Goal: Task Accomplishment & Management: Complete application form

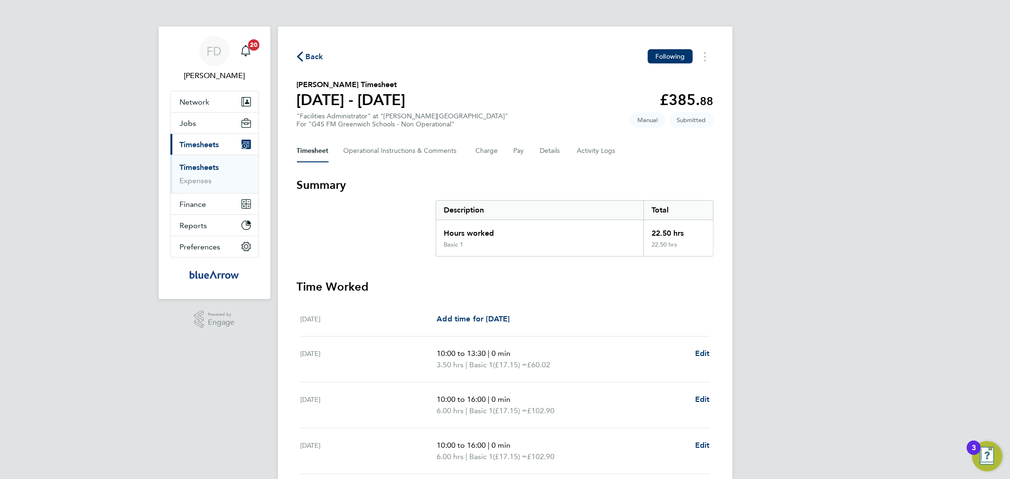
click at [309, 49] on div "Back Following" at bounding box center [505, 56] width 417 height 15
click at [305, 54] on span "Back" at bounding box center [310, 56] width 27 height 9
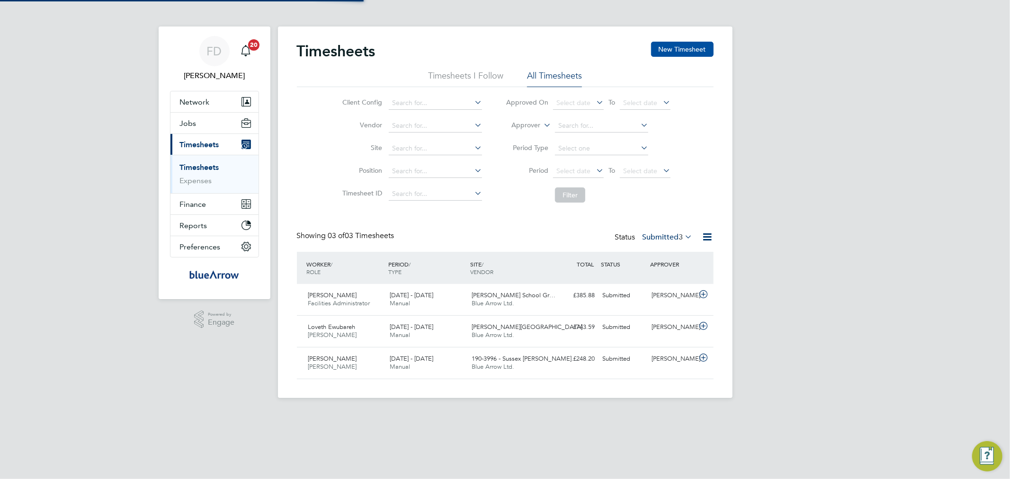
click at [661, 49] on button "New Timesheet" at bounding box center [682, 49] width 63 height 15
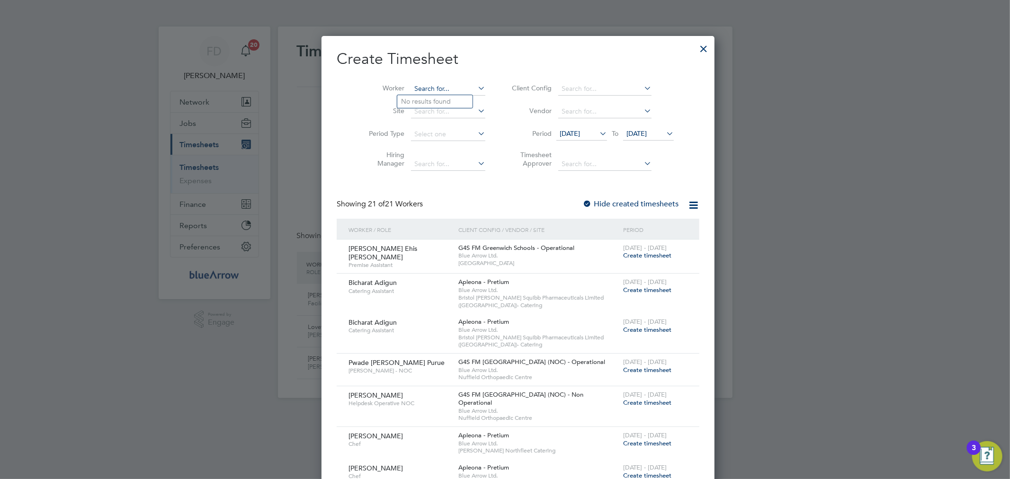
paste input "[PERSON_NAME] Ehis [PERSON_NAME]"
click at [458, 100] on b "Ehis" at bounding box center [464, 102] width 13 height 8
type input "[PERSON_NAME] Ehis [PERSON_NAME]"
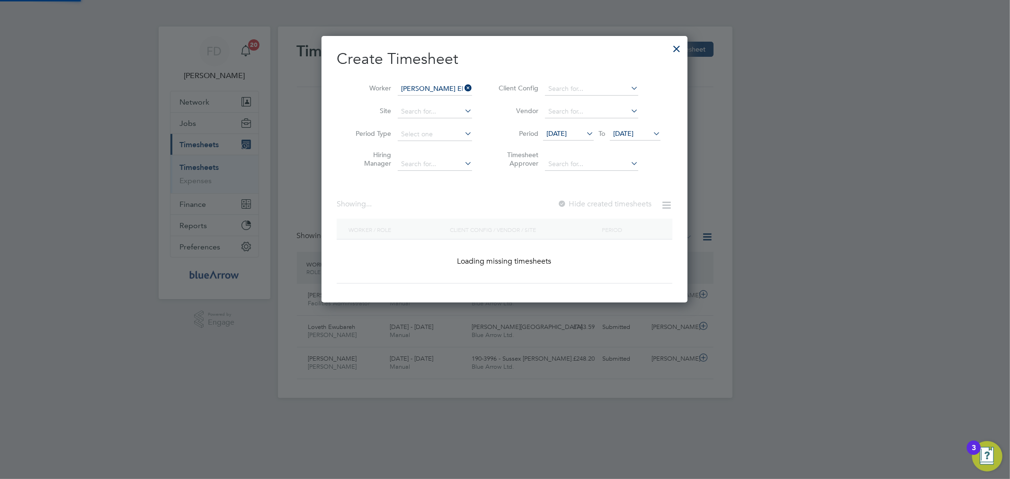
scroll to position [256, 367]
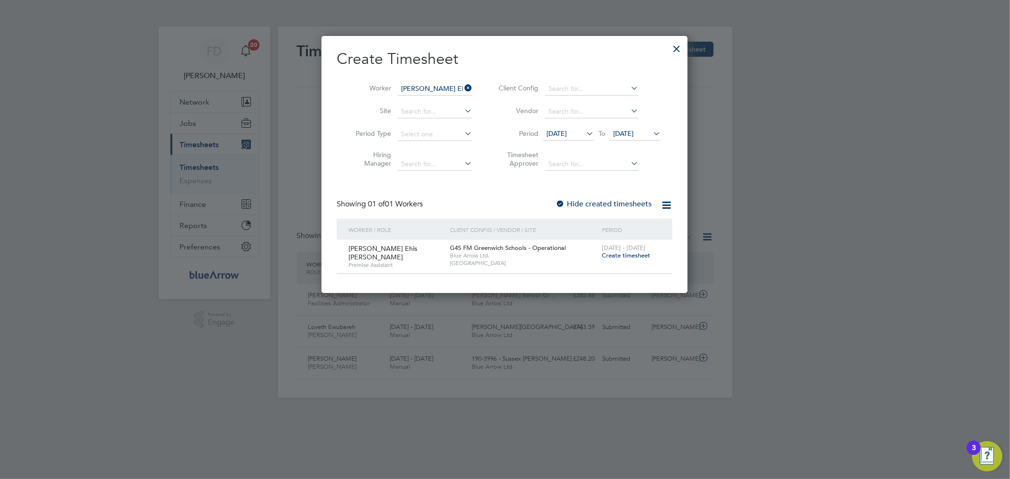
click at [622, 256] on span "Create timesheet" at bounding box center [626, 256] width 48 height 8
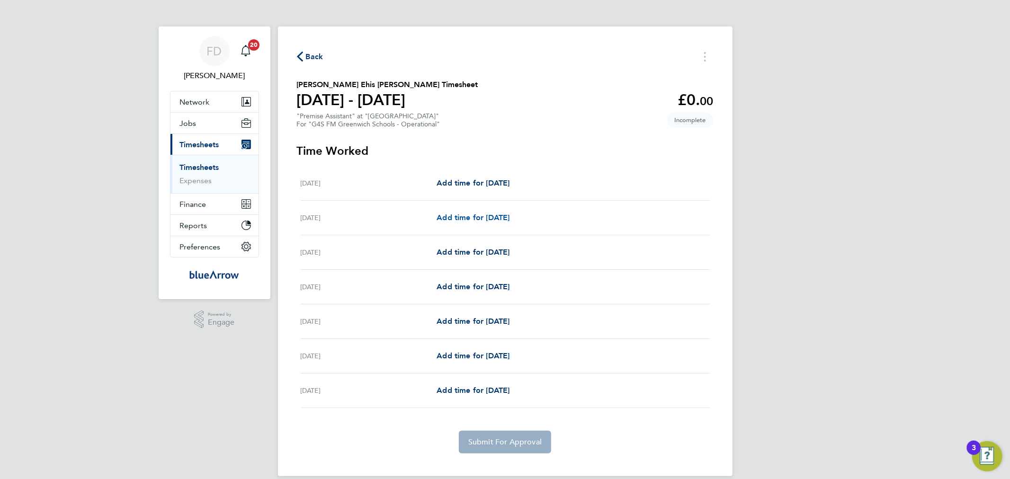
click at [484, 218] on span "Add time for [DATE]" at bounding box center [473, 217] width 73 height 9
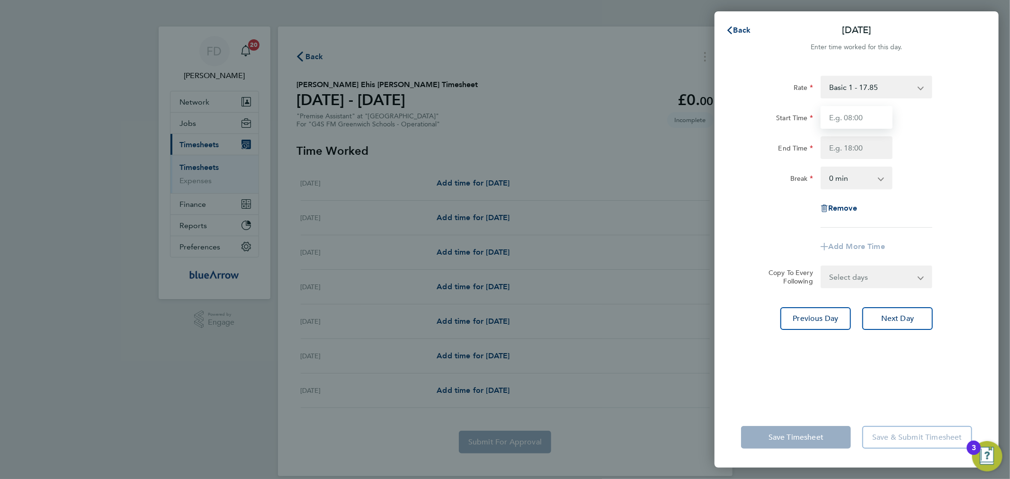
click at [883, 116] on input "Start Time" at bounding box center [857, 117] width 72 height 23
type input "06:00"
click at [838, 146] on input "End Time" at bounding box center [857, 147] width 72 height 23
type input "15:00"
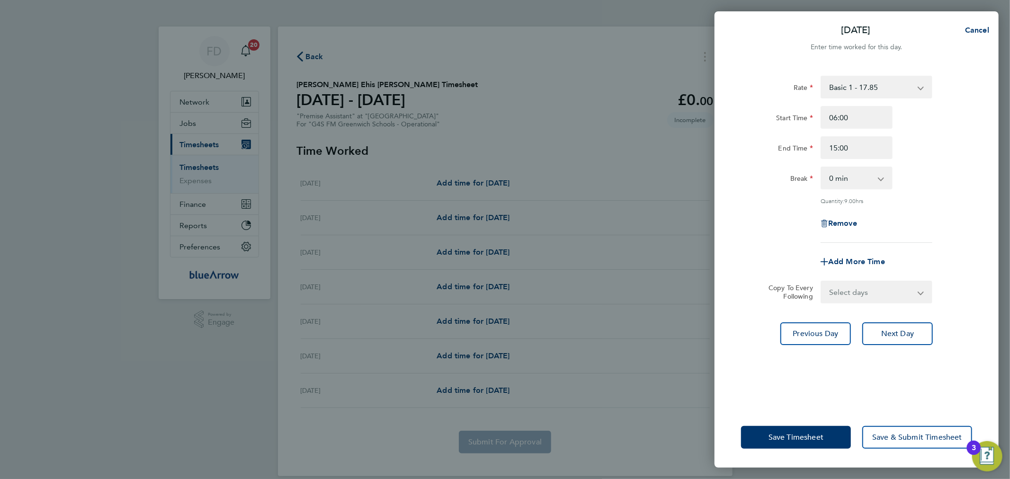
click at [922, 140] on div "End Time 15:00" at bounding box center [857, 147] width 239 height 23
click at [862, 296] on select "Select days Day Weekday (Mon-Fri) Weekend (Sat-Sun) [DATE] [DATE] [DATE] [DATE]…" at bounding box center [871, 292] width 99 height 21
select select "DAY"
click at [822, 282] on select "Select days Day Weekday (Mon-Fri) Weekend (Sat-Sun) [DATE] [DATE] [DATE] [DATE]…" at bounding box center [871, 292] width 99 height 21
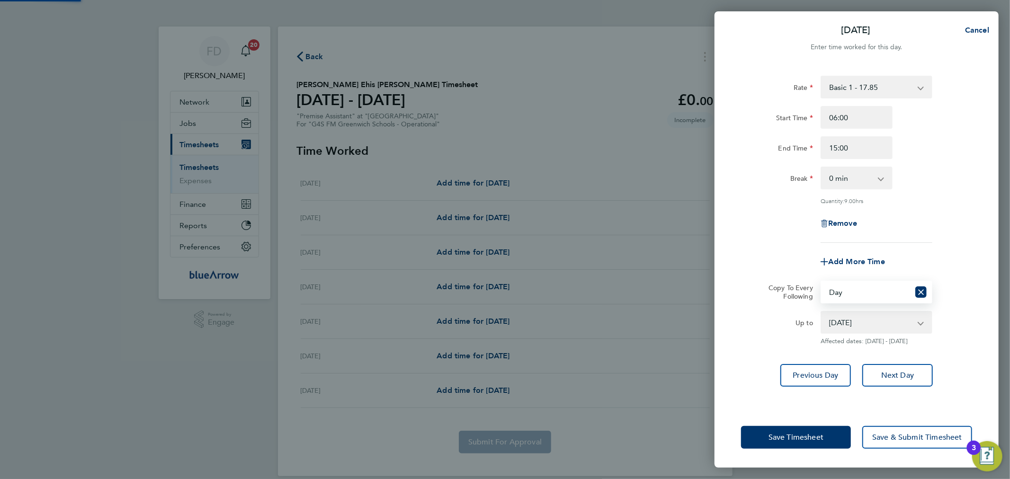
click at [851, 315] on select "[DATE] [DATE] [DATE] [DATE] [DATE]" at bounding box center [871, 322] width 99 height 21
select select "[DATE]"
click at [822, 312] on select "[DATE] [DATE] [DATE] [DATE] [DATE]" at bounding box center [871, 322] width 99 height 21
click at [790, 435] on span "Save Timesheet" at bounding box center [796, 437] width 55 height 9
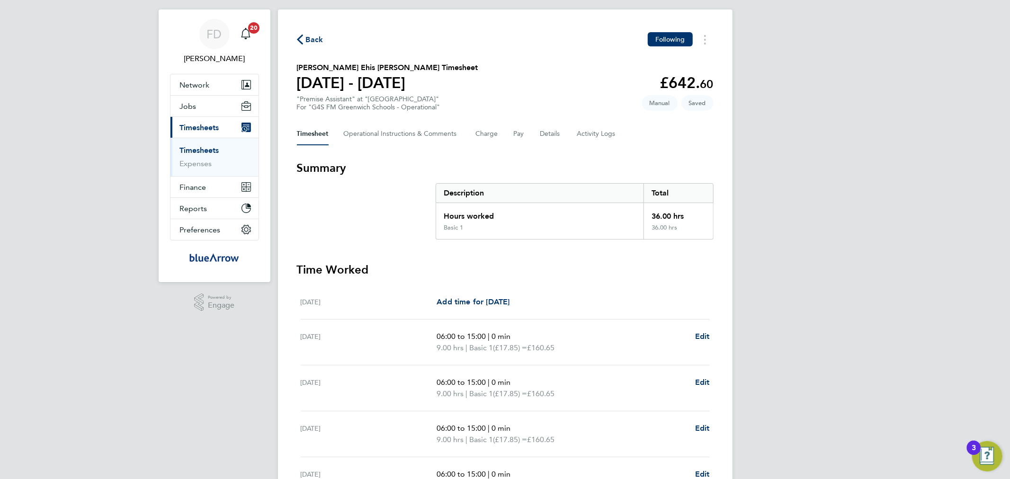
scroll to position [192, 0]
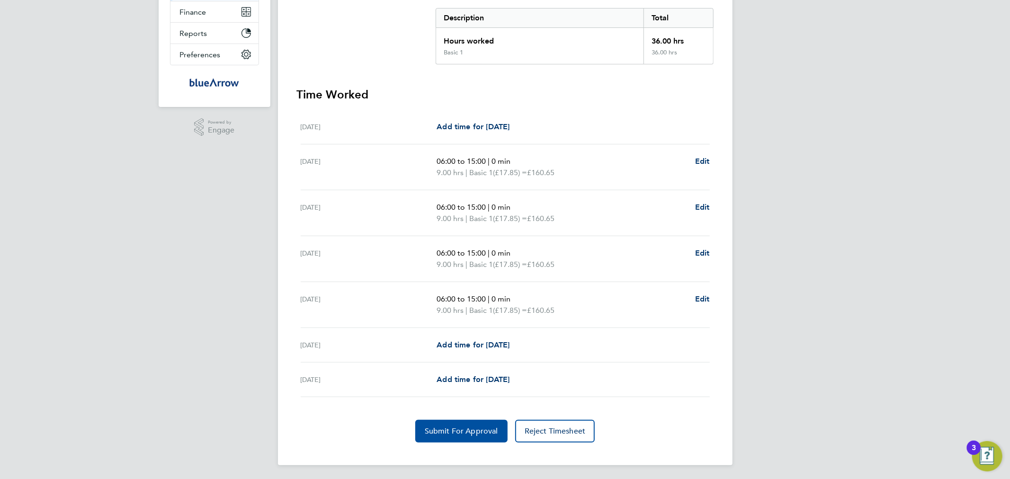
click at [458, 432] on span "Submit For Approval" at bounding box center [461, 431] width 73 height 9
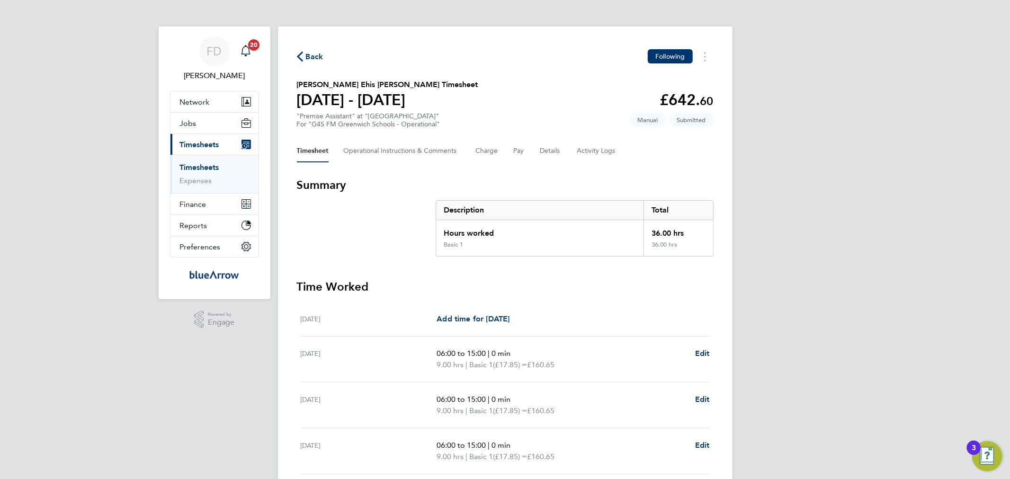
click at [316, 57] on span "Back" at bounding box center [315, 56] width 18 height 11
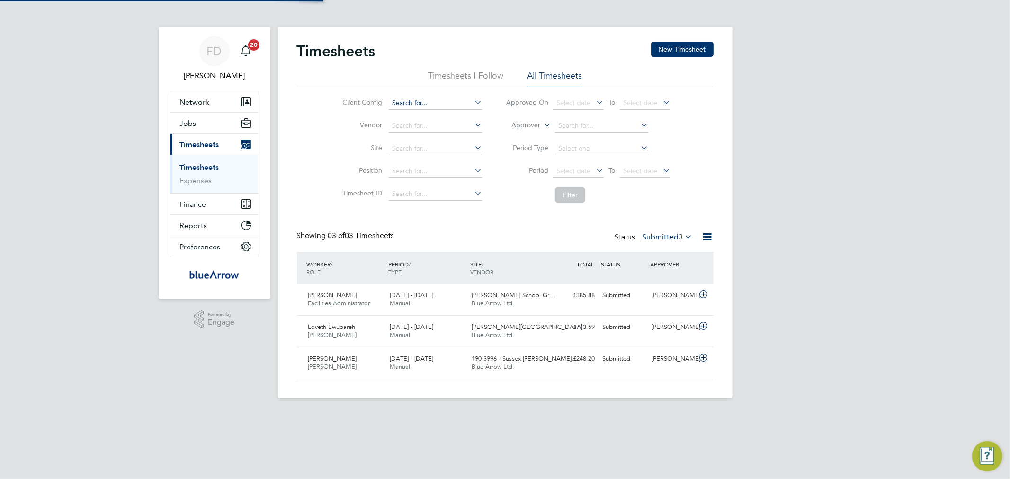
scroll to position [24, 82]
click at [681, 54] on button "New Timesheet" at bounding box center [682, 49] width 63 height 15
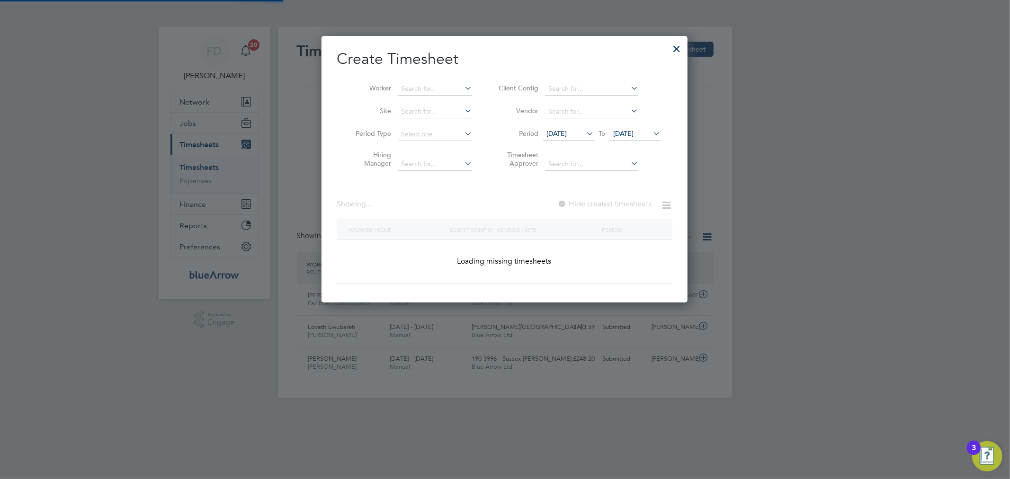
scroll to position [1219, 367]
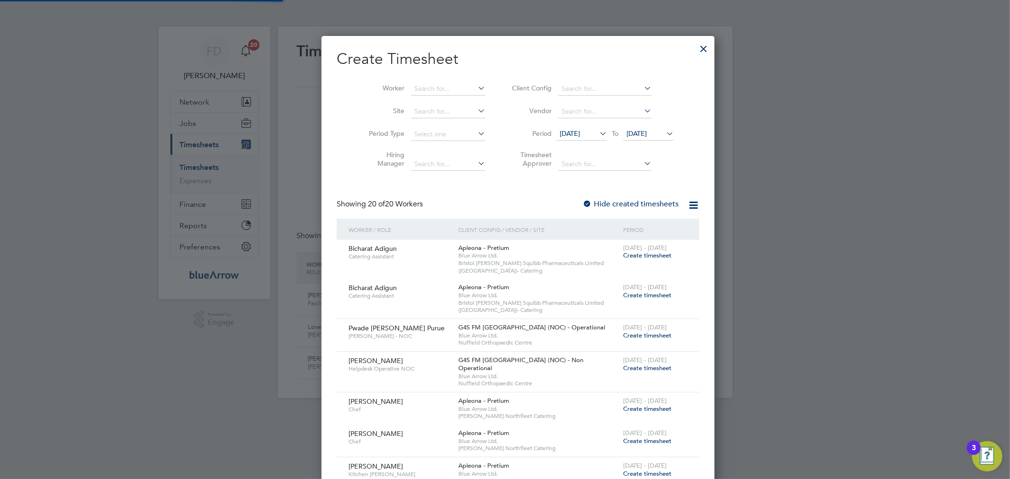
click at [446, 76] on div "Worker Site Period Type Hiring Manager Client Config Vendor Period [DATE] To [D…" at bounding box center [518, 124] width 363 height 103
click at [437, 86] on input at bounding box center [448, 88] width 74 height 13
paste input "[PERSON_NAME]"
type input "[PERSON_NAME]"
click at [429, 102] on b "Okokoyo" at bounding box center [433, 102] width 29 height 8
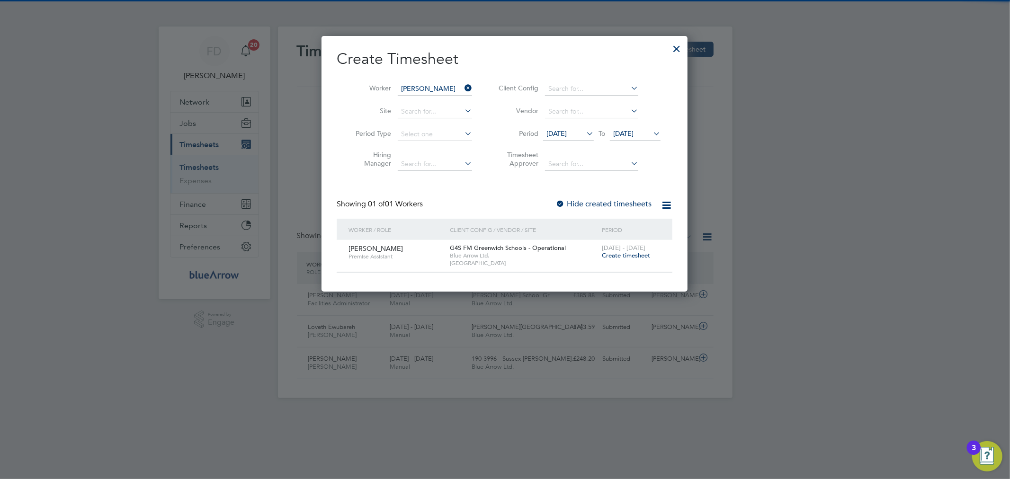
scroll to position [256, 367]
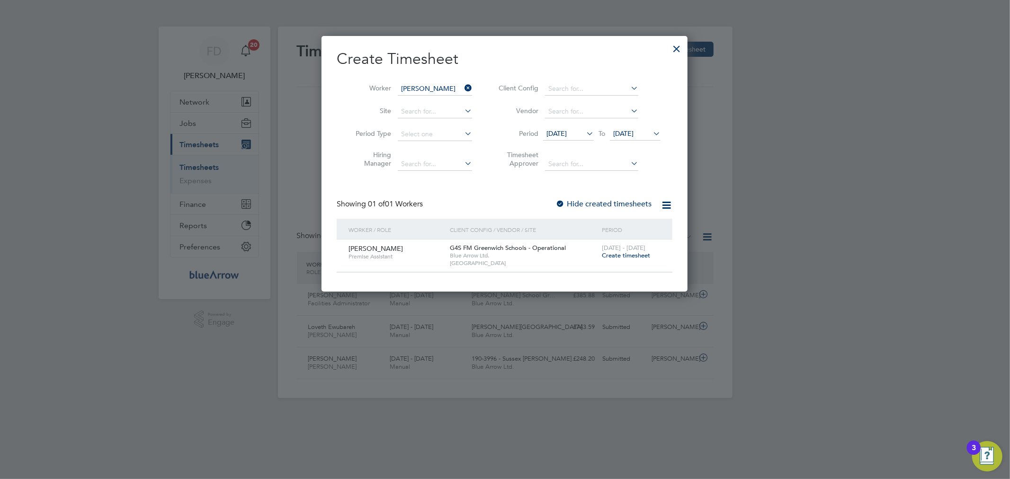
click at [622, 258] on span "Create timesheet" at bounding box center [626, 256] width 48 height 8
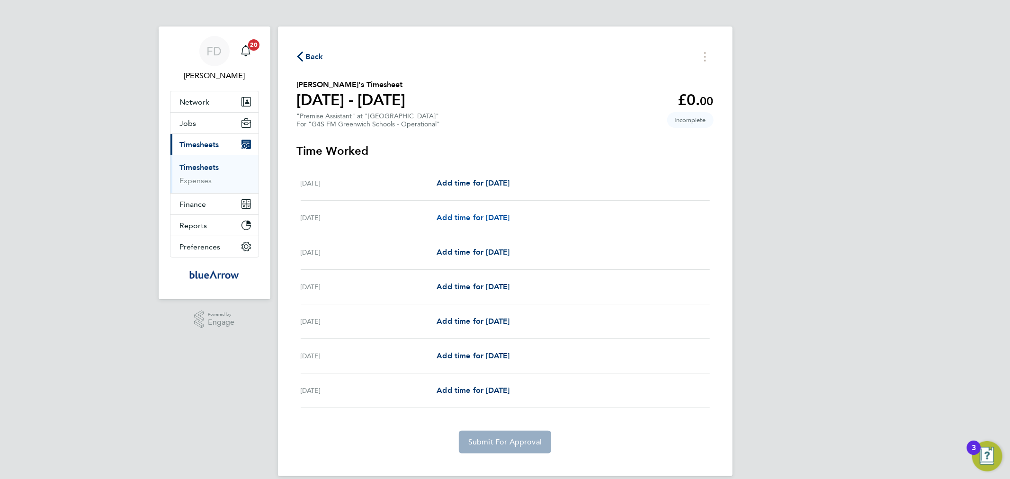
click at [485, 216] on span "Add time for [DATE]" at bounding box center [473, 217] width 73 height 9
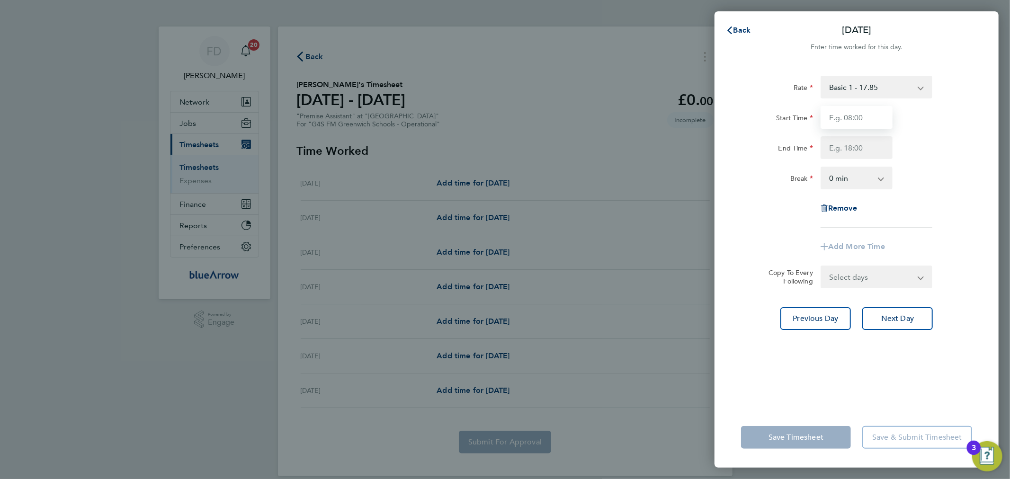
click at [870, 119] on input "Start Time" at bounding box center [857, 117] width 72 height 23
type input "09:00"
click at [857, 140] on input "End Time" at bounding box center [857, 147] width 72 height 23
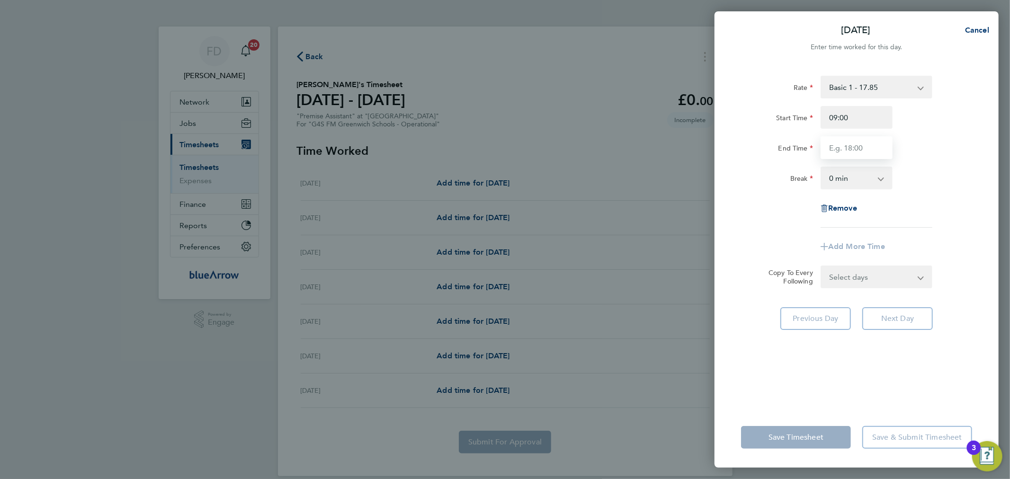
type input "17:00"
click at [959, 177] on div "Break 0 min 15 min 30 min 45 min 60 min 75 min 90 min" at bounding box center [857, 178] width 239 height 23
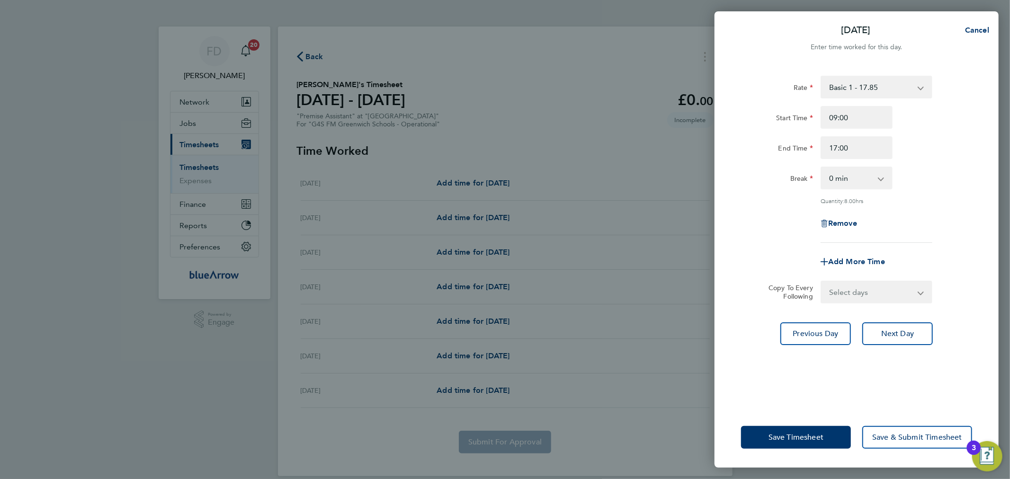
drag, startPoint x: 903, startPoint y: 293, endPoint x: 899, endPoint y: 300, distance: 8.5
click at [902, 293] on select "Select days Day Weekday (Mon-Fri) Weekend (Sat-Sun) [DATE] [DATE] [DATE] [DATE]…" at bounding box center [871, 292] width 99 height 21
select select "DAY"
click at [822, 282] on select "Select days Day Weekday (Mon-Fri) Weekend (Sat-Sun) [DATE] [DATE] [DATE] [DATE]…" at bounding box center [871, 292] width 99 height 21
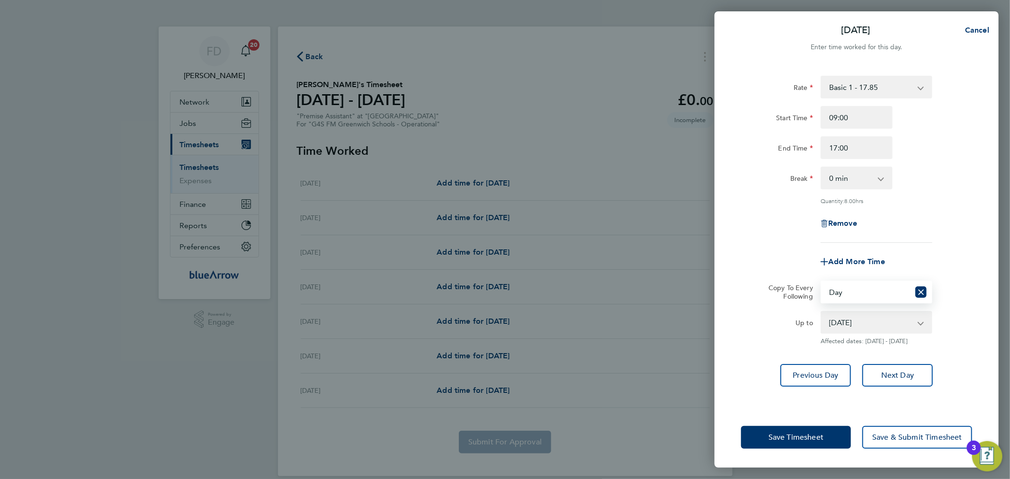
drag, startPoint x: 852, startPoint y: 309, endPoint x: 852, endPoint y: 316, distance: 7.6
click at [852, 310] on app-copy-timesheet-lines "Copy To Every Following Select days Day Weekday (Mon-Fri) Weekend (Sat-Sun) [DA…" at bounding box center [856, 313] width 231 height 64
click at [851, 324] on select "[DATE] [DATE] [DATE] [DATE] [DATE]" at bounding box center [871, 322] width 99 height 21
select select "[DATE]"
click at [822, 312] on select "[DATE] [DATE] [DATE] [DATE] [DATE]" at bounding box center [871, 322] width 99 height 21
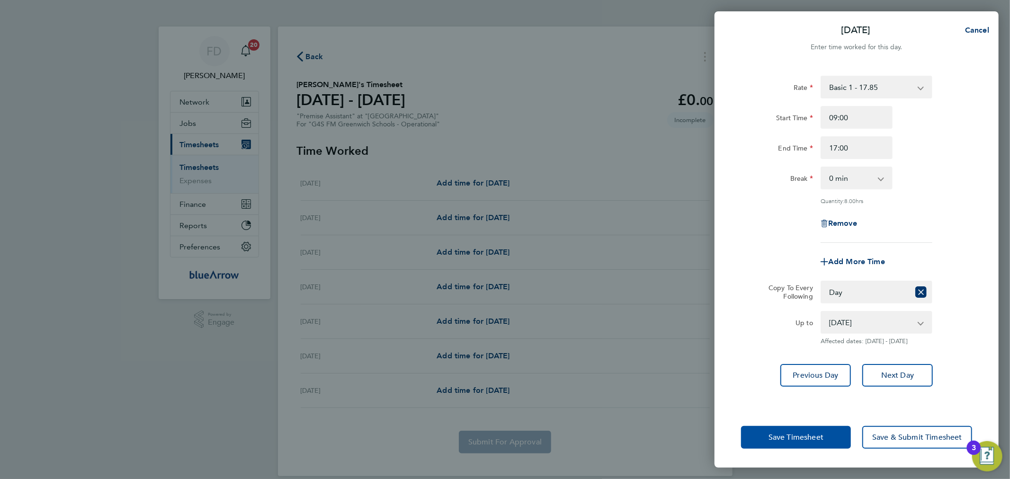
click at [809, 430] on button "Save Timesheet" at bounding box center [796, 437] width 110 height 23
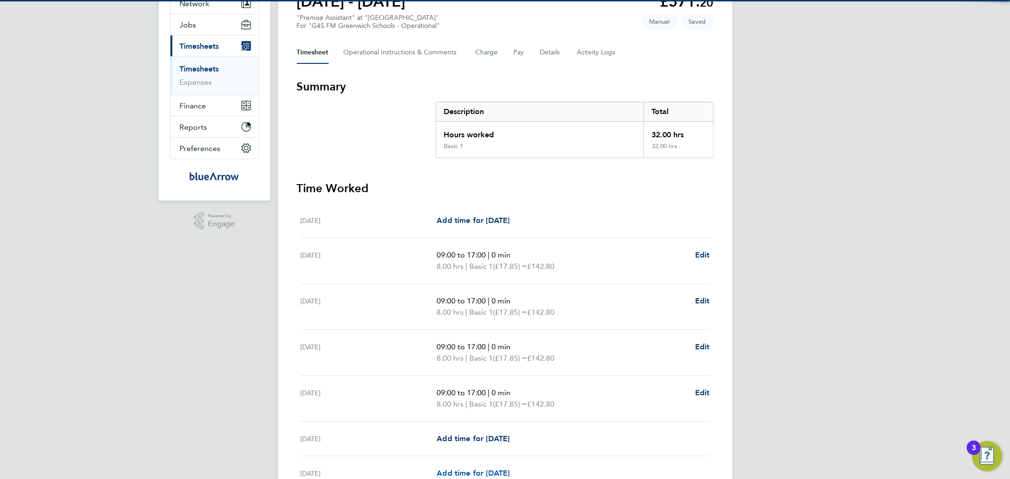
scroll to position [192, 0]
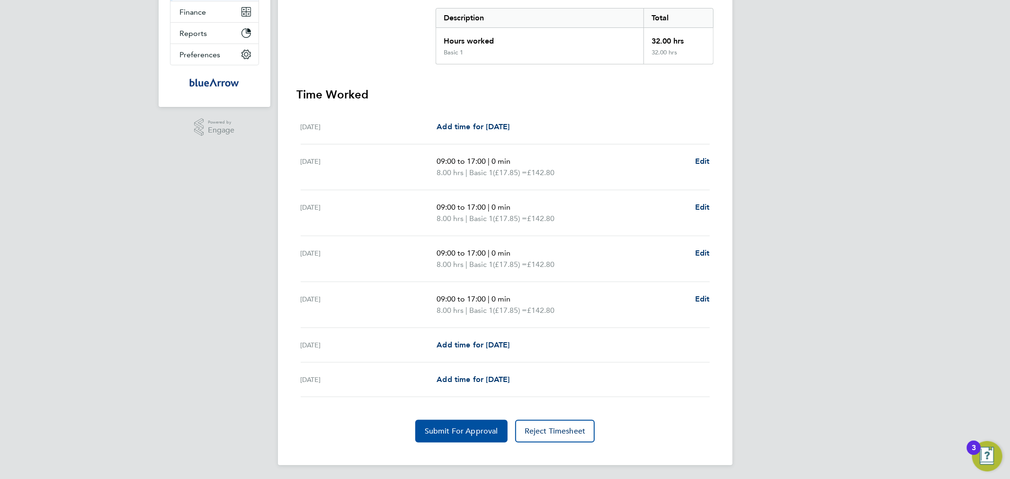
click at [455, 420] on button "Submit For Approval" at bounding box center [461, 431] width 92 height 23
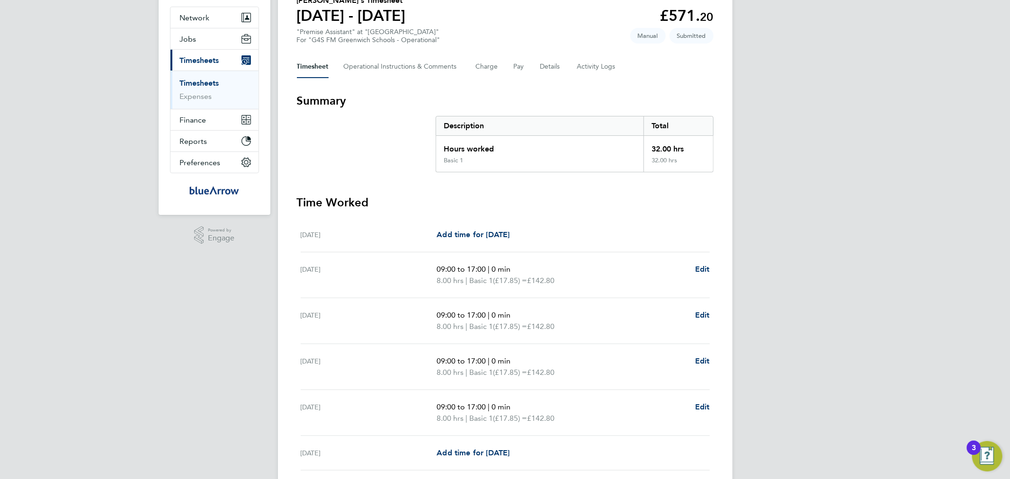
scroll to position [0, 0]
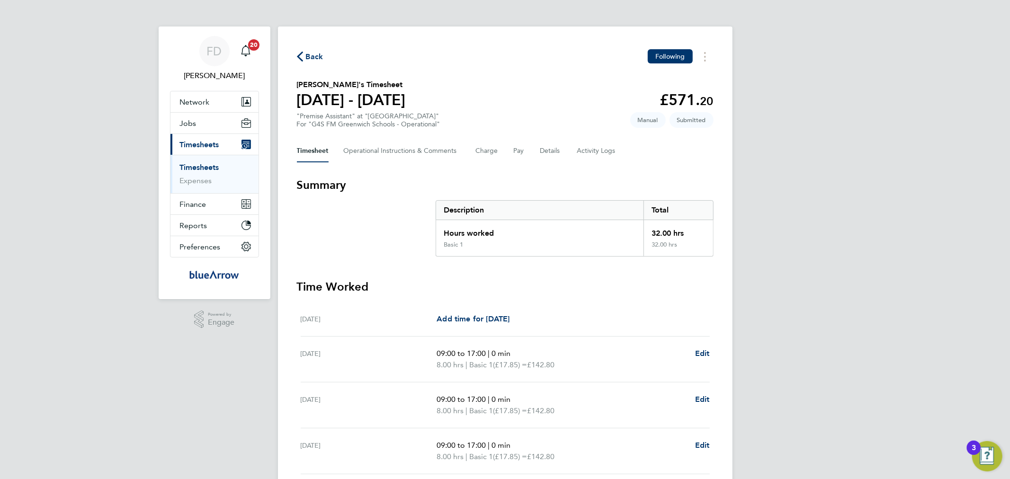
click at [313, 53] on span "Back" at bounding box center [315, 56] width 18 height 11
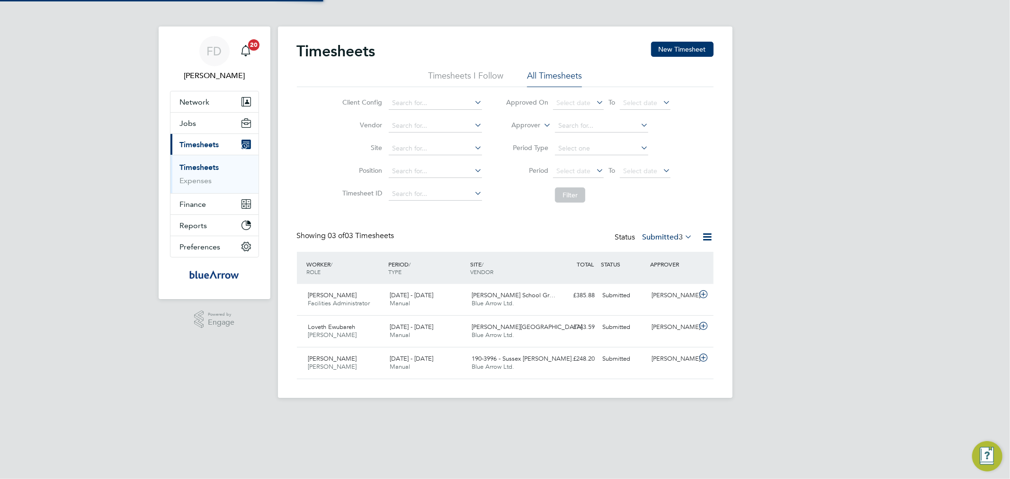
scroll to position [5, 5]
click at [685, 46] on button "New Timesheet" at bounding box center [682, 49] width 63 height 15
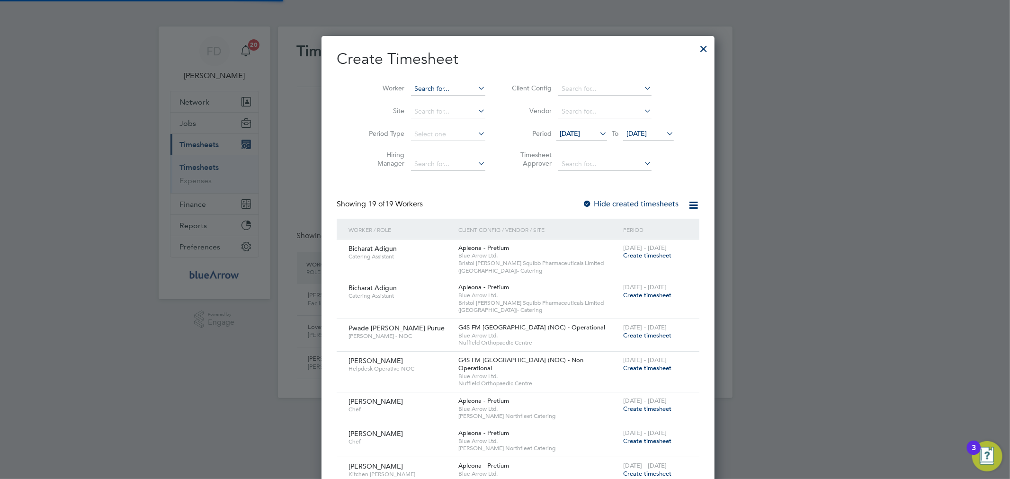
click at [430, 85] on input at bounding box center [448, 88] width 74 height 13
paste input "[PERSON_NAME]"
type input "[PERSON_NAME]"
click at [434, 102] on li "No results found" at bounding box center [434, 101] width 75 height 12
click at [449, 87] on input at bounding box center [448, 88] width 74 height 13
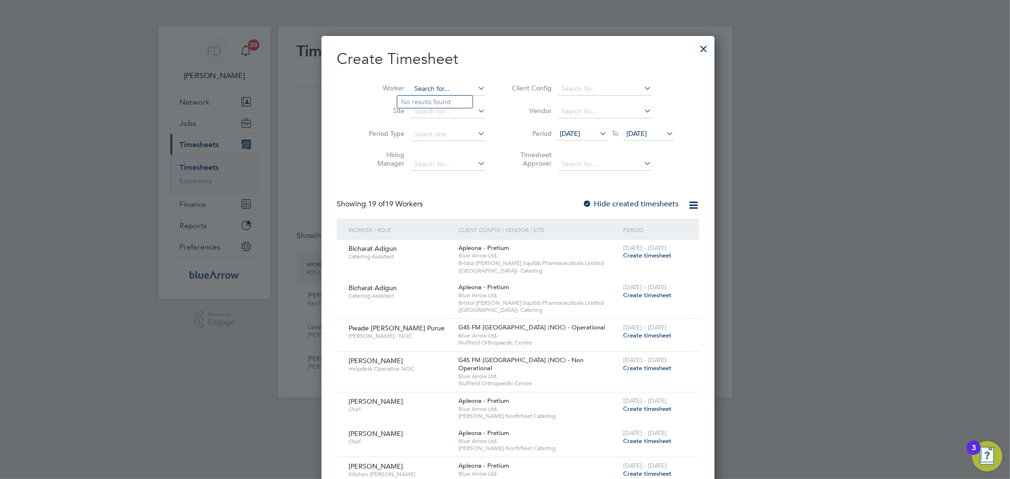
paste input "[PERSON_NAME]"
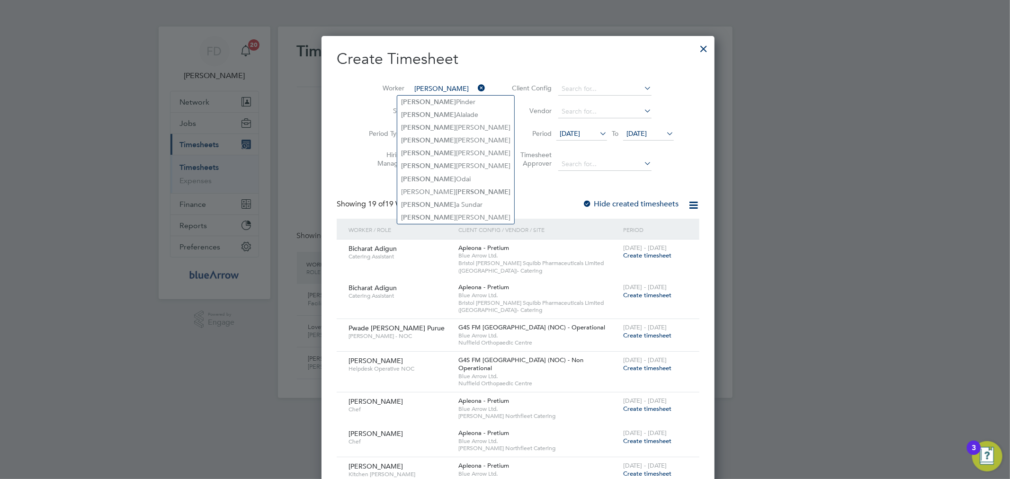
type input "[PERSON_NAME]"
click at [497, 174] on li "Timesheet Approver" at bounding box center [591, 161] width 189 height 30
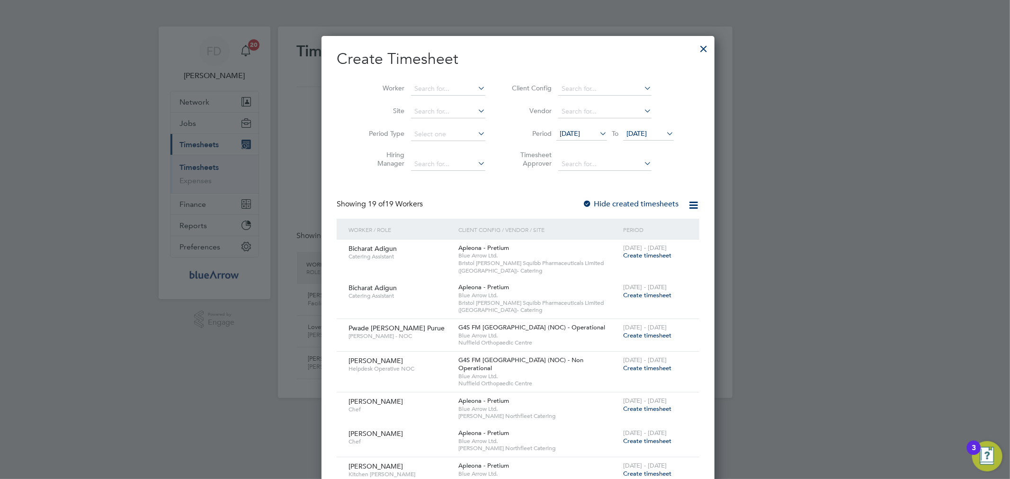
click at [589, 65] on h2 "Create Timesheet" at bounding box center [518, 59] width 363 height 20
click at [429, 87] on input at bounding box center [448, 88] width 74 height 13
paste input "[PERSON_NAME]"
click at [420, 104] on b "[PERSON_NAME]" at bounding box center [428, 102] width 55 height 8
type input "[PERSON_NAME]"
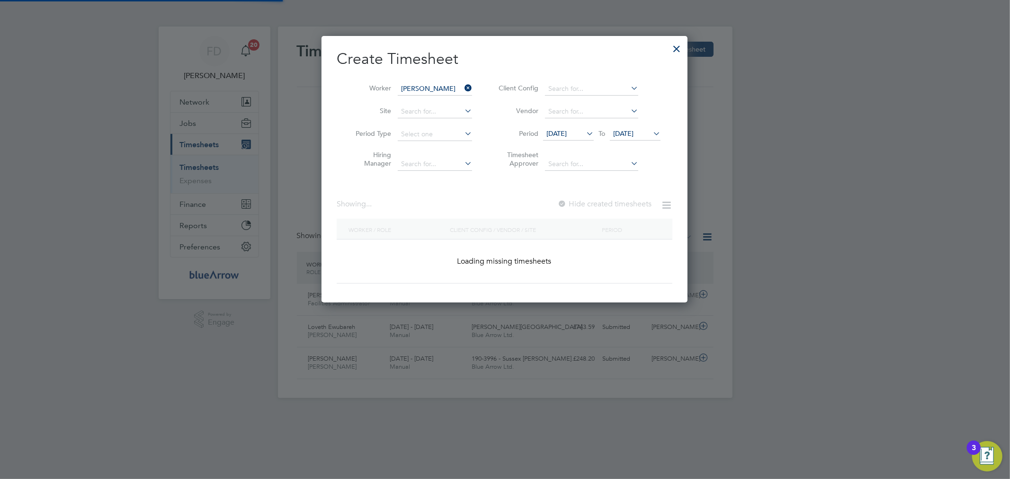
scroll to position [267, 367]
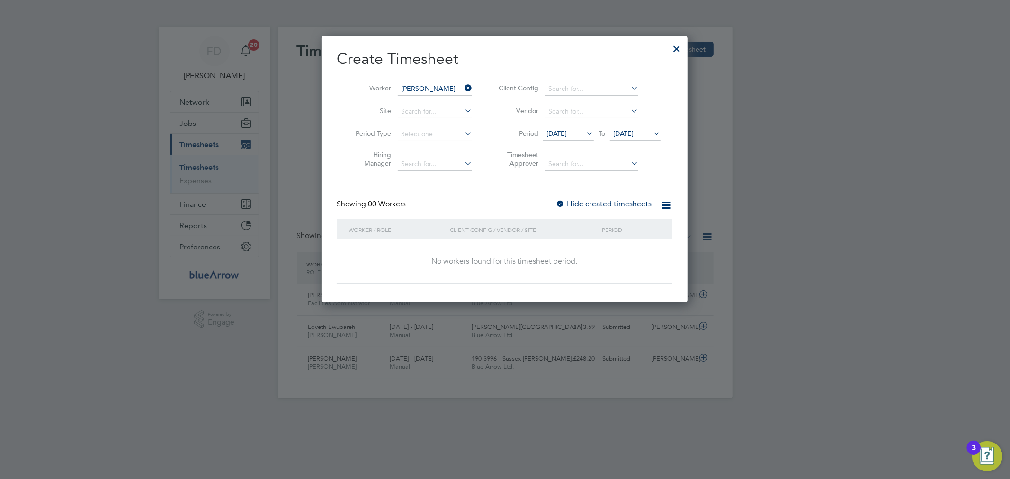
click at [556, 200] on div at bounding box center [560, 204] width 9 height 9
click at [634, 131] on span "[DATE]" at bounding box center [623, 133] width 20 height 9
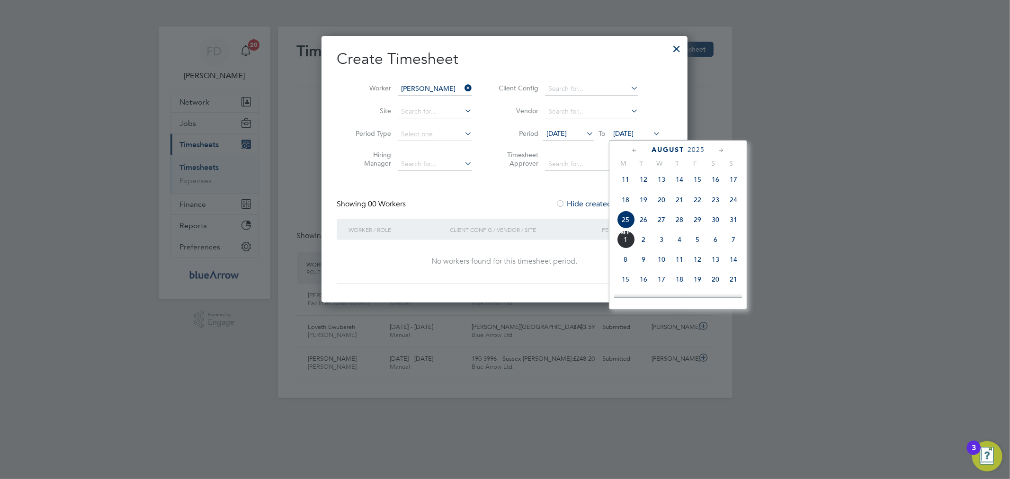
click at [712, 264] on span "13" at bounding box center [716, 260] width 18 height 18
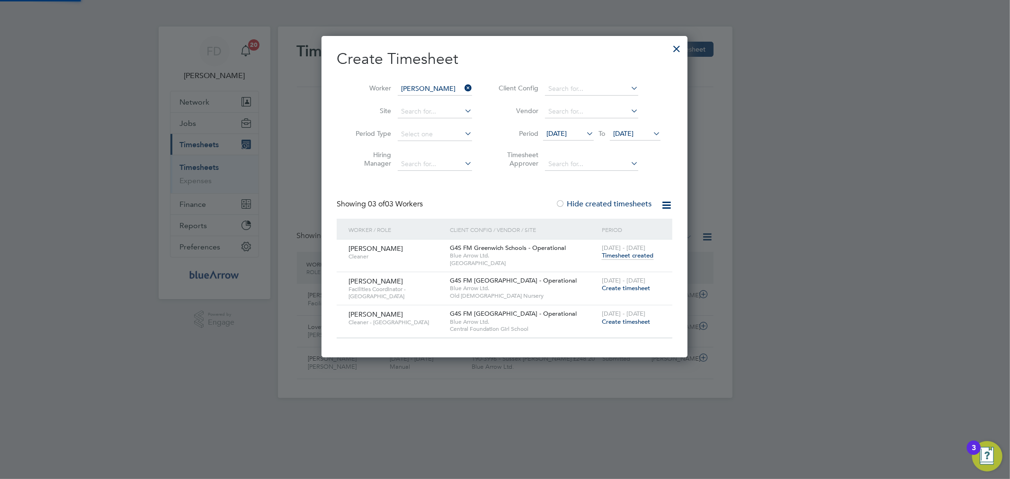
scroll to position [322, 367]
click at [638, 290] on span "Create timesheet" at bounding box center [626, 288] width 48 height 8
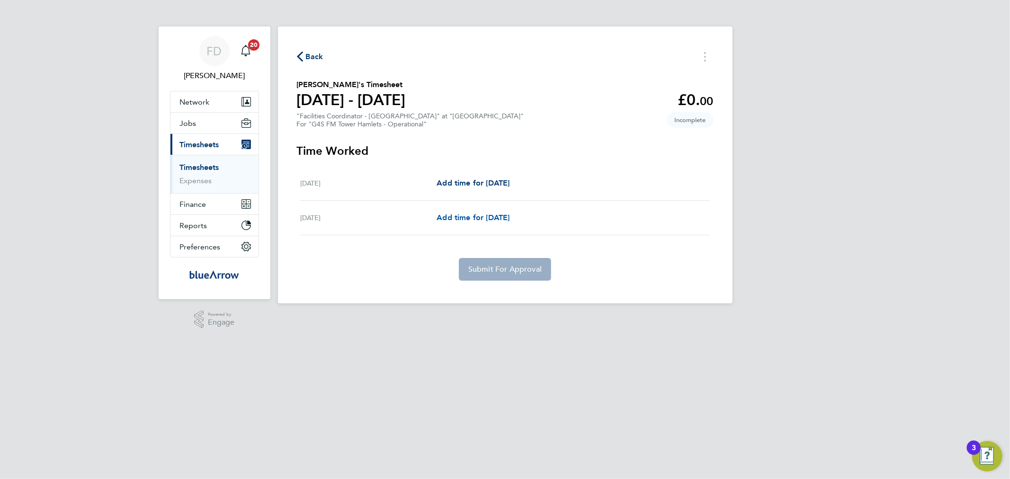
click at [490, 222] on link "Add time for [DATE]" at bounding box center [473, 217] width 73 height 11
select select "60"
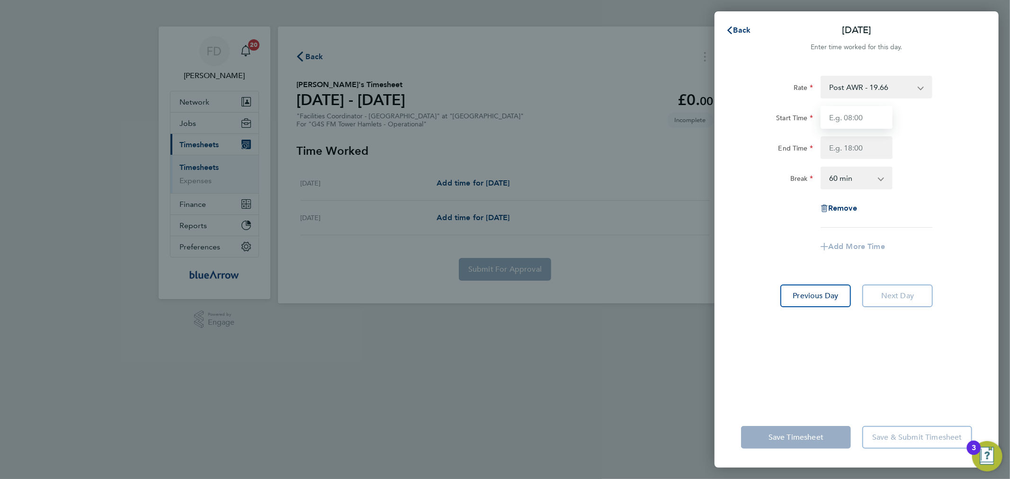
click at [867, 116] on input "Start Time" at bounding box center [857, 117] width 72 height 23
type input "08:00"
click at [837, 142] on input "End Time" at bounding box center [857, 147] width 72 height 23
type input "16:00"
click at [859, 183] on select "0 min 15 min 30 min 45 min 60 min 75 min 90 min" at bounding box center [851, 178] width 59 height 21
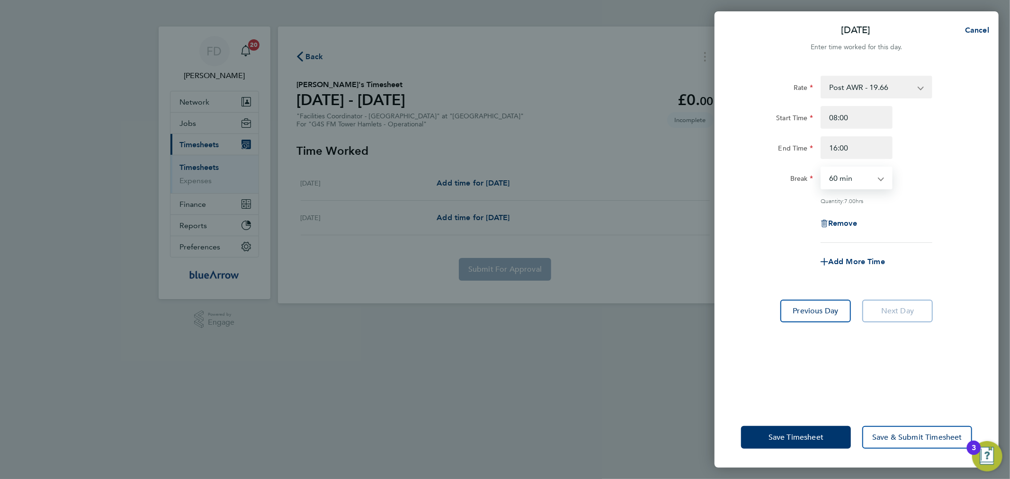
select select "0"
click at [822, 168] on select "0 min 15 min 30 min 45 min 60 min 75 min 90 min" at bounding box center [851, 178] width 59 height 21
click at [930, 220] on div "Remove" at bounding box center [857, 223] width 239 height 23
click at [787, 436] on span "Save Timesheet" at bounding box center [796, 437] width 55 height 9
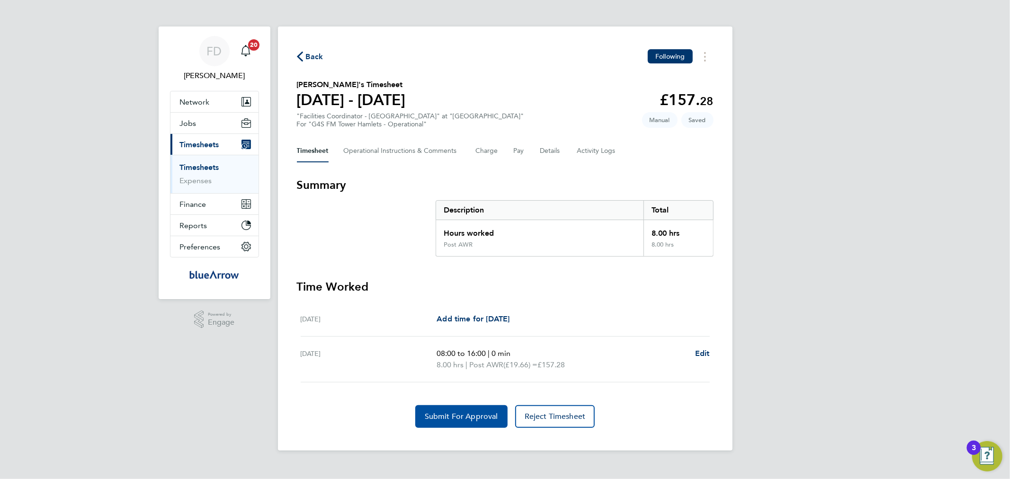
click at [451, 408] on button "Submit For Approval" at bounding box center [461, 417] width 92 height 23
click at [302, 58] on icon "button" at bounding box center [300, 57] width 6 height 10
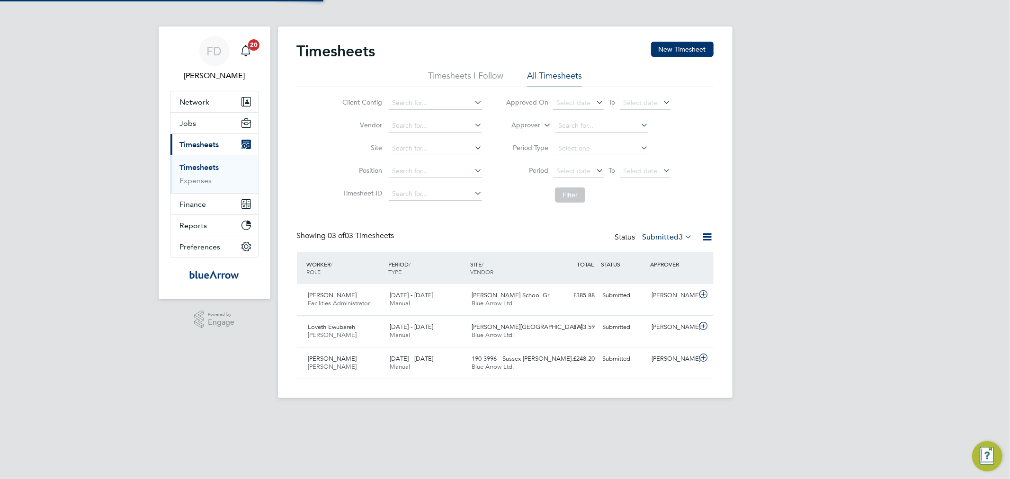
scroll to position [24, 82]
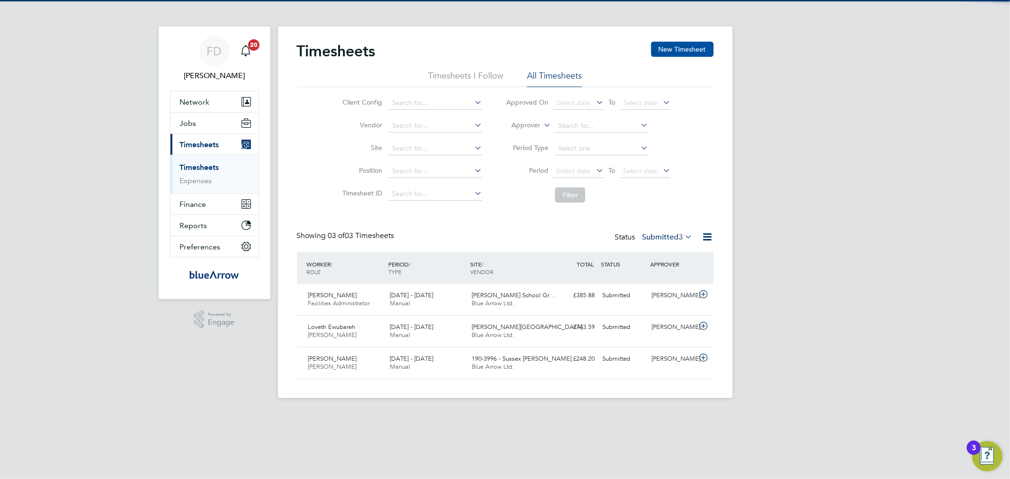
click at [682, 42] on button "New Timesheet" at bounding box center [682, 49] width 63 height 15
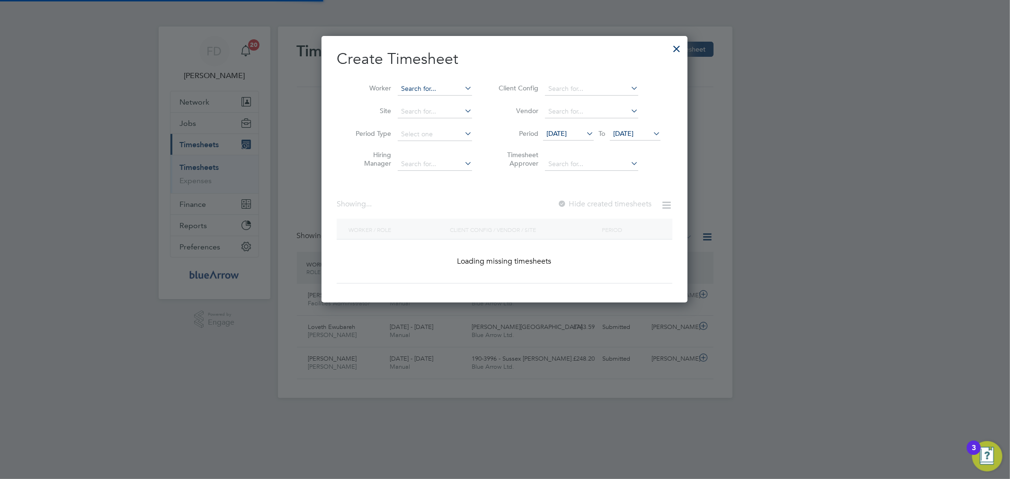
scroll to position [267, 367]
click at [418, 84] on input at bounding box center [435, 88] width 74 height 13
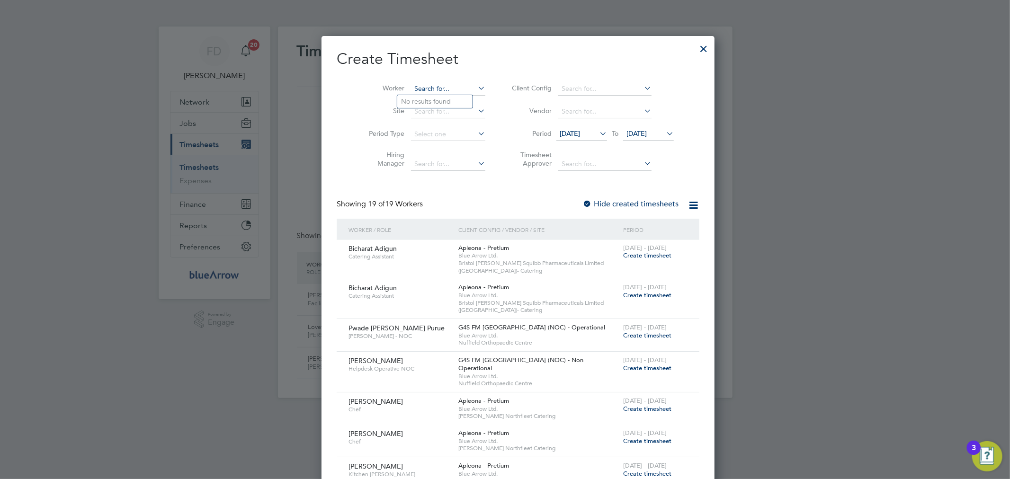
scroll to position [1186, 367]
paste input "Uchechi [PERSON_NAME]"
click at [408, 99] on b "Uchechi" at bounding box center [413, 102] width 25 height 8
type input "Uchechi [PERSON_NAME]"
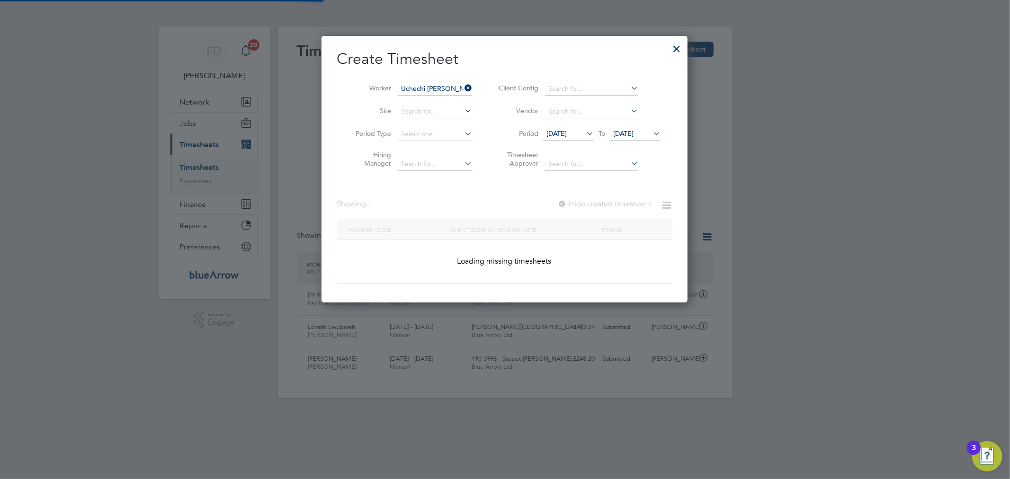
scroll to position [15, 5]
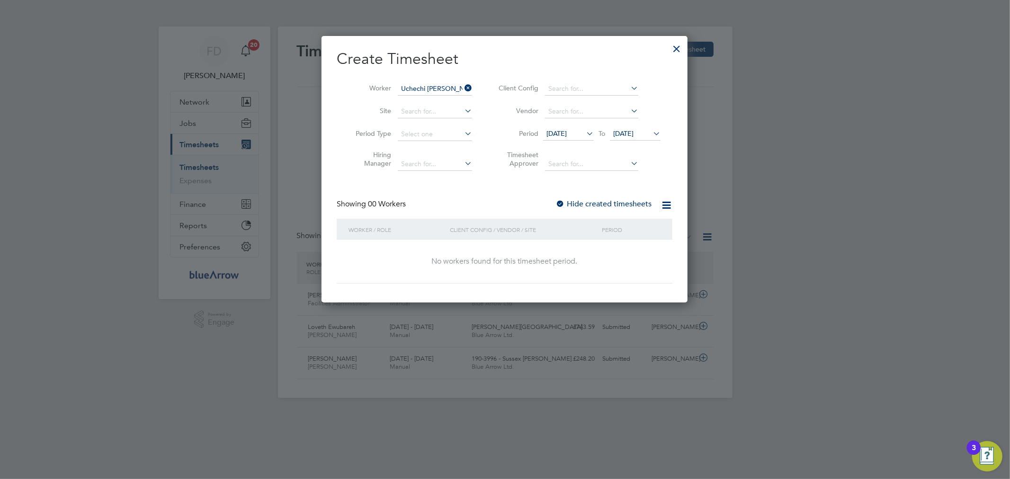
click at [585, 182] on div "Create Timesheet Worker Uchechi [PERSON_NAME] Site Period Type Hiring Manager C…" at bounding box center [505, 166] width 336 height 234
click at [634, 131] on span "[DATE]" at bounding box center [623, 133] width 20 height 9
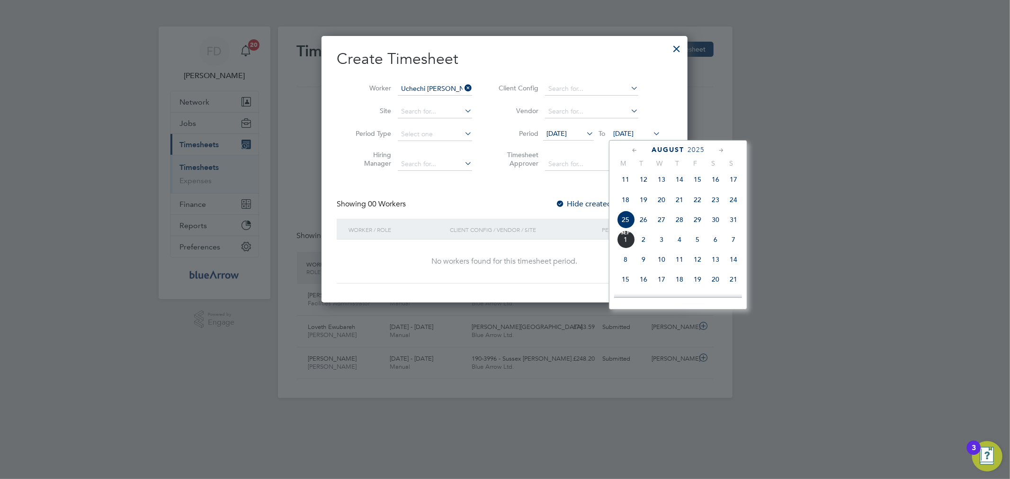
click at [676, 244] on span "4" at bounding box center [680, 240] width 18 height 18
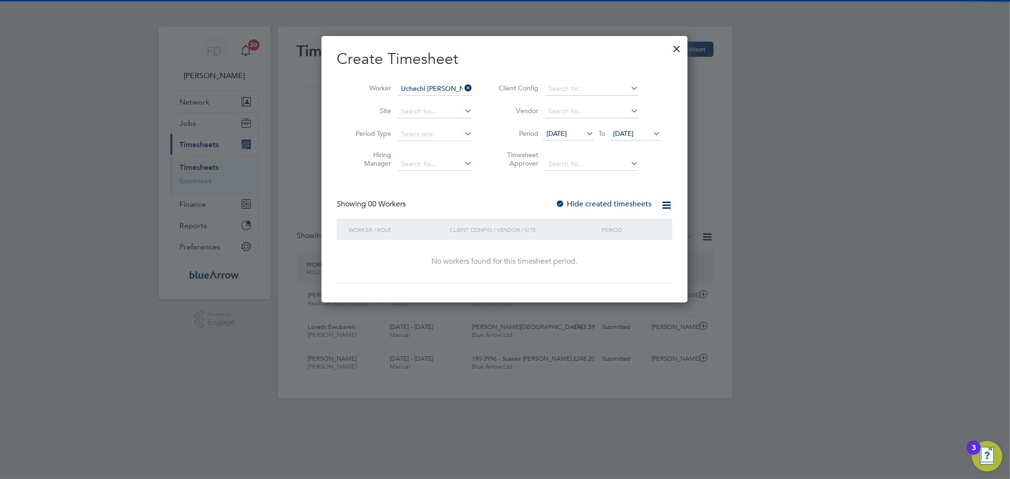
click at [560, 205] on div at bounding box center [560, 204] width 9 height 9
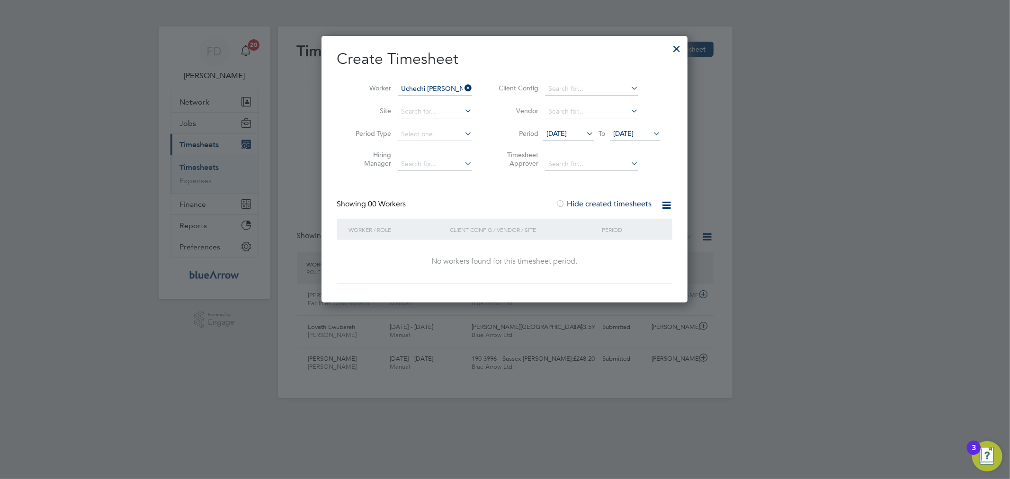
click at [634, 132] on span "[DATE]" at bounding box center [623, 133] width 20 height 9
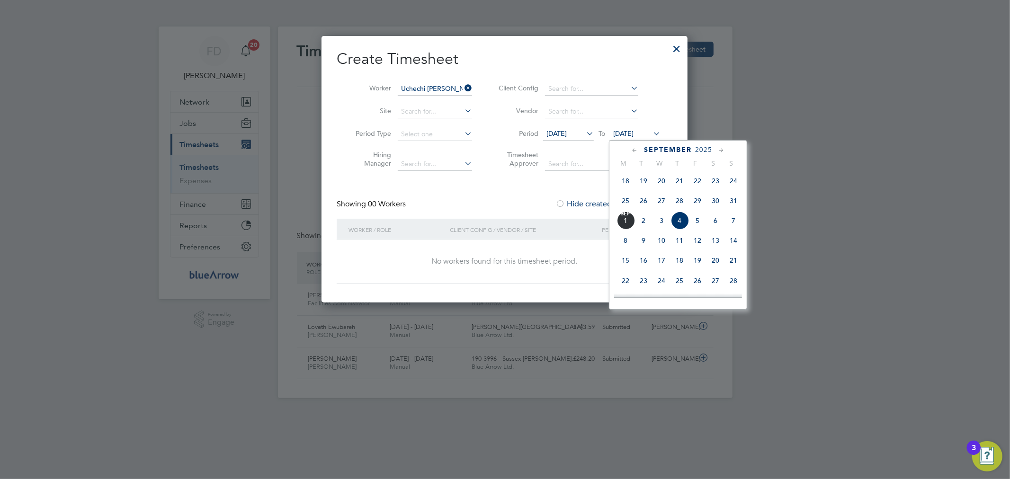
click at [713, 245] on span "13" at bounding box center [716, 241] width 18 height 18
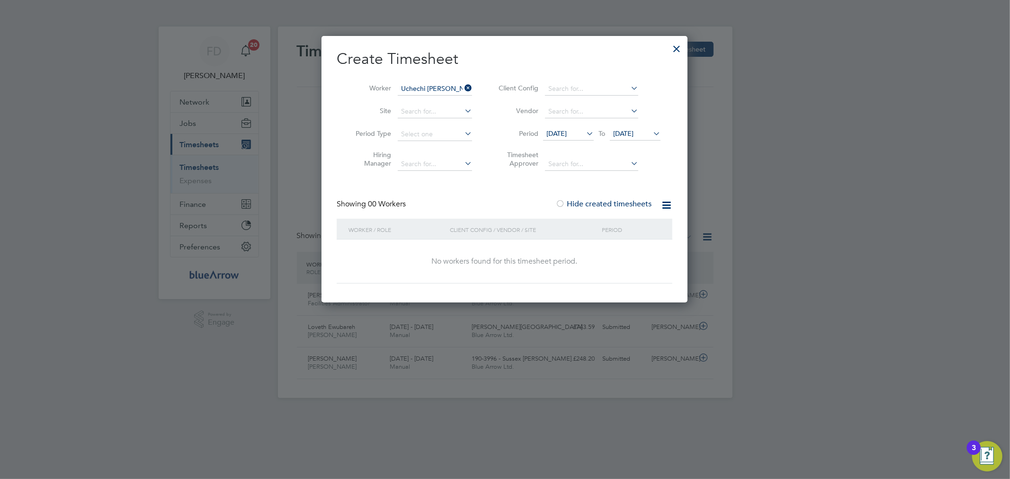
click at [463, 89] on icon at bounding box center [463, 87] width 0 height 13
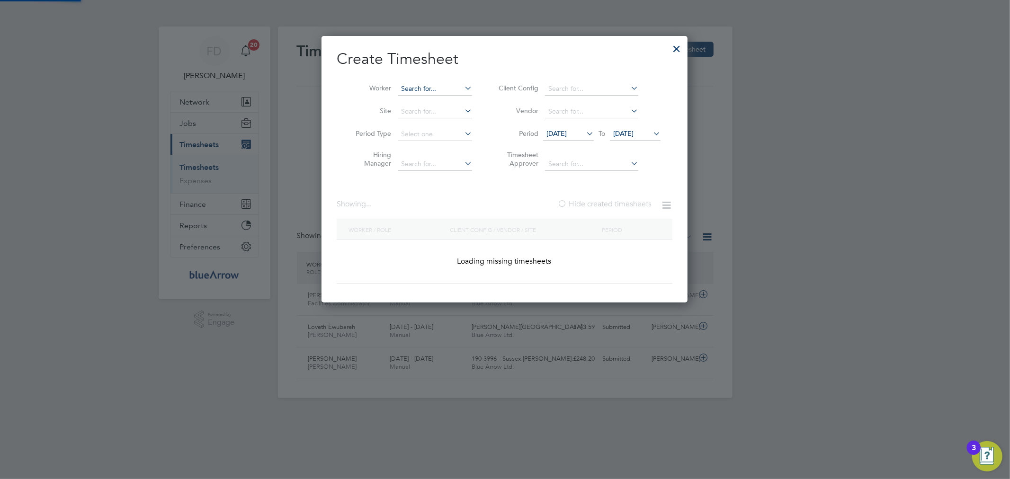
click at [443, 87] on input at bounding box center [435, 88] width 74 height 13
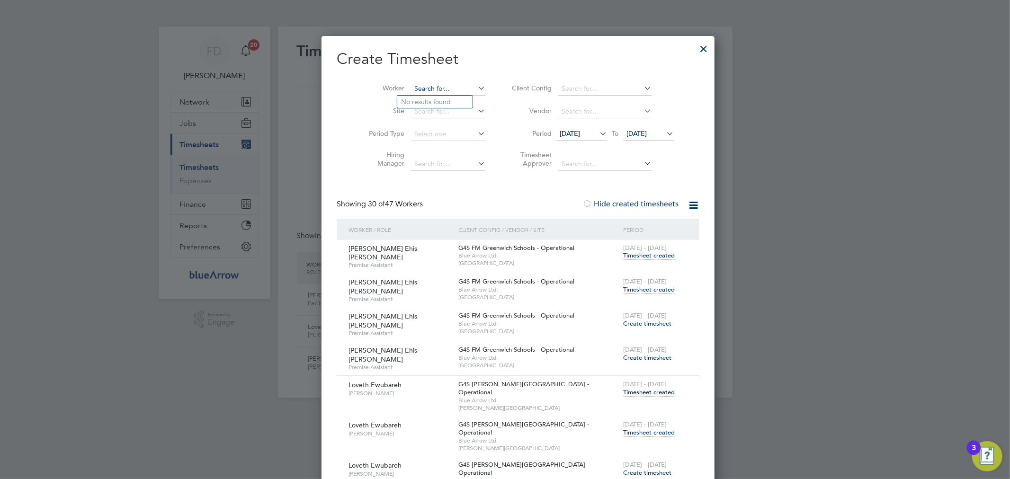
paste input "[PERSON_NAME]"
click at [424, 99] on b "Kikelomo" at bounding box center [416, 102] width 30 height 8
type input "[PERSON_NAME]"
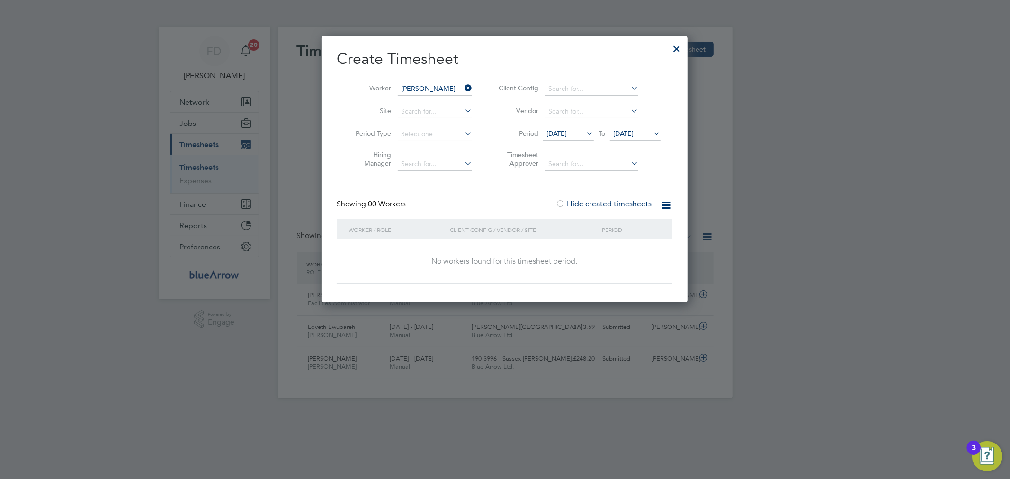
click at [647, 126] on li "Period [DATE] To [DATE]" at bounding box center [578, 134] width 189 height 23
click at [634, 133] on span "[DATE]" at bounding box center [623, 133] width 20 height 9
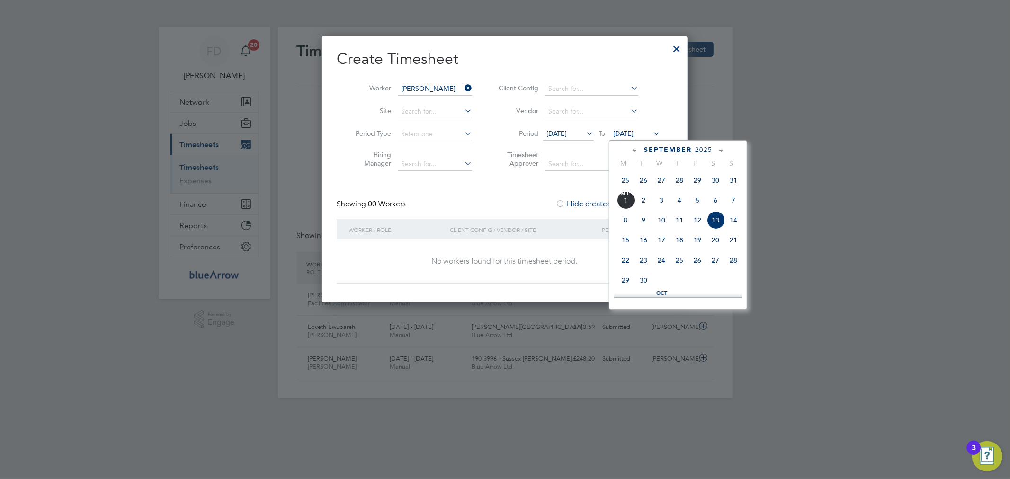
click at [683, 245] on span "18" at bounding box center [680, 240] width 18 height 18
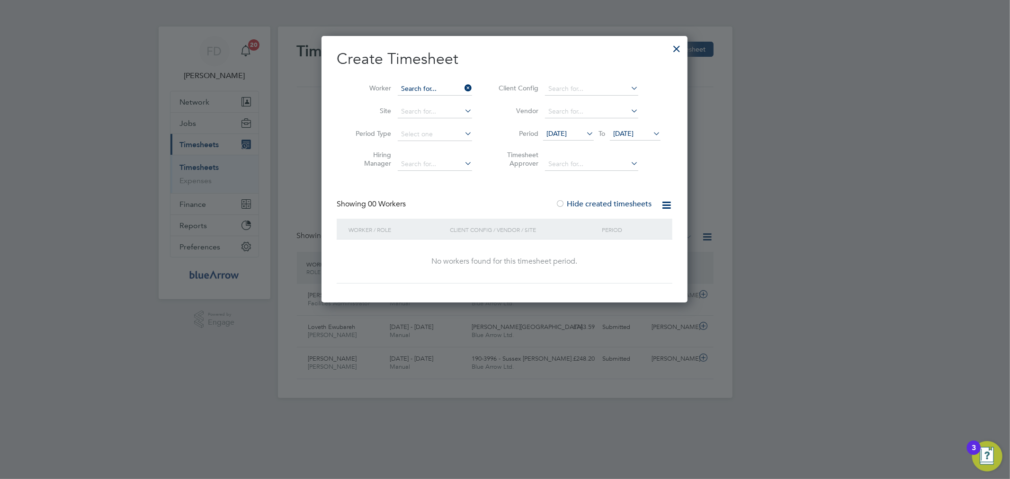
click at [429, 91] on input at bounding box center [435, 88] width 74 height 13
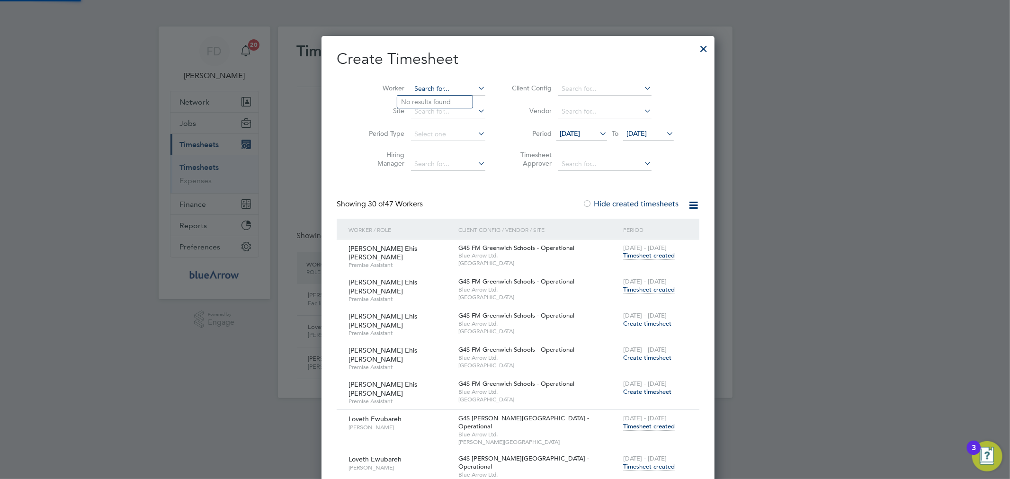
scroll to position [3478, 367]
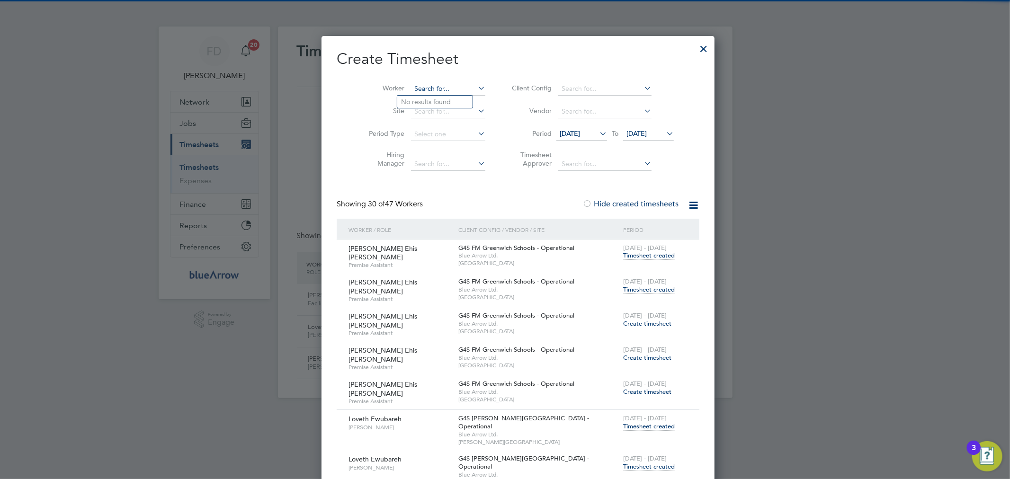
paste input "[PERSON_NAME]"
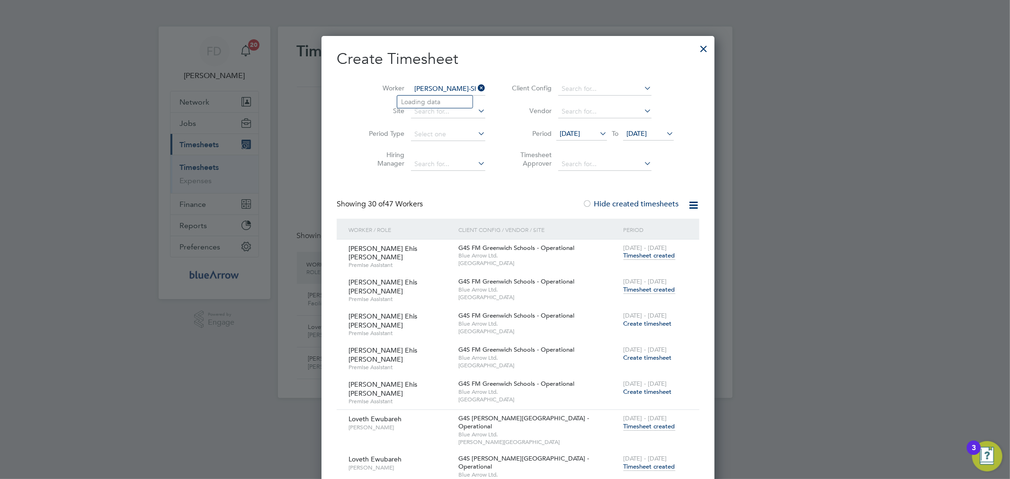
scroll to position [0, 6]
click at [413, 104] on b "Kikelomo" at bounding box center [416, 102] width 30 height 8
type input "[PERSON_NAME]"
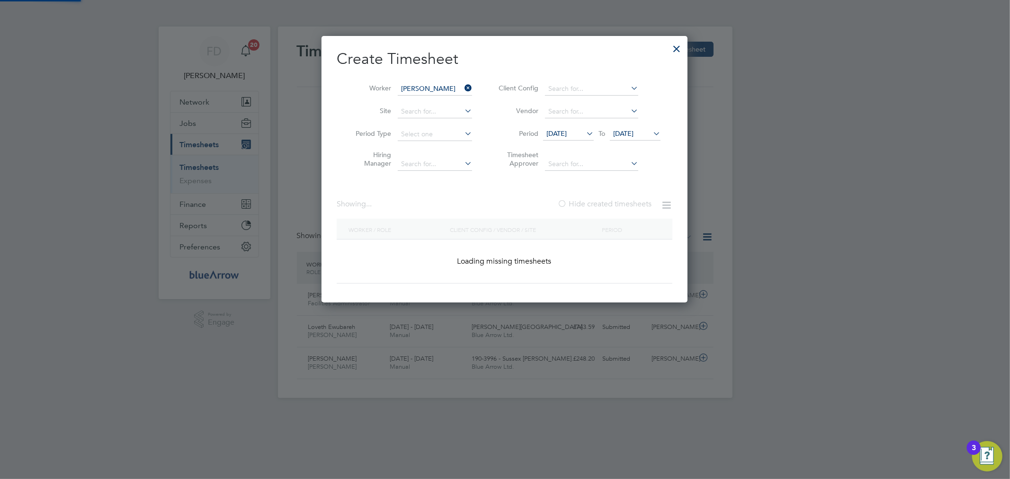
scroll to position [257, 367]
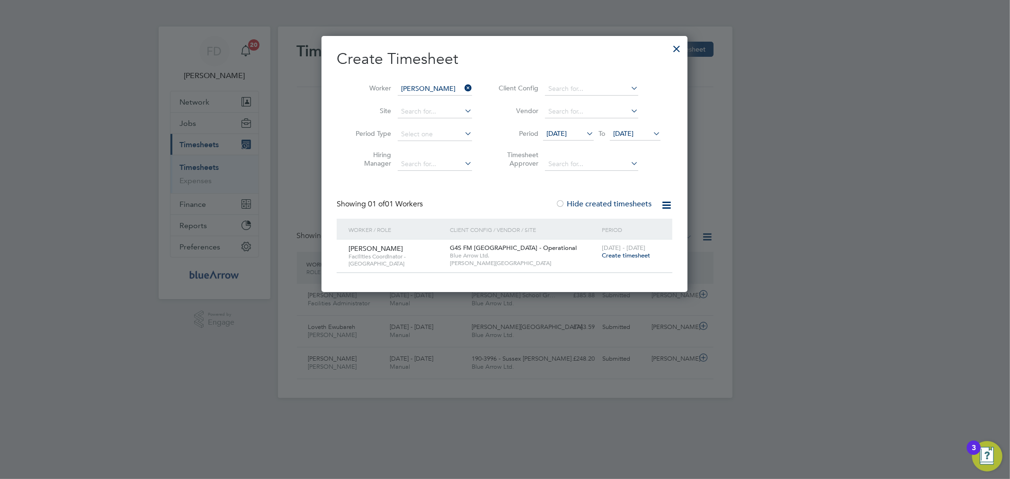
click at [623, 255] on span "Create timesheet" at bounding box center [626, 256] width 48 height 8
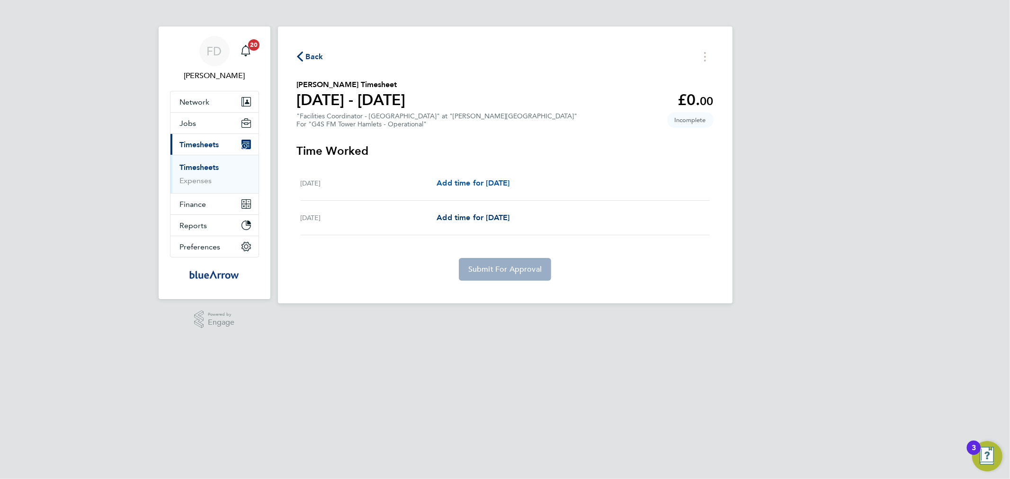
click at [500, 181] on span "Add time for [DATE]" at bounding box center [473, 183] width 73 height 9
select select "60"
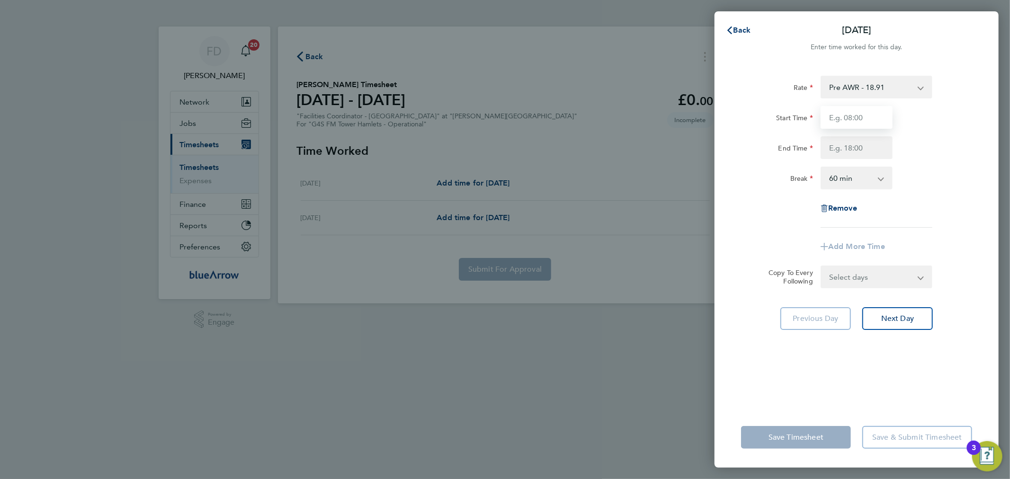
click at [889, 113] on input "Start Time" at bounding box center [857, 117] width 72 height 23
type input "07:00"
click at [842, 150] on input "End Time" at bounding box center [857, 147] width 72 height 23
type input "17:30"
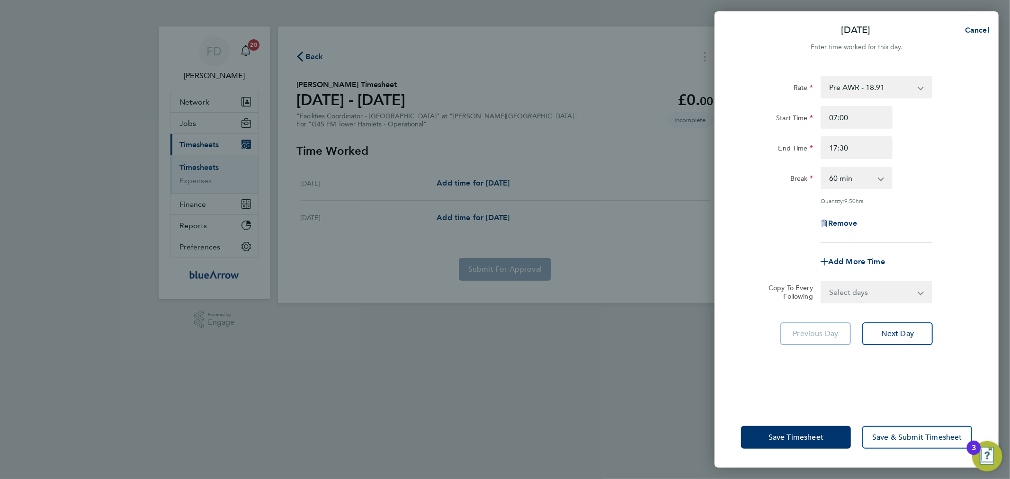
click at [968, 128] on div "Start Time 07:00" at bounding box center [857, 117] width 239 height 23
click at [860, 185] on select "0 min 15 min 30 min 45 min 60 min 75 min 90 min" at bounding box center [851, 178] width 59 height 21
click at [822, 168] on select "0 min 15 min 30 min 45 min 60 min 75 min 90 min" at bounding box center [851, 178] width 59 height 21
click at [938, 218] on div "Remove" at bounding box center [857, 223] width 239 height 23
click at [855, 178] on select "0 min 15 min 30 min 45 min 60 min 75 min 90 min" at bounding box center [851, 178] width 59 height 21
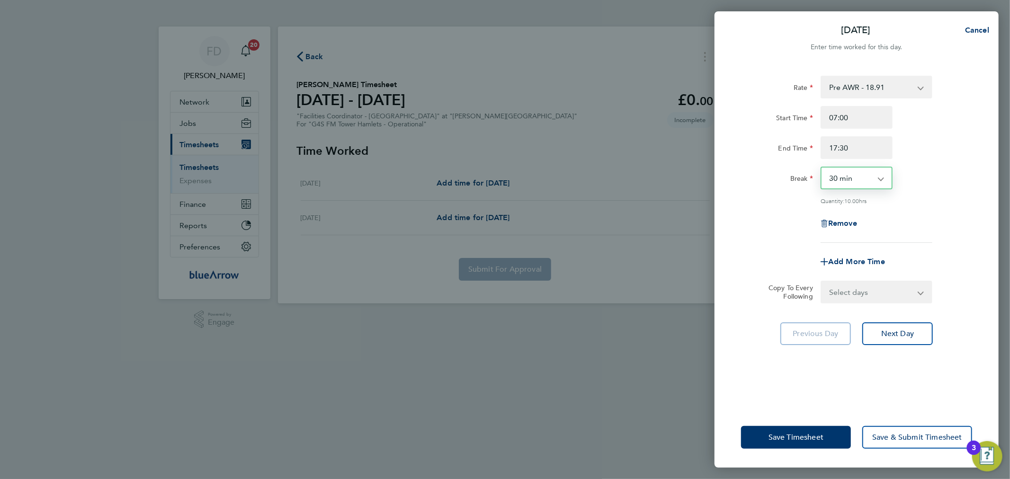
select select "0"
click at [822, 168] on select "0 min 15 min 30 min 45 min 60 min 75 min 90 min" at bounding box center [851, 178] width 59 height 21
click at [791, 431] on button "Save Timesheet" at bounding box center [796, 437] width 110 height 23
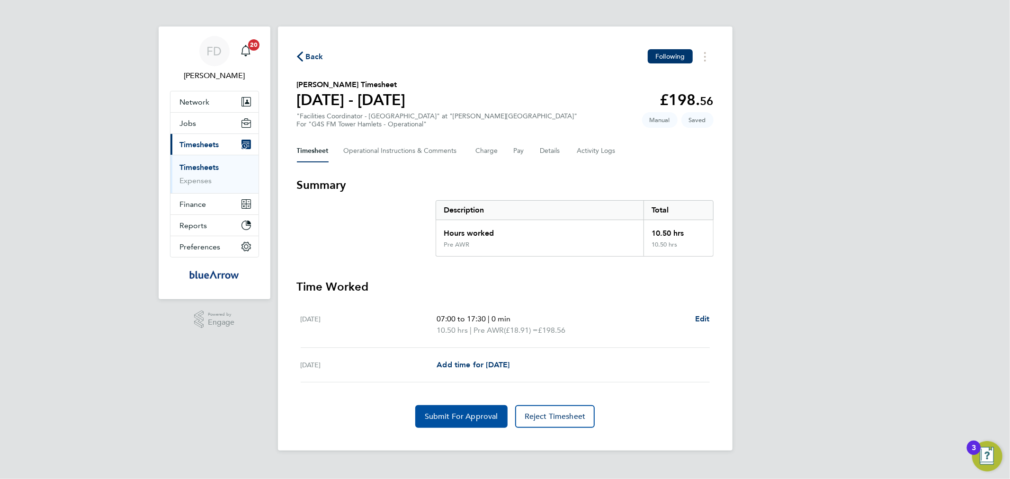
click at [459, 414] on span "Submit For Approval" at bounding box center [461, 416] width 73 height 9
click at [305, 54] on span "Back" at bounding box center [310, 56] width 27 height 9
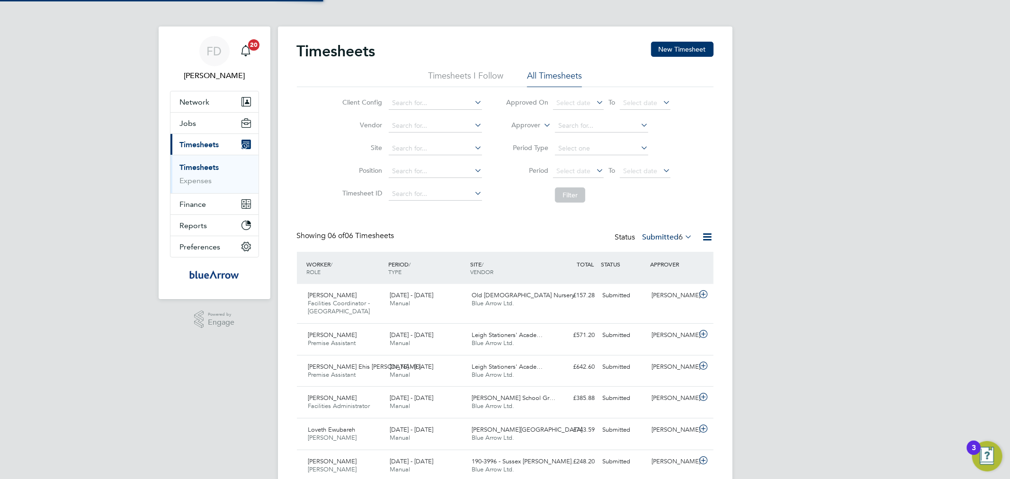
scroll to position [24, 82]
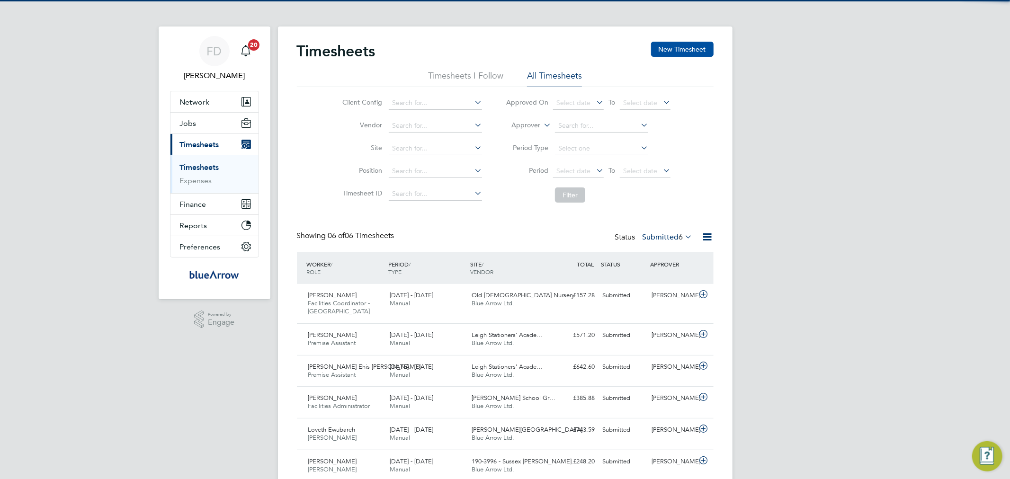
click at [665, 51] on button "New Timesheet" at bounding box center [682, 49] width 63 height 15
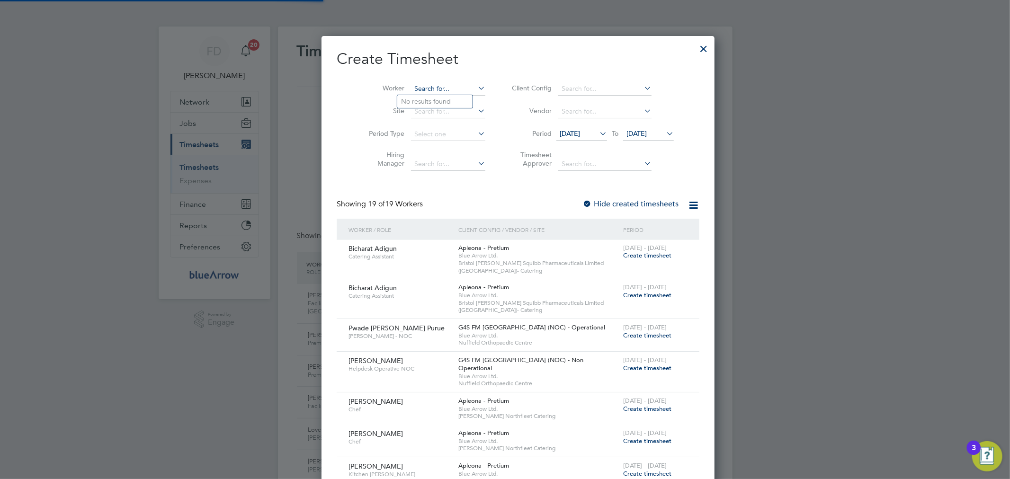
click at [435, 86] on input at bounding box center [448, 88] width 74 height 13
paste input "Sky Emmins"
click at [427, 105] on b "Emmin" at bounding box center [424, 102] width 21 height 8
type input "Sky Emmins"
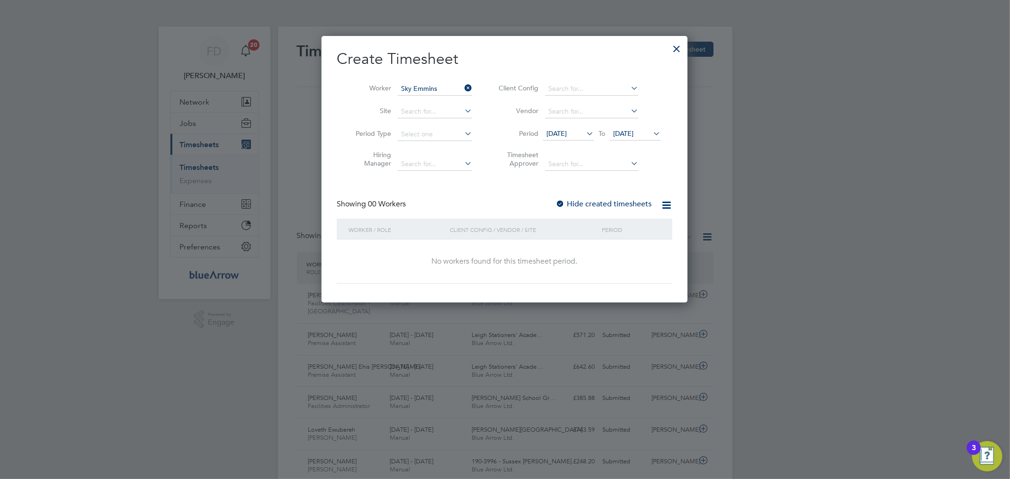
click at [562, 203] on div at bounding box center [560, 204] width 9 height 9
click at [433, 88] on input at bounding box center [435, 88] width 74 height 13
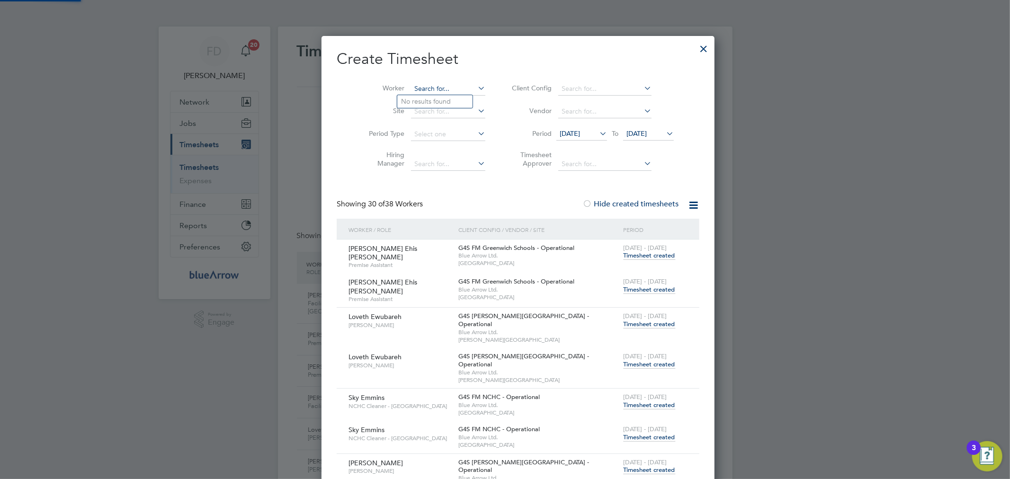
click at [433, 88] on input at bounding box center [448, 88] width 74 height 13
paste input "Sky Emmins"
click at [429, 102] on b "Emmin" at bounding box center [424, 102] width 21 height 8
type input "Sky Emmins"
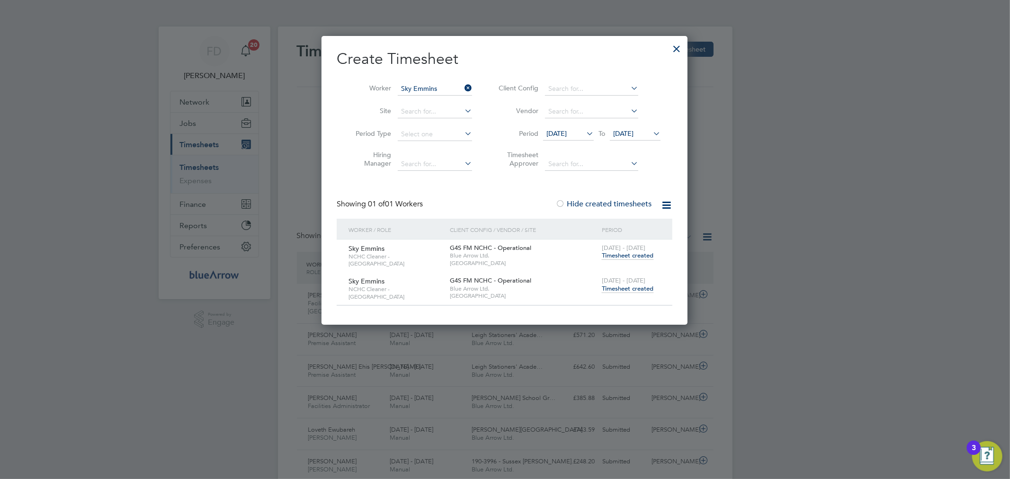
click at [628, 290] on span "Timesheet created" at bounding box center [628, 289] width 52 height 9
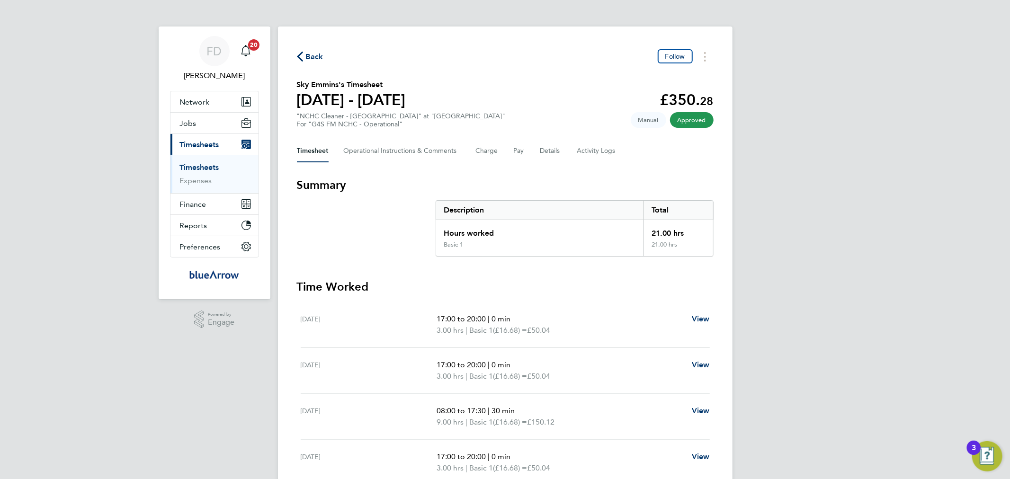
drag, startPoint x: 314, startPoint y: 54, endPoint x: 411, endPoint y: 77, distance: 99.6
click at [314, 54] on span "Back" at bounding box center [315, 56] width 18 height 11
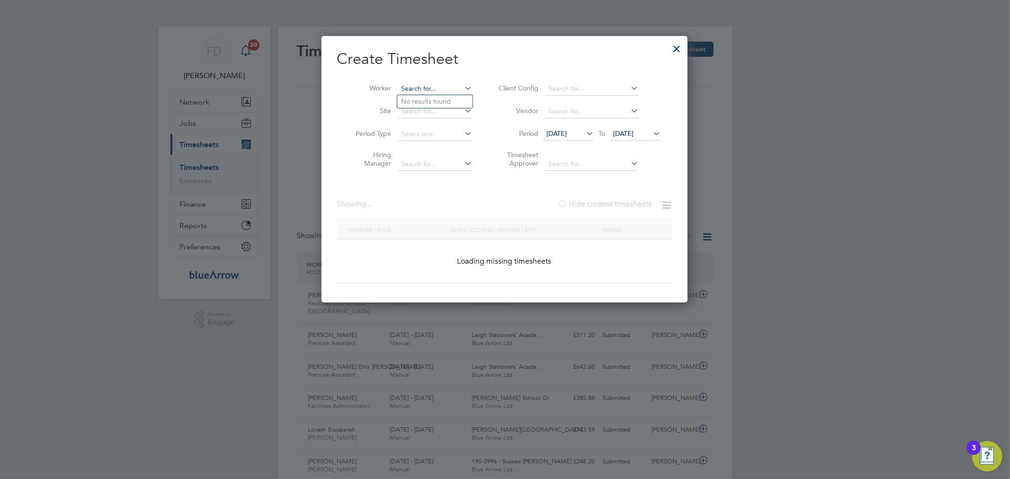
click at [432, 87] on input at bounding box center [435, 88] width 74 height 13
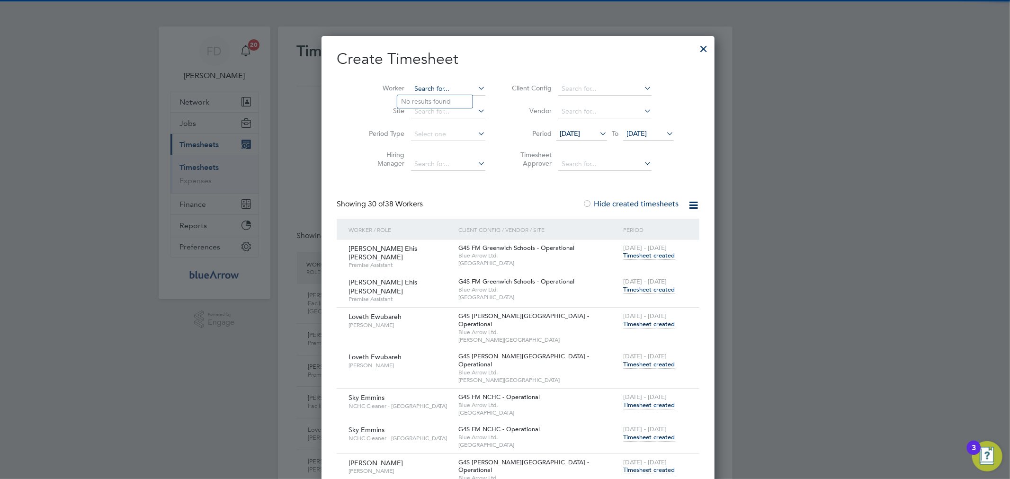
paste input "[PERSON_NAME]"
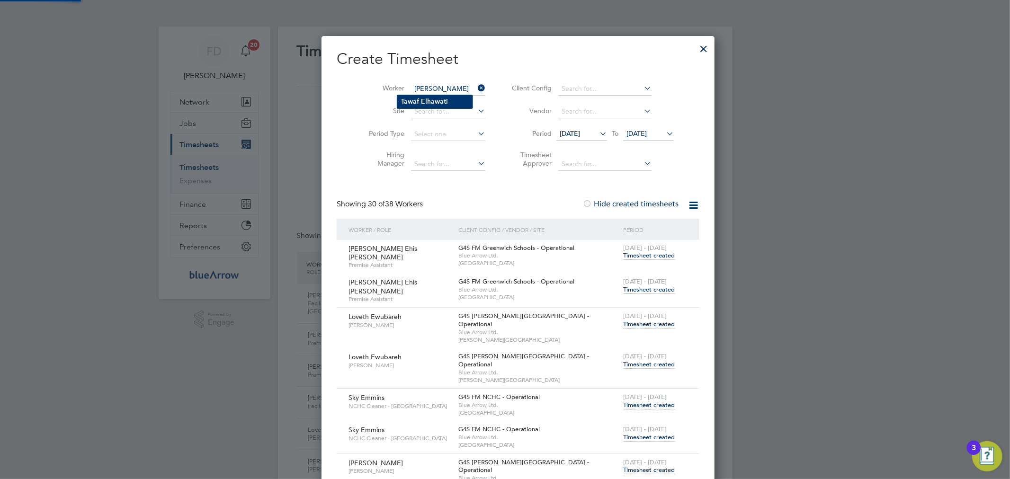
type input "[PERSON_NAME]"
click at [441, 104] on b "Elhawati" at bounding box center [434, 102] width 27 height 8
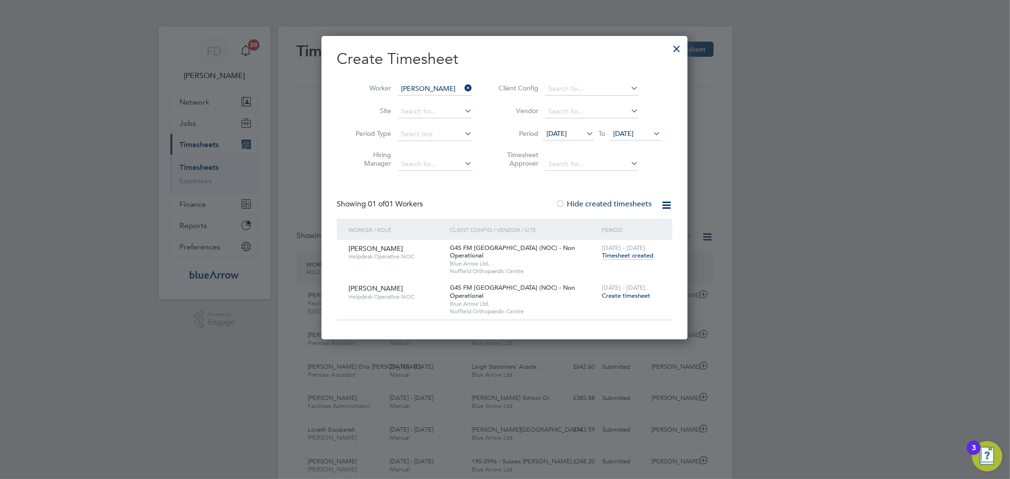
click at [641, 292] on span "Create timesheet" at bounding box center [626, 296] width 48 height 8
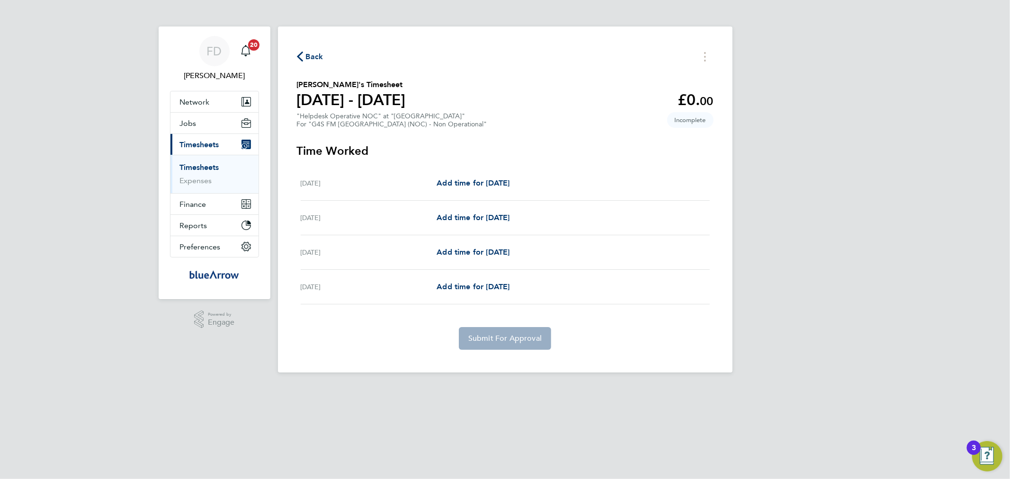
click at [551, 135] on div "Back [PERSON_NAME]'s Timesheet [DATE] - [DATE] £0. 00 "Helpdesk Operative NOC" …" at bounding box center [505, 200] width 455 height 346
click at [489, 216] on span "Add time for [DATE]" at bounding box center [473, 217] width 73 height 9
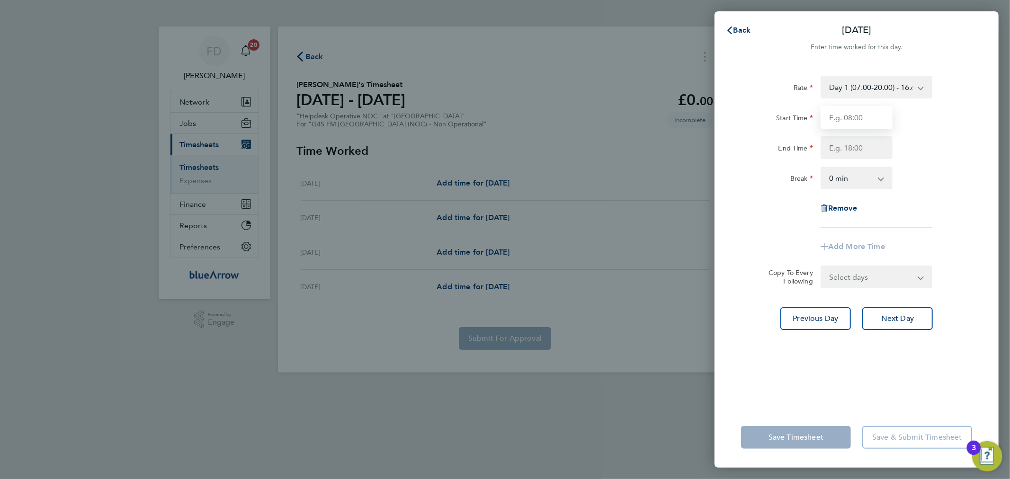
click at [871, 120] on input "Start Time" at bounding box center [857, 117] width 72 height 23
type input "09:30"
click at [863, 147] on input "End Time" at bounding box center [857, 147] width 72 height 23
type input "19:00"
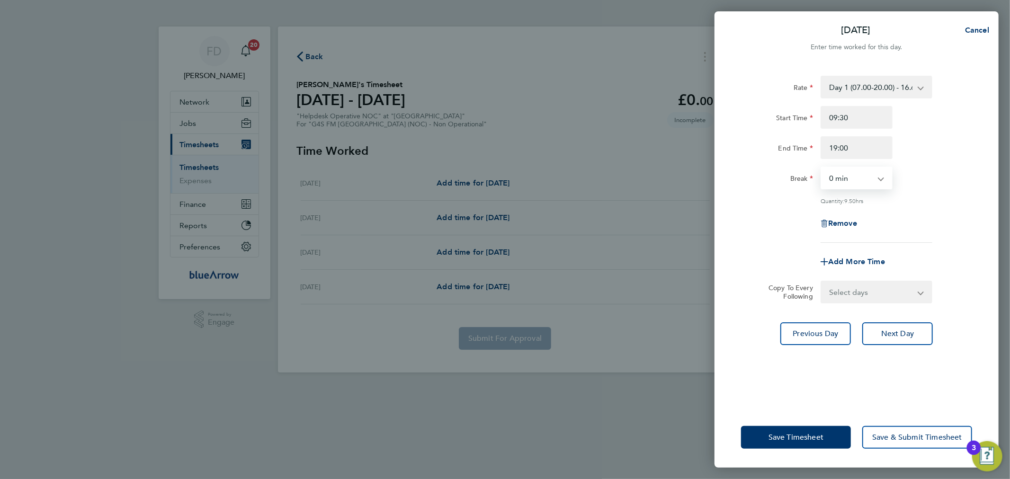
click at [826, 183] on select "0 min 15 min 30 min 45 min 60 min 75 min 90 min" at bounding box center [851, 178] width 59 height 21
click at [822, 168] on select "0 min 15 min 30 min 45 min 60 min 75 min 90 min" at bounding box center [851, 178] width 59 height 21
click at [926, 228] on div "Remove" at bounding box center [857, 223] width 239 height 23
click at [875, 183] on select "0 min 15 min 30 min 45 min 60 min 75 min 90 min" at bounding box center [851, 178] width 59 height 21
select select "30"
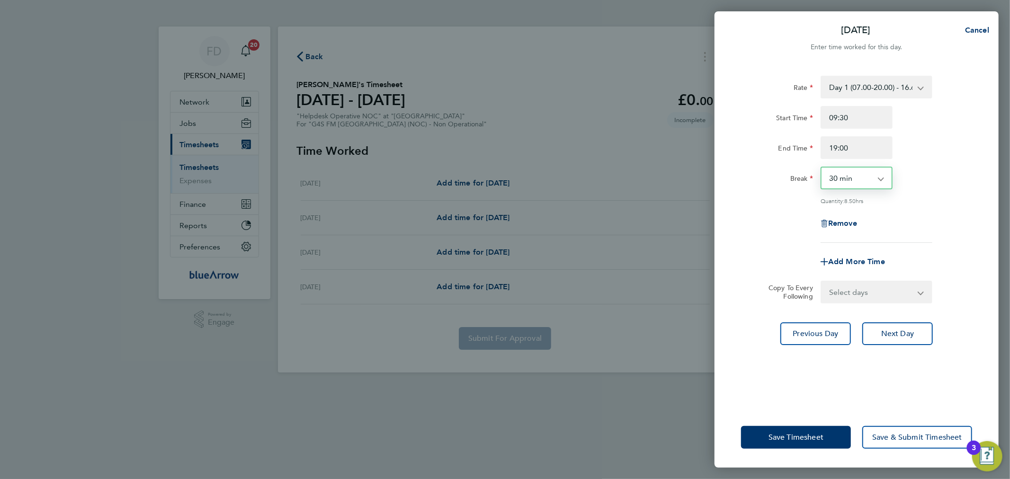
click at [822, 168] on select "0 min 15 min 30 min 45 min 60 min 75 min 90 min" at bounding box center [851, 178] width 59 height 21
click at [892, 248] on app-timesheet-line-form-group "Rate Day 1 (07.00-20.00) - 16.68 [DATE] (to Midnight) - 25.03 [DATE] (to Midnig…" at bounding box center [856, 175] width 231 height 198
click at [871, 297] on select "Select days Day [DATE] [DATE]" at bounding box center [871, 292] width 99 height 21
select select "WED"
click at [822, 282] on select "Select days Day [DATE] [DATE]" at bounding box center [871, 292] width 99 height 21
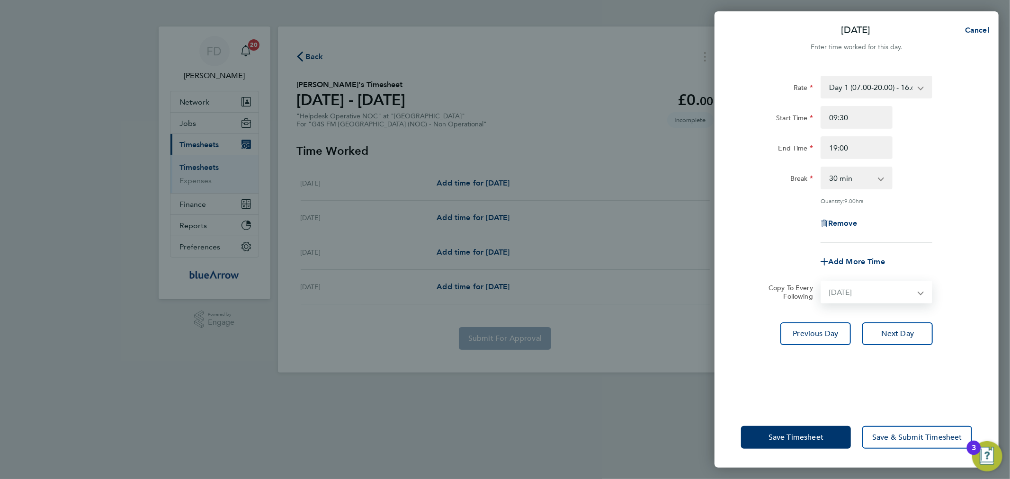
select select "[DATE]"
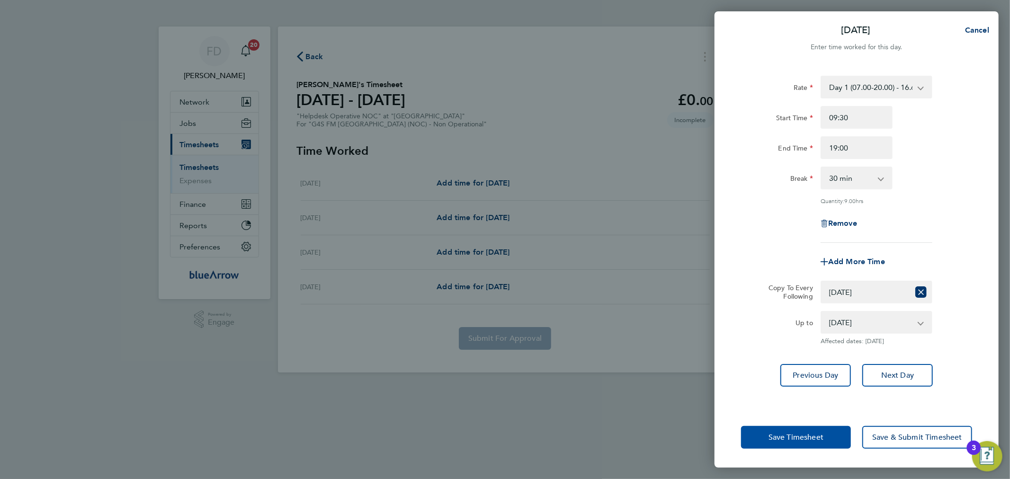
click at [811, 437] on span "Save Timesheet" at bounding box center [796, 437] width 55 height 9
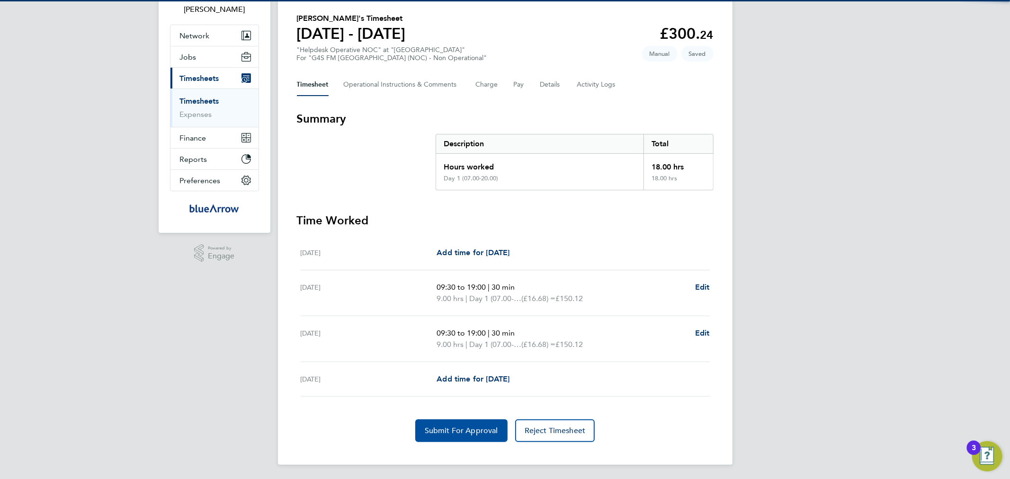
click at [483, 433] on span "Submit For Approval" at bounding box center [461, 430] width 73 height 9
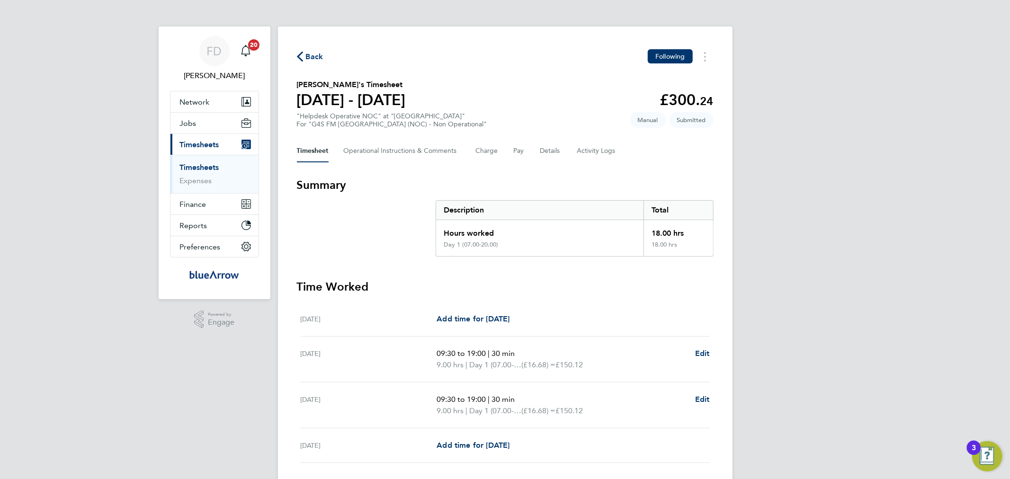
click at [315, 52] on span "Back" at bounding box center [315, 56] width 18 height 11
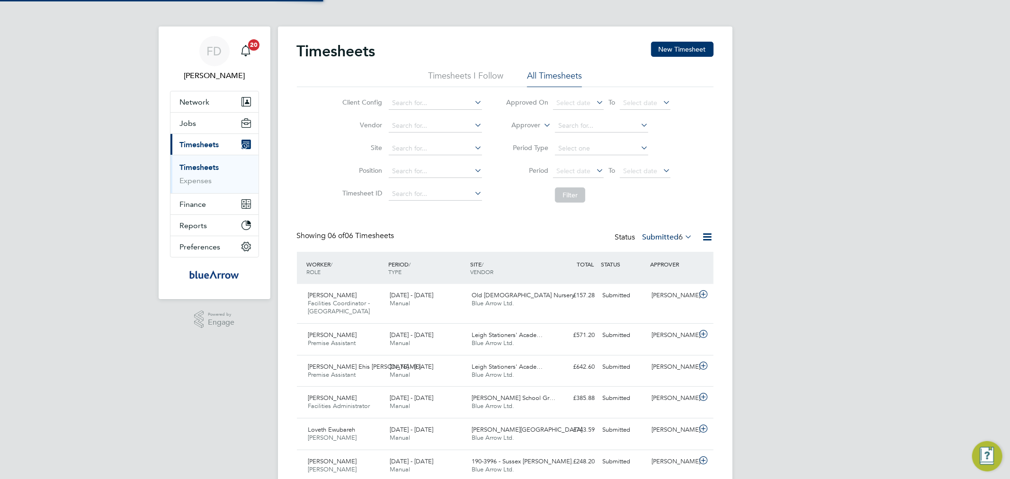
scroll to position [5, 5]
click at [661, 48] on button "New Timesheet" at bounding box center [682, 49] width 63 height 15
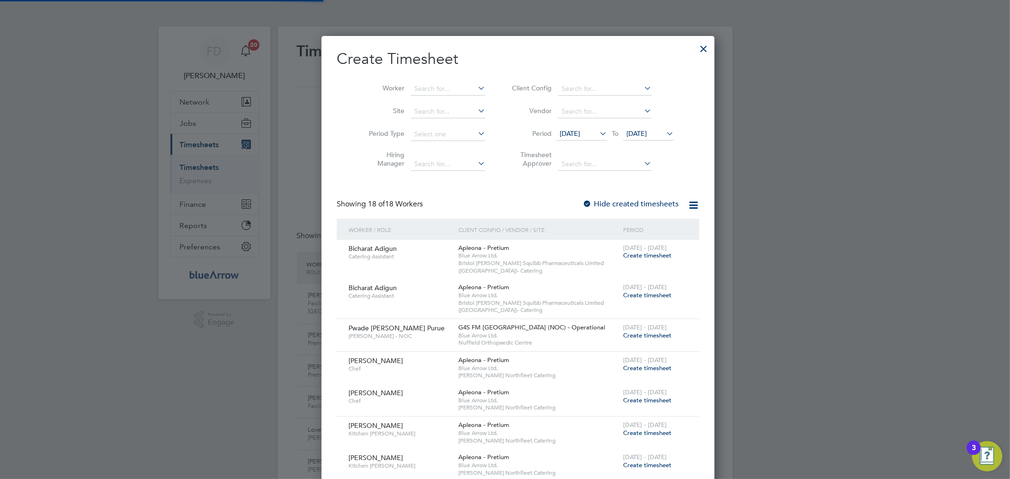
click at [433, 81] on li "Worker" at bounding box center [423, 89] width 147 height 23
drag, startPoint x: 433, startPoint y: 81, endPoint x: 417, endPoint y: 88, distance: 16.5
click at [417, 88] on input at bounding box center [448, 88] width 74 height 13
paste input "[PERSON_NAME]"
type input "[PERSON_NAME]"
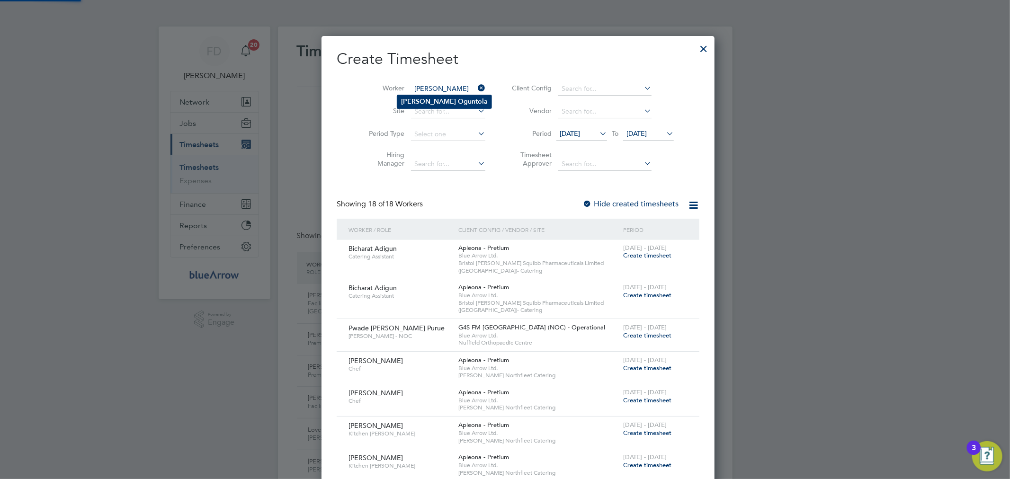
click at [458, 102] on b "Oguntola" at bounding box center [473, 102] width 30 height 8
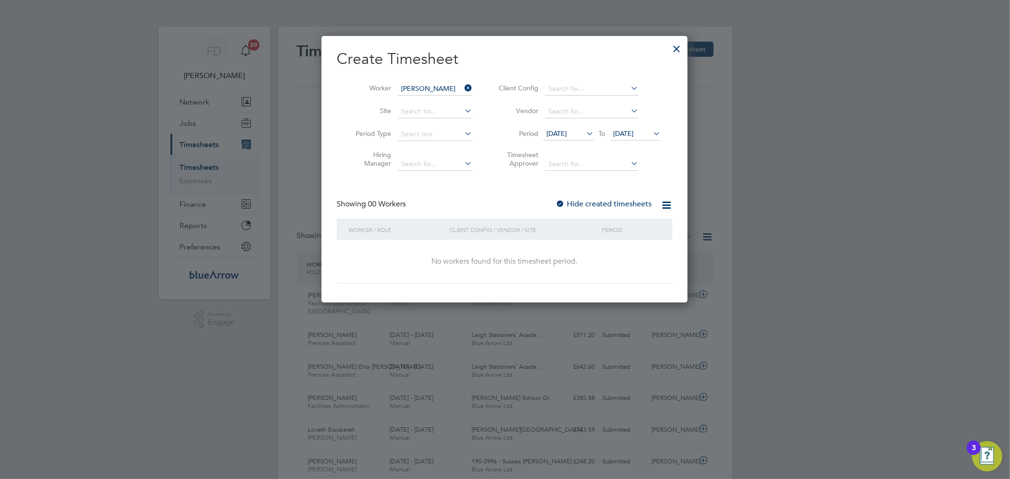
click at [565, 204] on div at bounding box center [560, 204] width 9 height 9
click at [634, 129] on span "[DATE]" at bounding box center [623, 133] width 20 height 9
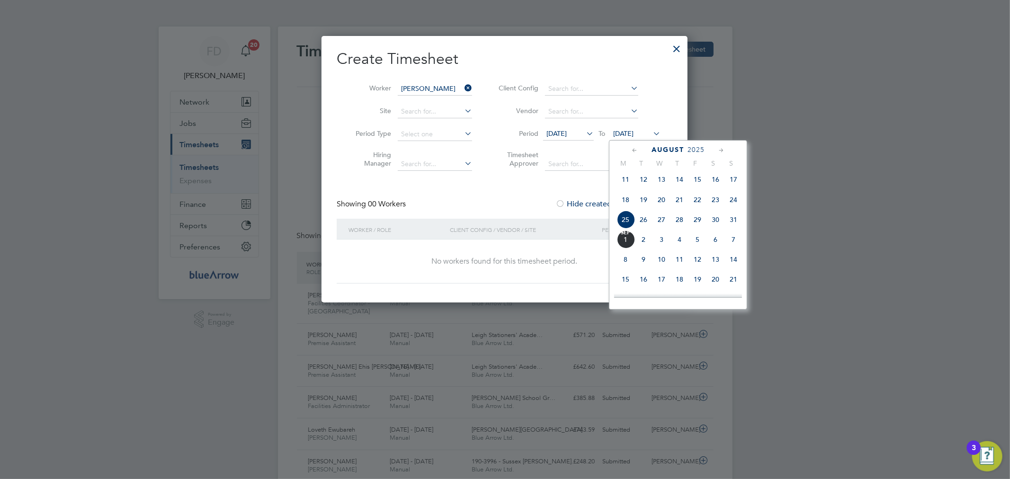
click at [711, 249] on span "6" at bounding box center [716, 240] width 18 height 18
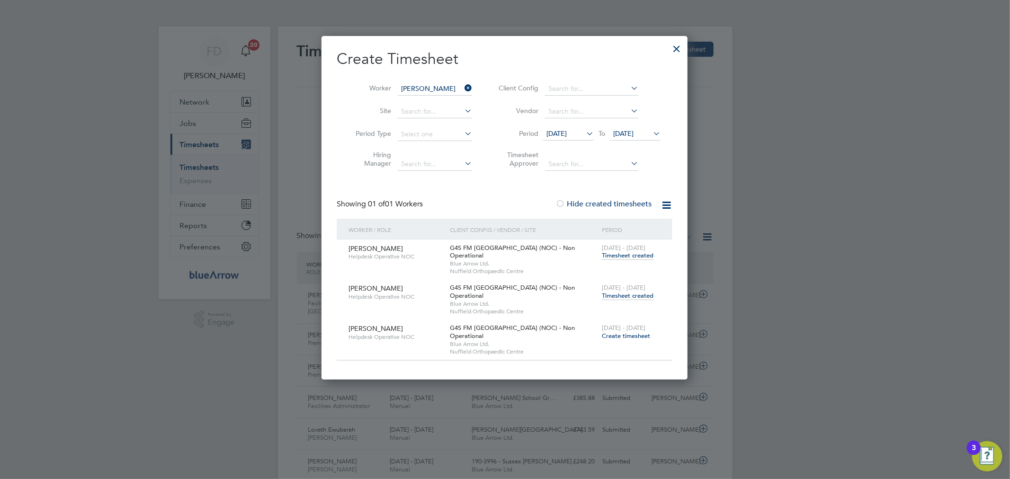
click at [633, 292] on span "Timesheet created" at bounding box center [628, 296] width 52 height 9
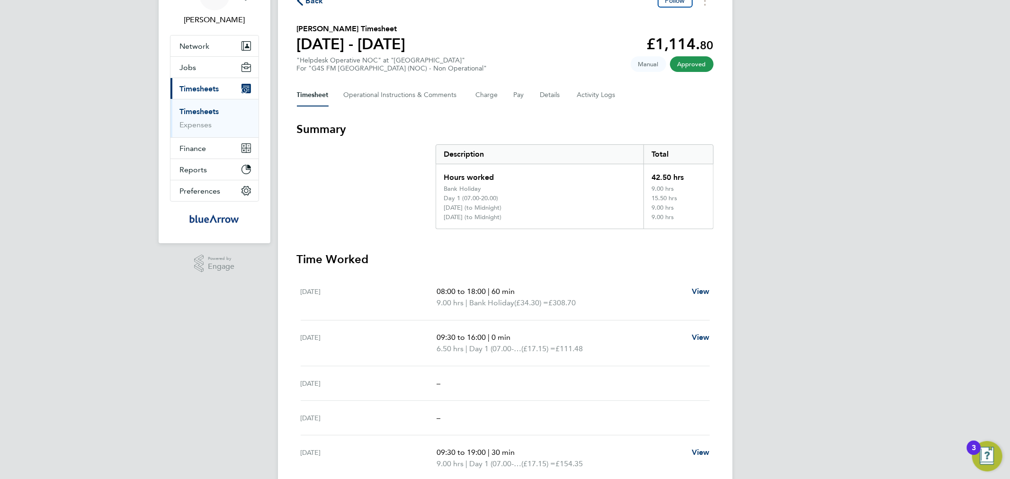
click at [231, 301] on div "FD [PERSON_NAME] Notifications 20 Applications: Network Team Members Businesses…" at bounding box center [505, 300] width 1010 height 713
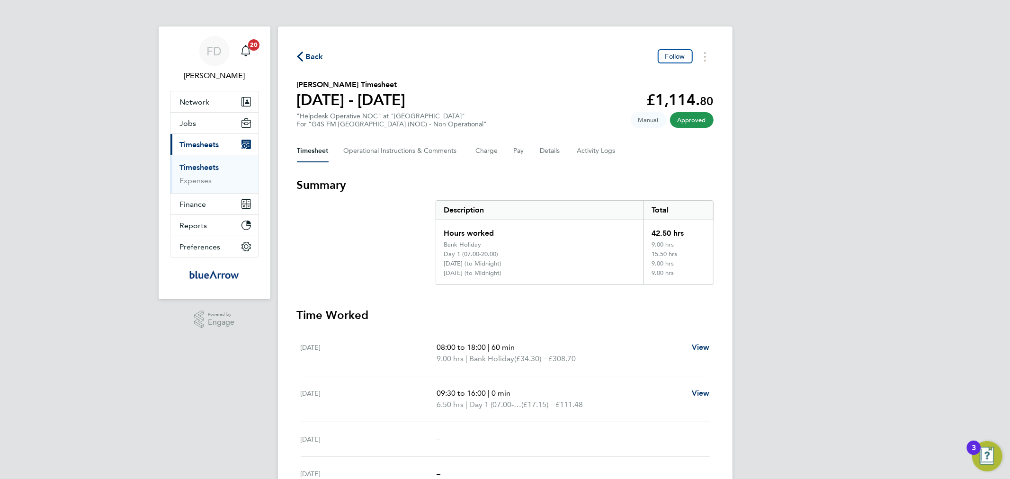
click at [308, 58] on span "Back" at bounding box center [315, 56] width 18 height 11
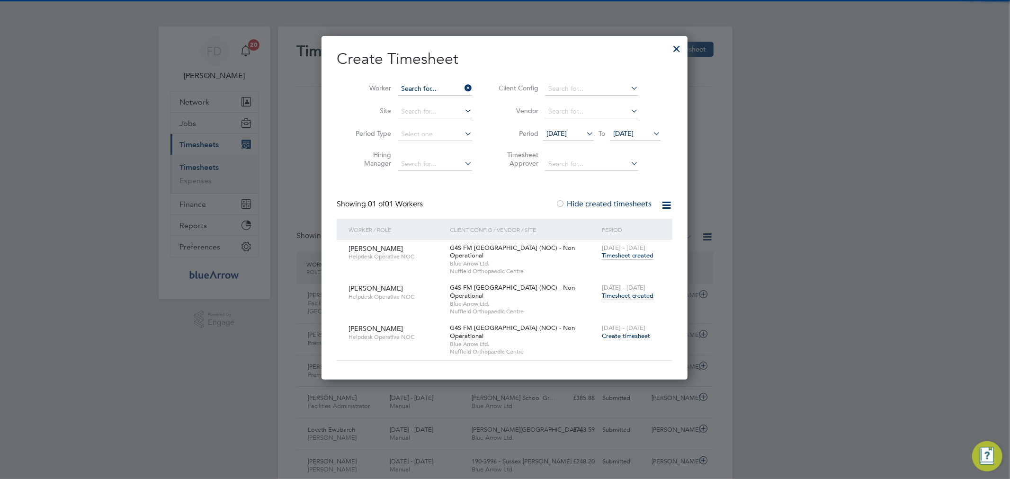
click at [442, 90] on input at bounding box center [435, 88] width 74 height 13
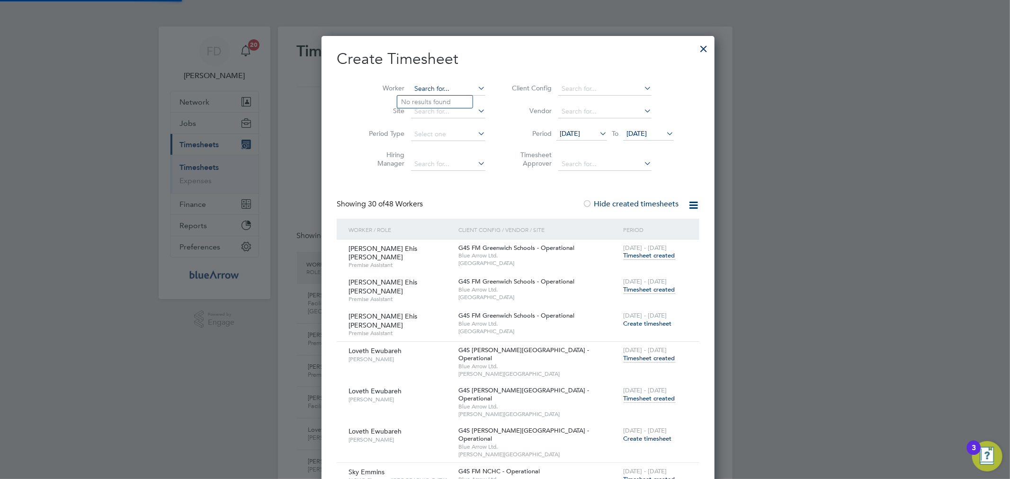
paste input "[PERSON_NAME] Figuieredo"
click at [434, 102] on b "Marque" at bounding box center [437, 102] width 24 height 8
type input "[PERSON_NAME] Figuieredo"
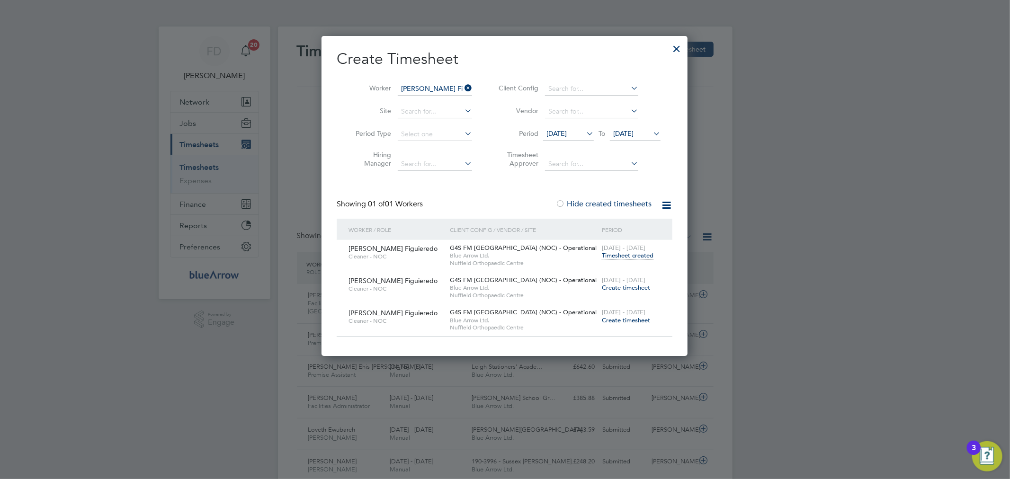
click at [629, 287] on span "Create timesheet" at bounding box center [626, 288] width 48 height 8
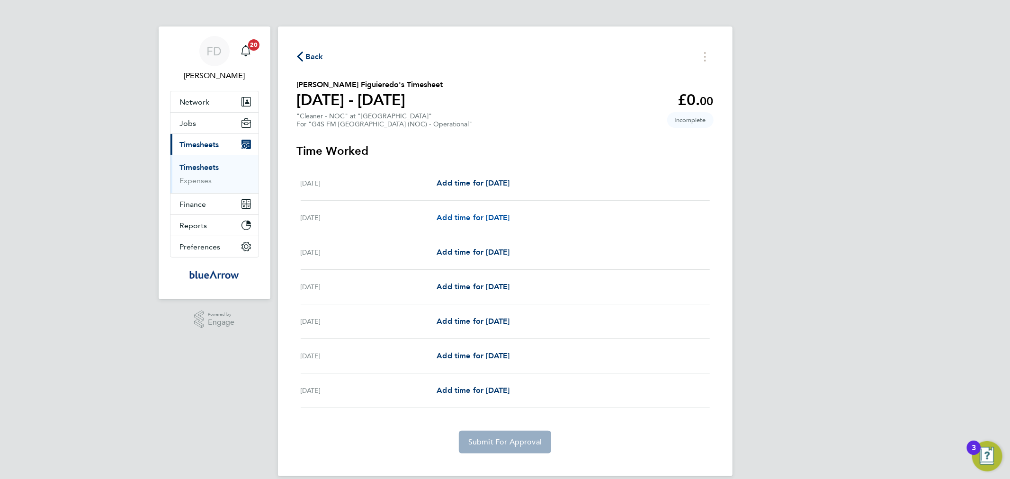
click at [477, 218] on span "Add time for [DATE]" at bounding box center [473, 217] width 73 height 9
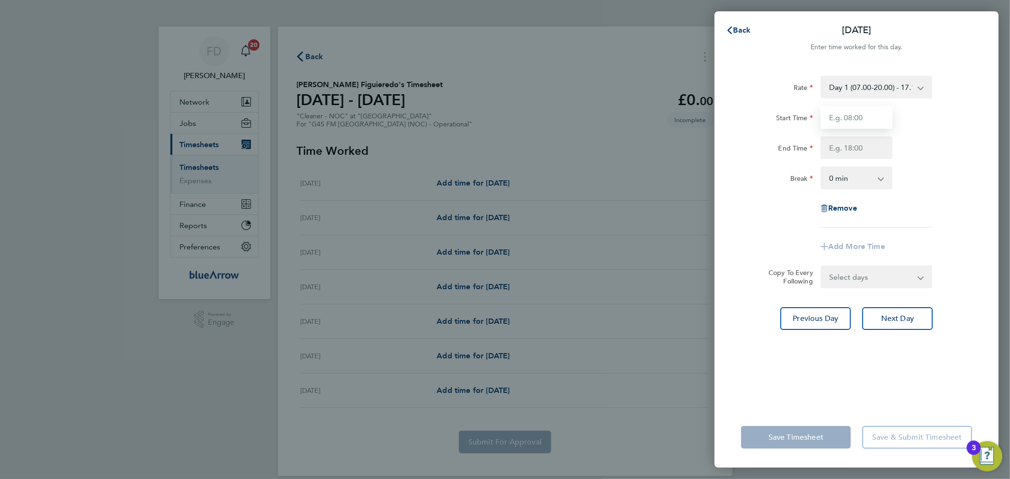
click at [856, 117] on input "Start Time" at bounding box center [857, 117] width 72 height 23
type input "17:00"
click at [939, 118] on div "Start Time 17:00" at bounding box center [857, 117] width 239 height 23
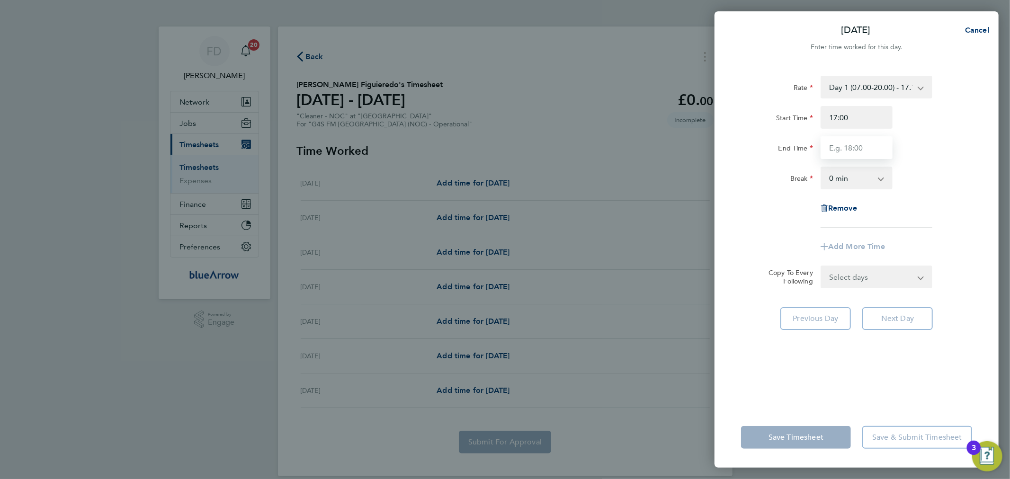
click at [850, 145] on input "End Time" at bounding box center [857, 147] width 72 height 23
type input "20:00"
click at [954, 126] on div "Start Time 17:00" at bounding box center [857, 117] width 239 height 23
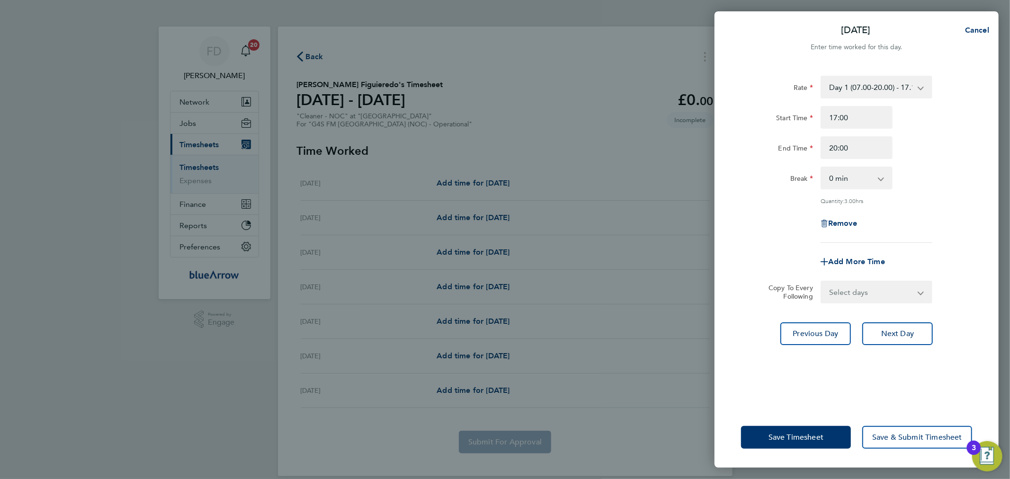
click at [874, 295] on select "Select days Day Weekday (Mon-Fri) Weekend (Sat-Sun) [DATE] [DATE] [DATE] [DATE]…" at bounding box center [871, 292] width 99 height 21
select select "DAY"
click at [822, 282] on select "Select days Day Weekday (Mon-Fri) Weekend (Sat-Sun) [DATE] [DATE] [DATE] [DATE]…" at bounding box center [871, 292] width 99 height 21
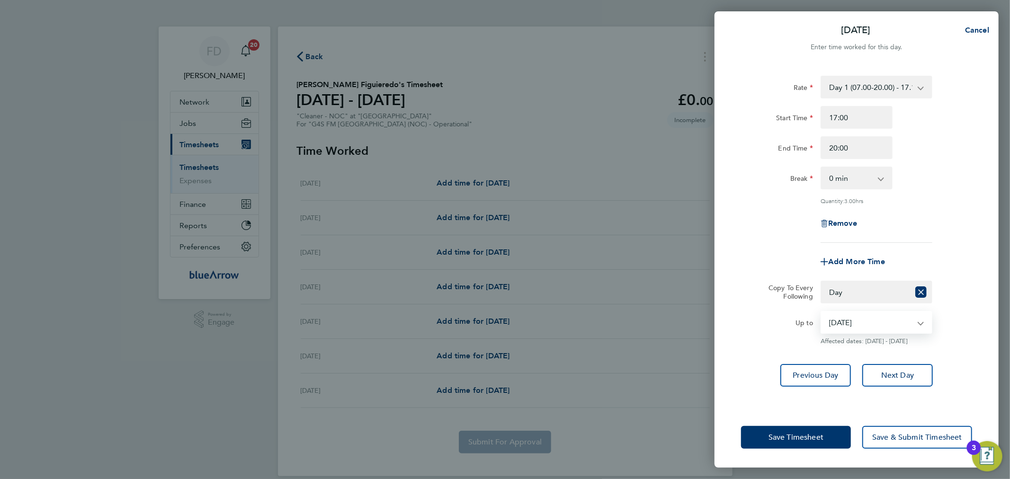
click at [856, 324] on select "[DATE] [DATE] [DATE] [DATE] [DATE]" at bounding box center [871, 322] width 99 height 21
select select "[DATE]"
click at [822, 312] on select "[DATE] [DATE] [DATE] [DATE] [DATE]" at bounding box center [871, 322] width 99 height 21
click at [799, 436] on span "Save Timesheet" at bounding box center [796, 437] width 55 height 9
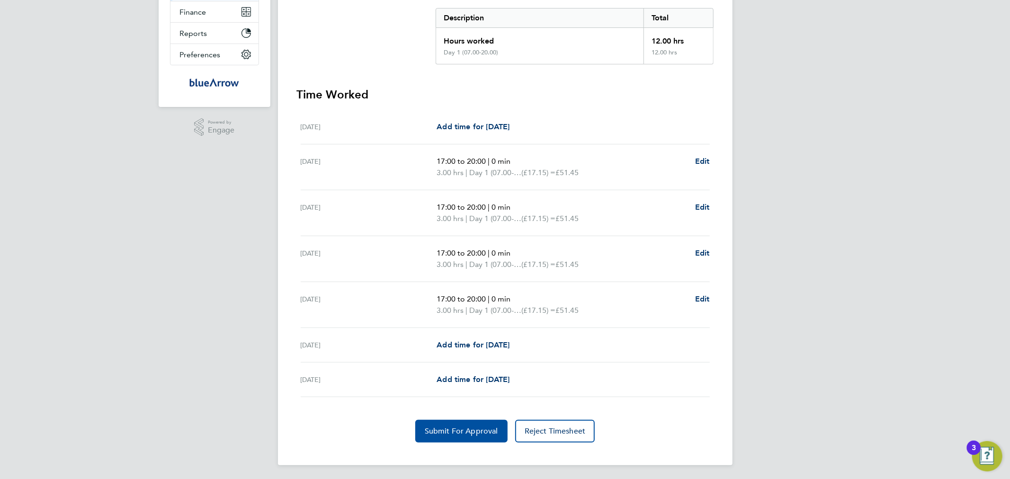
click at [461, 433] on span "Submit For Approval" at bounding box center [461, 431] width 73 height 9
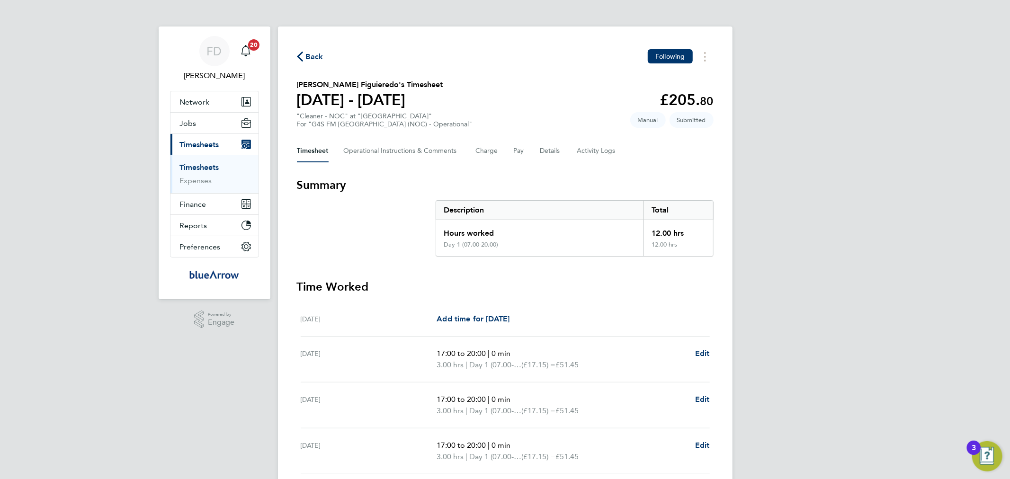
click at [308, 59] on span "Back" at bounding box center [315, 56] width 18 height 11
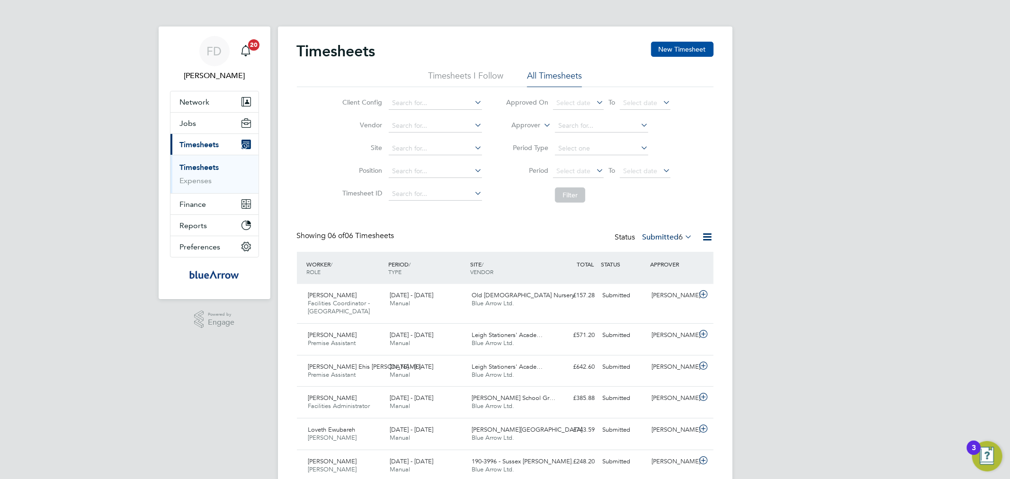
click at [673, 50] on button "New Timesheet" at bounding box center [682, 49] width 63 height 15
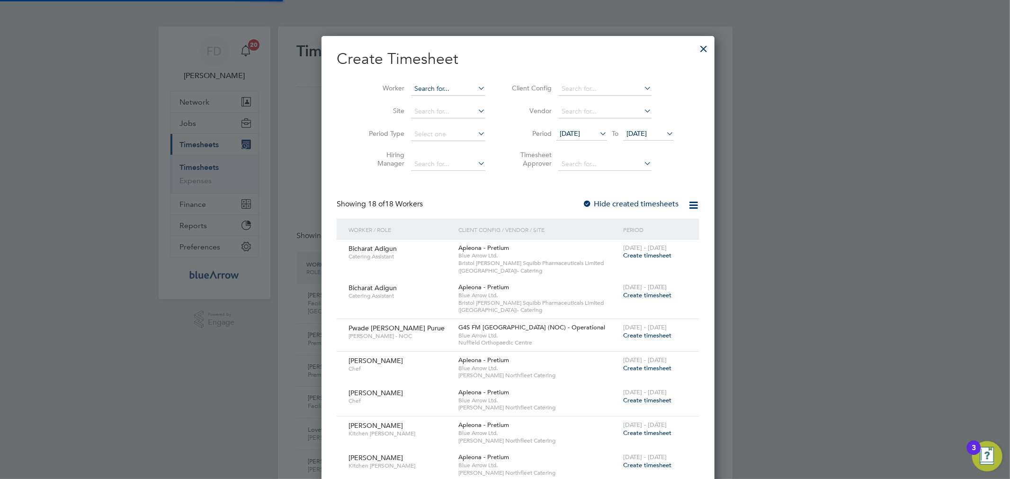
click at [436, 86] on input at bounding box center [448, 88] width 74 height 13
paste input "Pwade [PERSON_NAME] Purue"
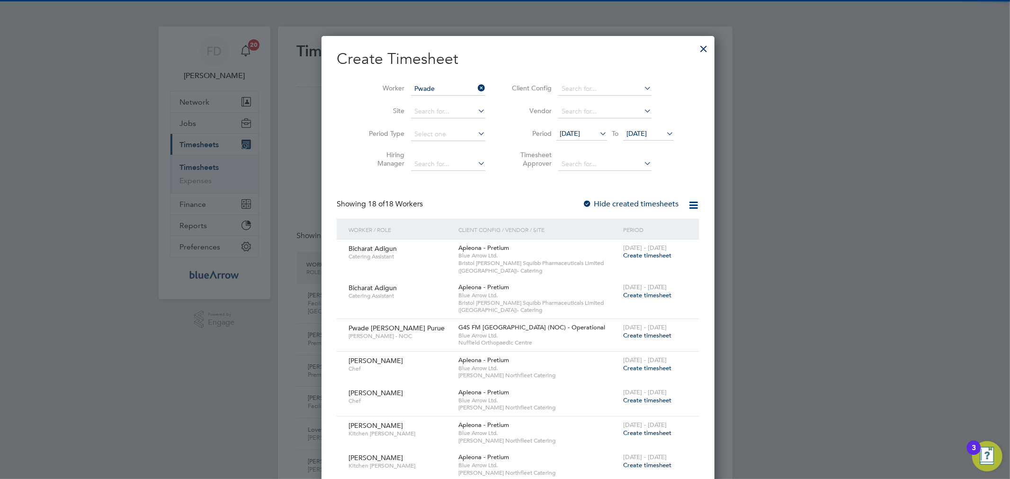
click at [434, 103] on li "Pwade [PERSON_NAME] Purue" at bounding box center [448, 101] width 103 height 13
type input "Pwade [PERSON_NAME] Purue"
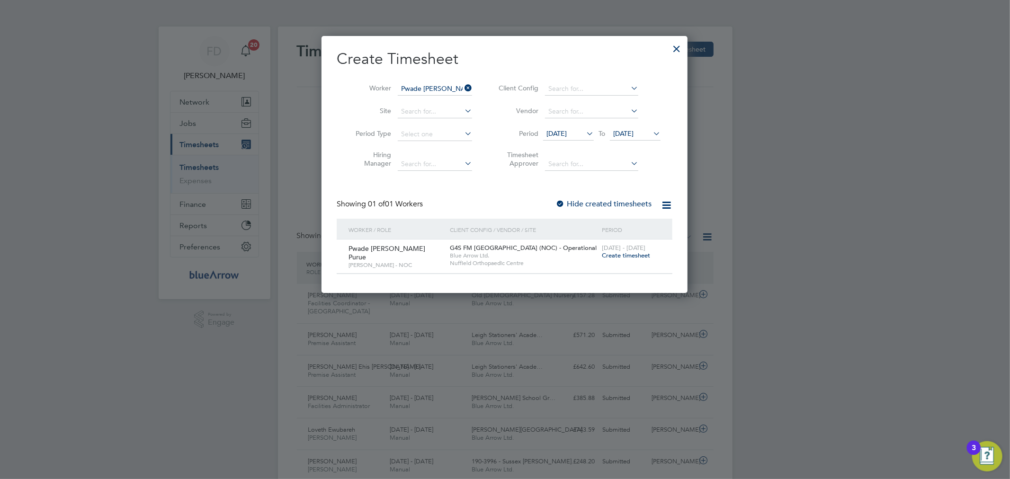
click at [614, 254] on span "Create timesheet" at bounding box center [626, 256] width 48 height 8
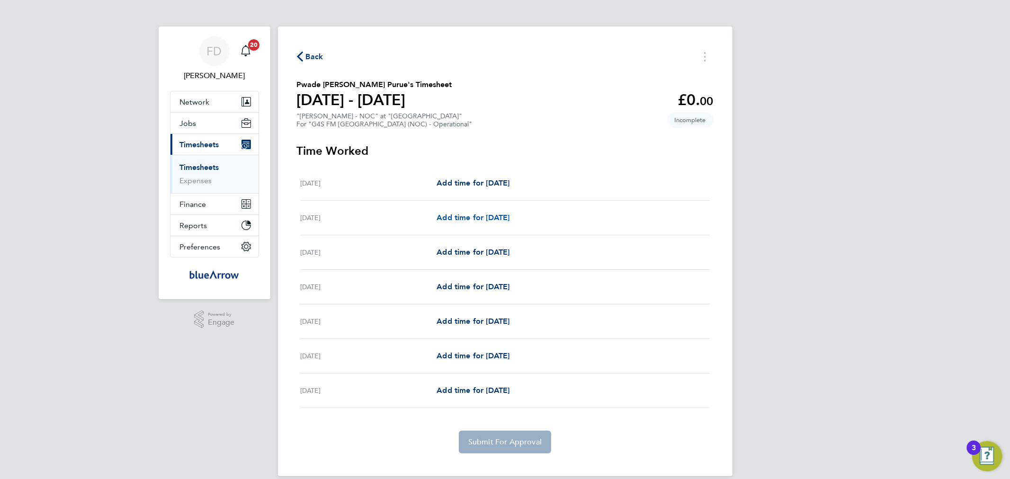
click at [510, 219] on span "Add time for [DATE]" at bounding box center [473, 217] width 73 height 9
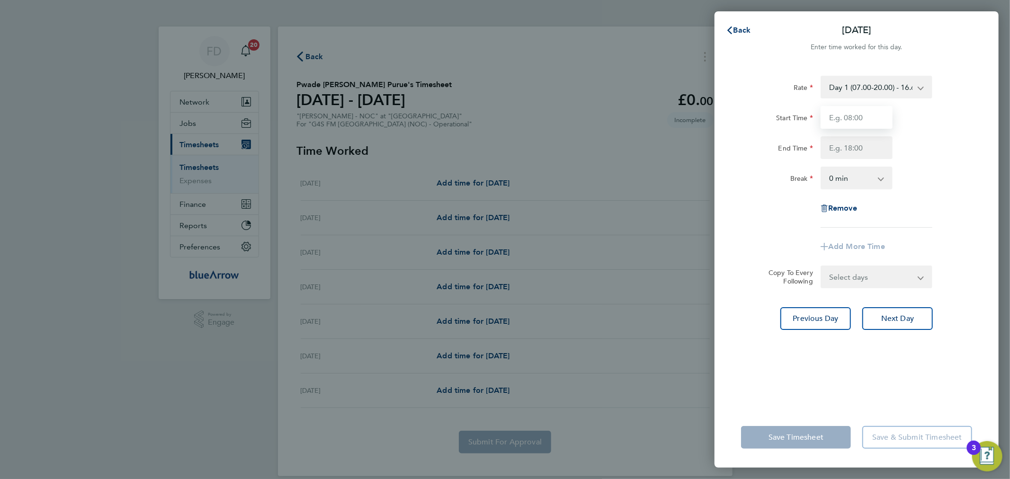
click at [864, 116] on input "Start Time" at bounding box center [857, 117] width 72 height 23
type input "12:30"
click at [868, 141] on input "End Time" at bounding box center [857, 147] width 72 height 23
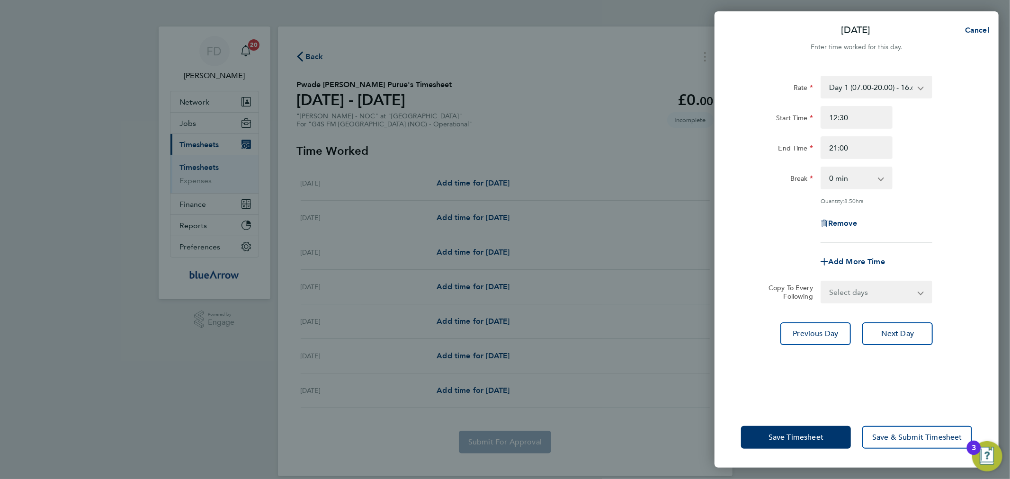
click at [952, 154] on div "End Time 21:00" at bounding box center [857, 147] width 239 height 23
click at [870, 145] on input "21:00" at bounding box center [857, 147] width 72 height 23
click at [894, 84] on select "Day 1 (07.00-20.00) - 16.68 Bank Holiday - 33.36 Evening (20:00 - 22:00) - 19.8…" at bounding box center [871, 87] width 99 height 21
click at [984, 158] on div "Rate Day 1 (07.00-20.00) - 16.68 Bank Holiday - 33.36 Evening (20:00 - 22:00) -…" at bounding box center [857, 235] width 284 height 343
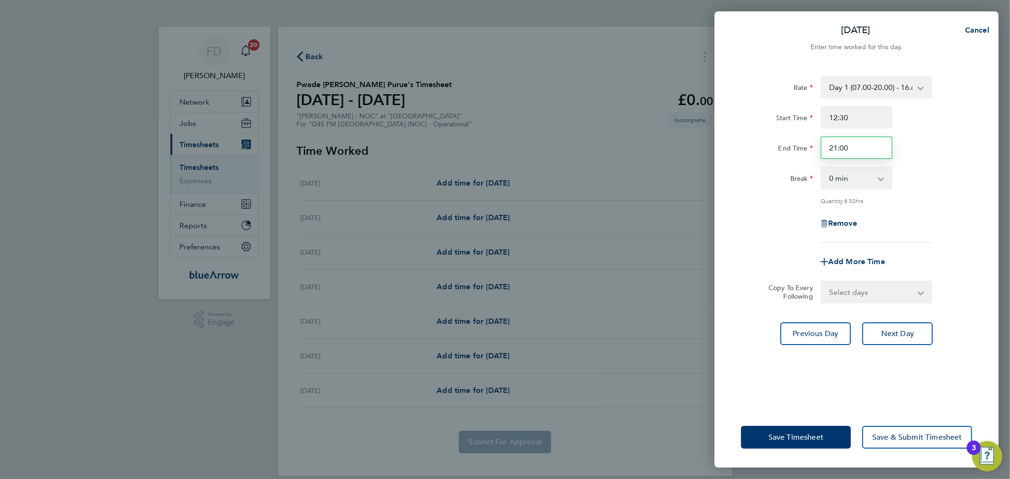
click at [844, 152] on input "21:00" at bounding box center [857, 147] width 72 height 23
type input "20:00"
click at [950, 170] on div "Break 0 min 15 min 30 min 45 min 60 min 75 min 90 min" at bounding box center [857, 178] width 239 height 23
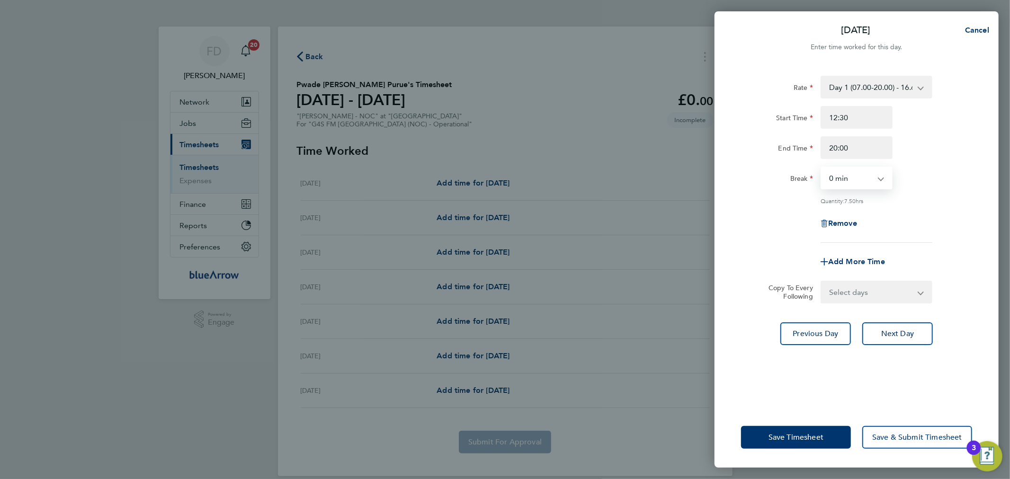
click at [875, 178] on select "0 min 15 min 30 min 45 min 60 min 75 min 90 min" at bounding box center [851, 178] width 59 height 21
select select "60"
click at [822, 168] on select "0 min 15 min 30 min 45 min 60 min 75 min 90 min" at bounding box center [851, 178] width 59 height 21
click at [944, 208] on div "Rate Day 1 (07.00-20.00) - 16.68 Bank Holiday - 33.36 Evening (20:00 - 22:00) -…" at bounding box center [856, 159] width 231 height 167
click at [877, 291] on select "Select days Day Weekday (Mon-Fri) Weekend (Sat-Sun) [DATE] [DATE] [DATE] [DATE]…" at bounding box center [871, 292] width 99 height 21
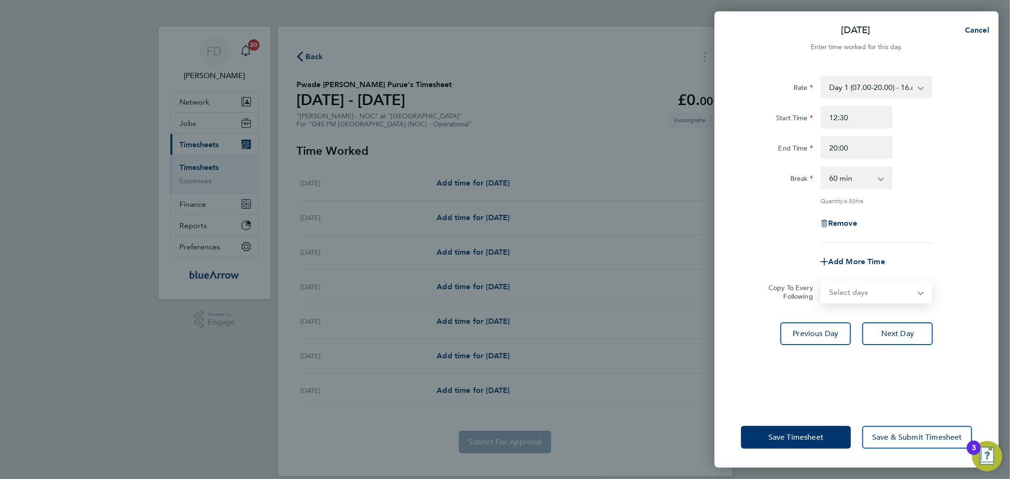
select select "DAY"
click at [822, 282] on select "Select days Day Weekday (Mon-Fri) Weekend (Sat-Sun) [DATE] [DATE] [DATE] [DATE]…" at bounding box center [871, 292] width 99 height 21
select select "[DATE]"
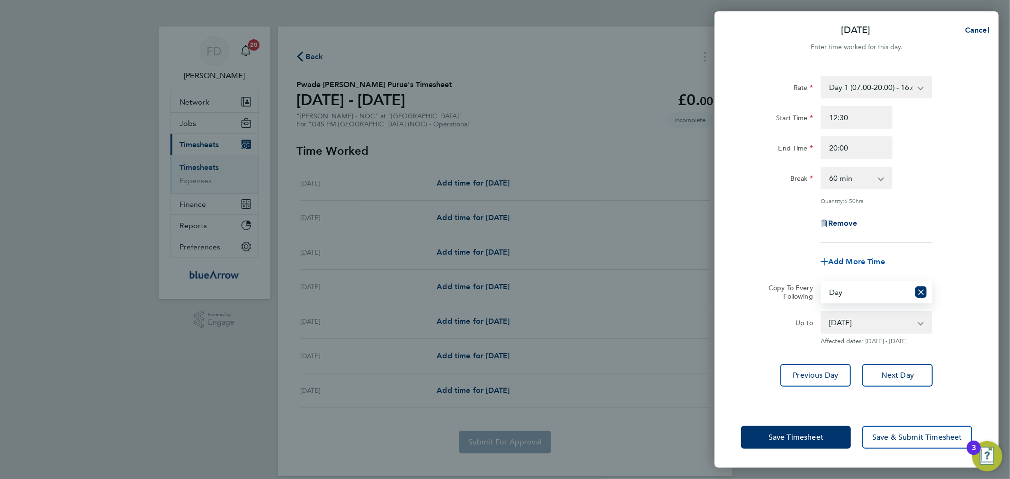
click at [861, 262] on span "Add More Time" at bounding box center [857, 261] width 57 height 9
select select "null"
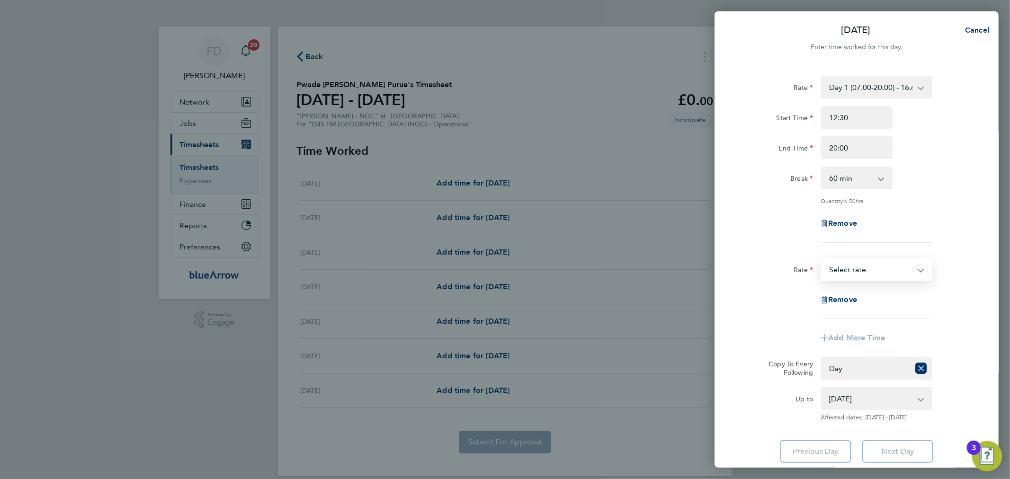
click at [867, 270] on select "Day 1 (07.00-20.00) - 16.68 Bank Holiday - 33.36 Evening (20:00 - 22:00) - 19.8…" at bounding box center [871, 269] width 99 height 21
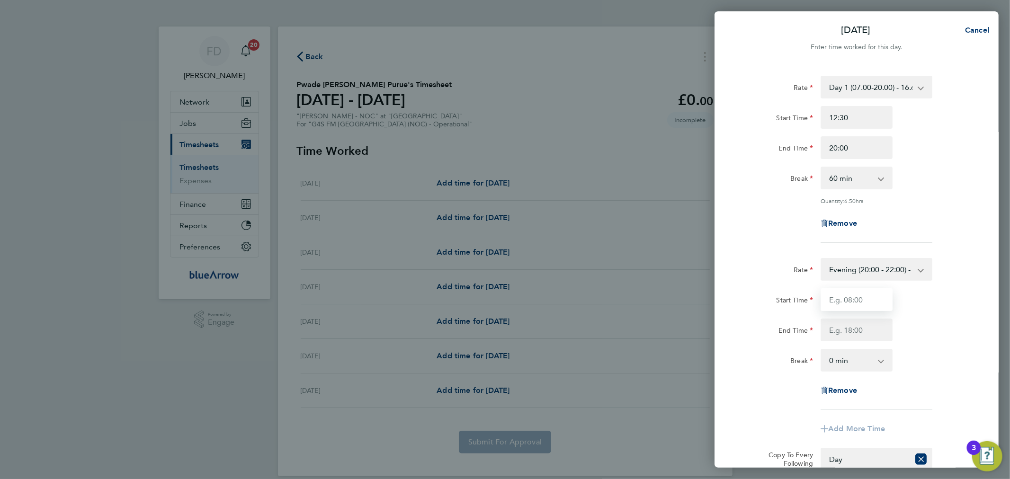
click at [865, 303] on input "Start Time" at bounding box center [857, 299] width 72 height 23
type input "20:00"
click at [838, 328] on input "End Time" at bounding box center [857, 330] width 72 height 23
type input "21:00"
click at [936, 314] on div "Start Time 20:00 End Time 21:00" at bounding box center [857, 314] width 239 height 53
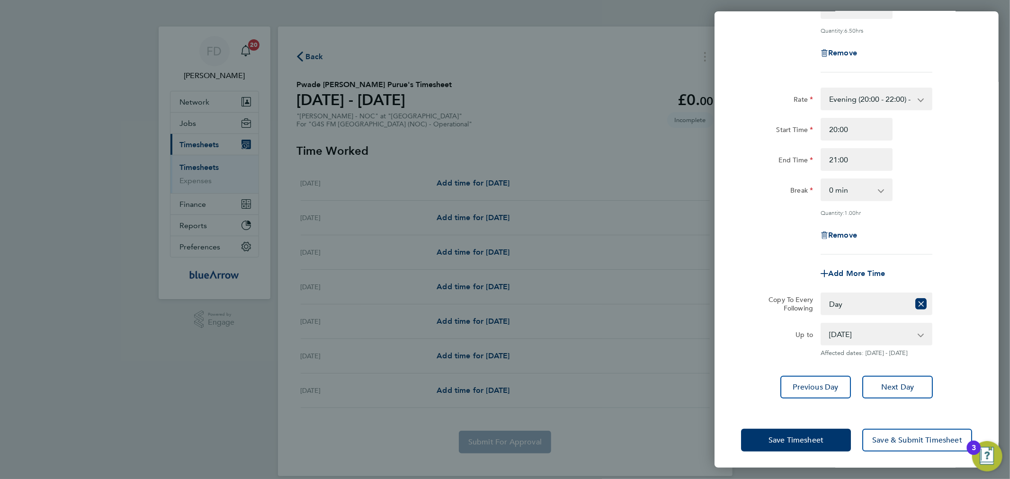
click at [915, 339] on select "[DATE] [DATE] [DATE] [DATE] [DATE]" at bounding box center [871, 334] width 99 height 21
select select "[DATE]"
click at [822, 324] on select "[DATE] [DATE] [DATE] [DATE] [DATE]" at bounding box center [871, 334] width 99 height 21
click at [809, 432] on button "Save Timesheet" at bounding box center [796, 440] width 110 height 23
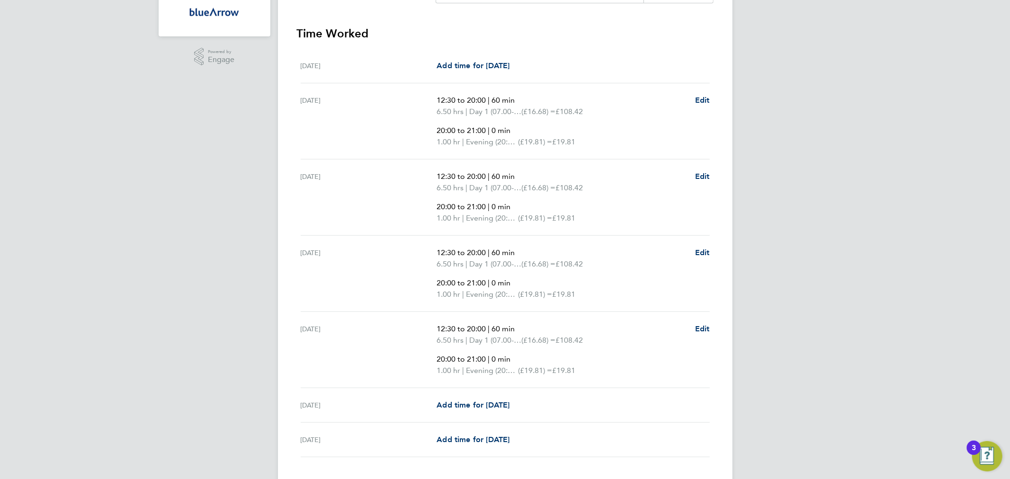
scroll to position [324, 0]
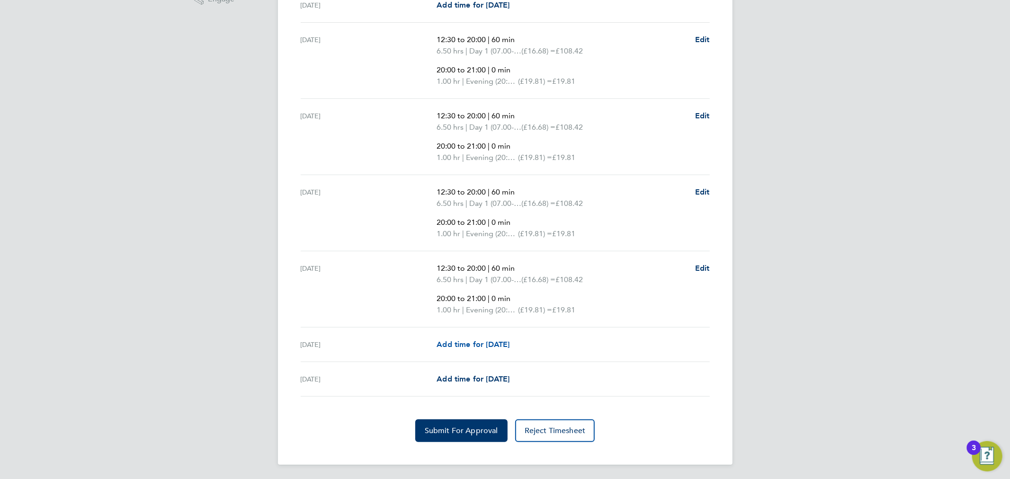
click at [483, 343] on span "Add time for [DATE]" at bounding box center [473, 344] width 73 height 9
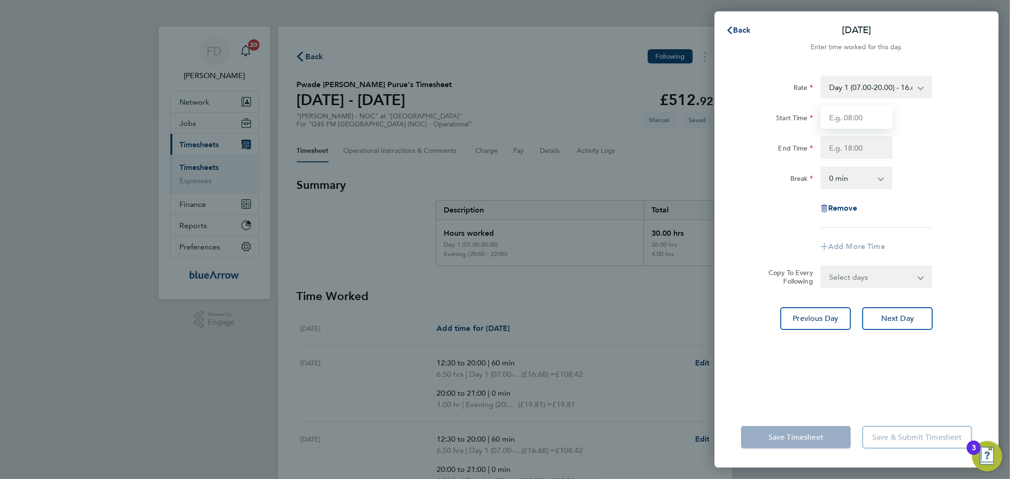
click at [875, 114] on input "Start Time" at bounding box center [857, 117] width 72 height 23
click at [869, 90] on select "Day 1 (07.00-20.00) - 16.68 Bank Holiday - 33.36 Evening (20:00 - 22:00) - 19.8…" at bounding box center [871, 87] width 99 height 21
click at [854, 117] on input "Start Time" at bounding box center [857, 117] width 72 height 23
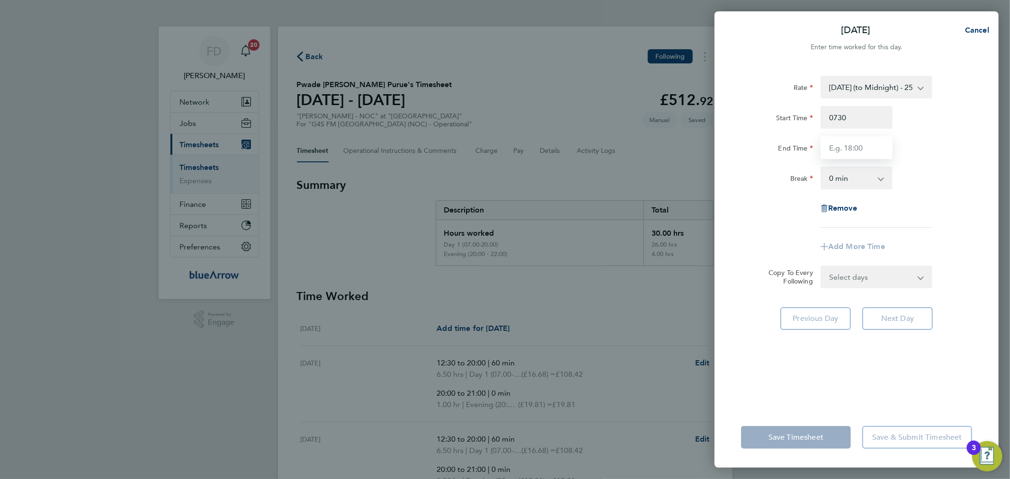
type input "07:30"
type input "16:00"
click at [949, 149] on div "End Time 16:00" at bounding box center [857, 147] width 239 height 23
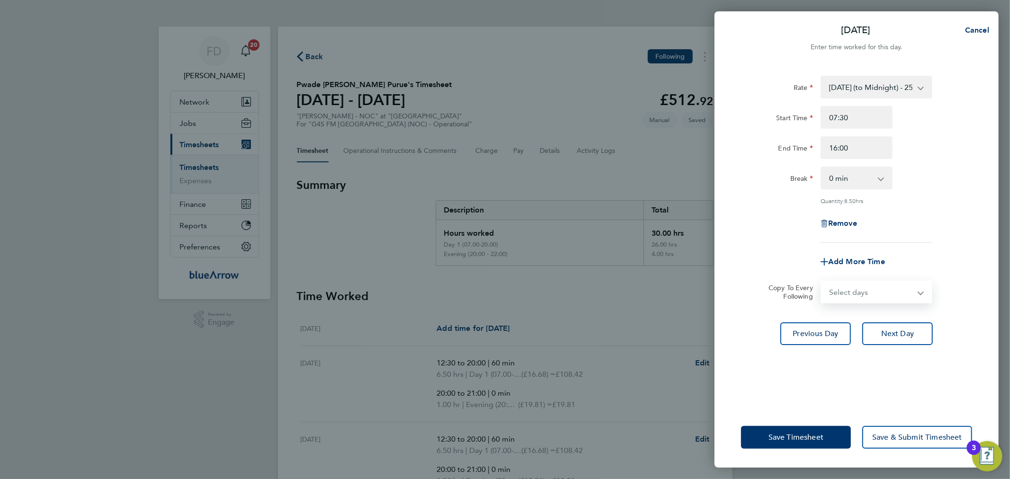
click at [878, 291] on select "Select days [DATE]" at bounding box center [871, 292] width 99 height 21
click at [853, 174] on select "0 min 15 min 30 min 45 min 60 min 75 min 90 min" at bounding box center [851, 178] width 59 height 21
select select "60"
click at [822, 168] on select "0 min 15 min 30 min 45 min 60 min 75 min 90 min" at bounding box center [851, 178] width 59 height 21
click at [927, 215] on div "Remove" at bounding box center [857, 223] width 239 height 23
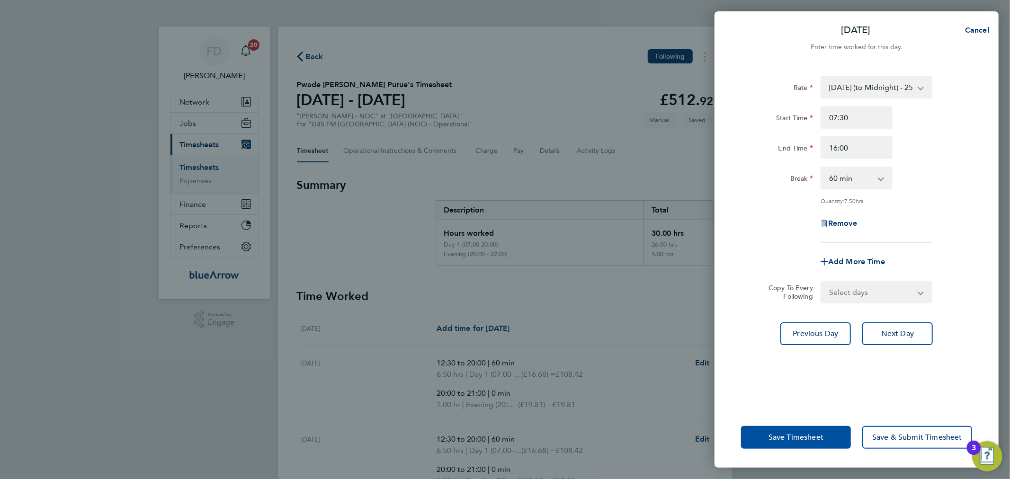
click at [814, 439] on span "Save Timesheet" at bounding box center [796, 437] width 55 height 9
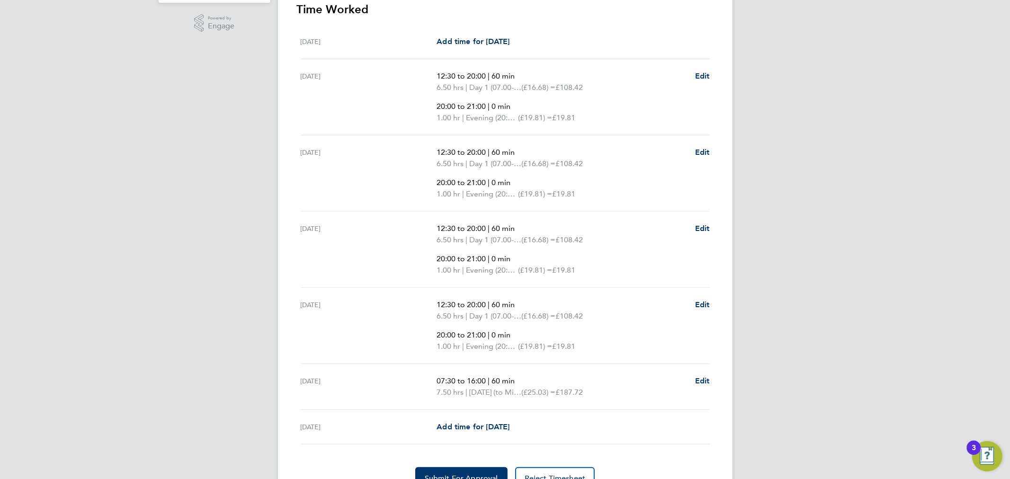
scroll to position [344, 0]
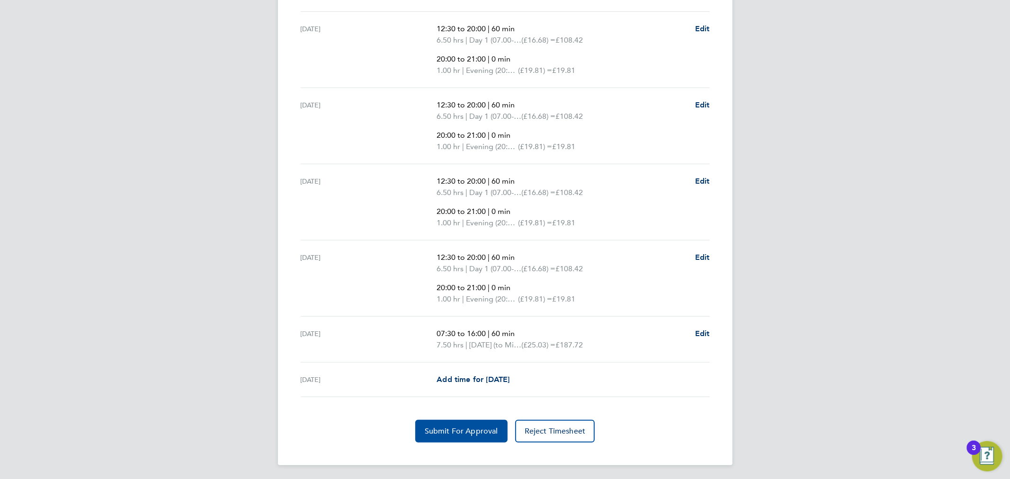
click at [455, 427] on span "Submit For Approval" at bounding box center [461, 431] width 73 height 9
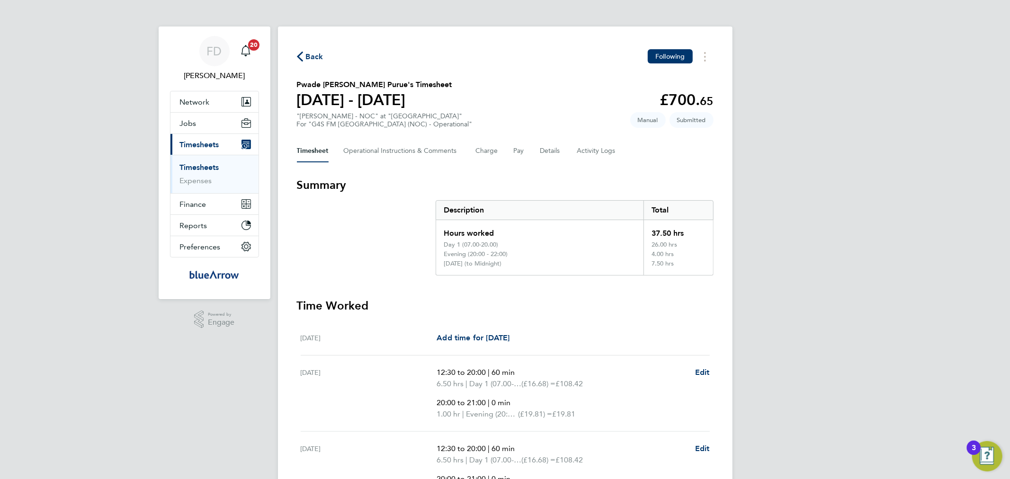
click at [318, 57] on span "Back" at bounding box center [315, 56] width 18 height 11
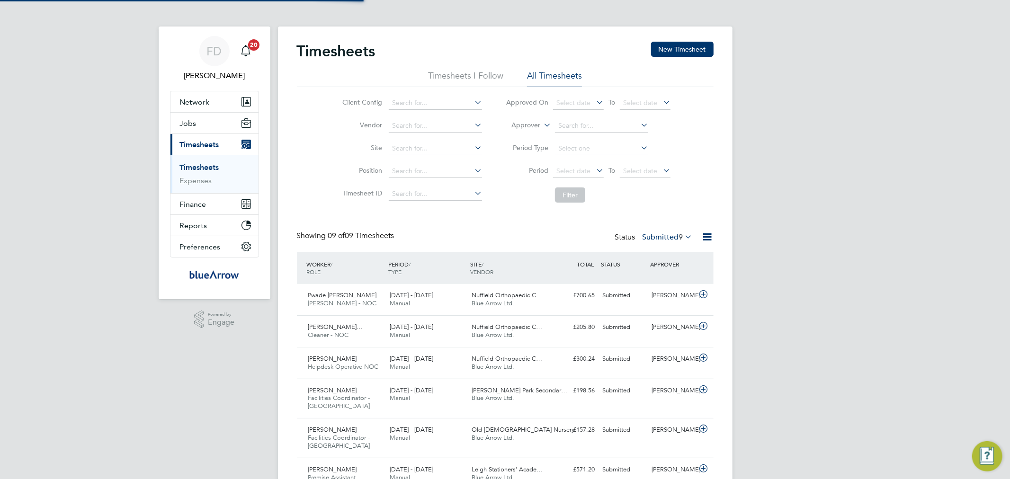
scroll to position [24, 82]
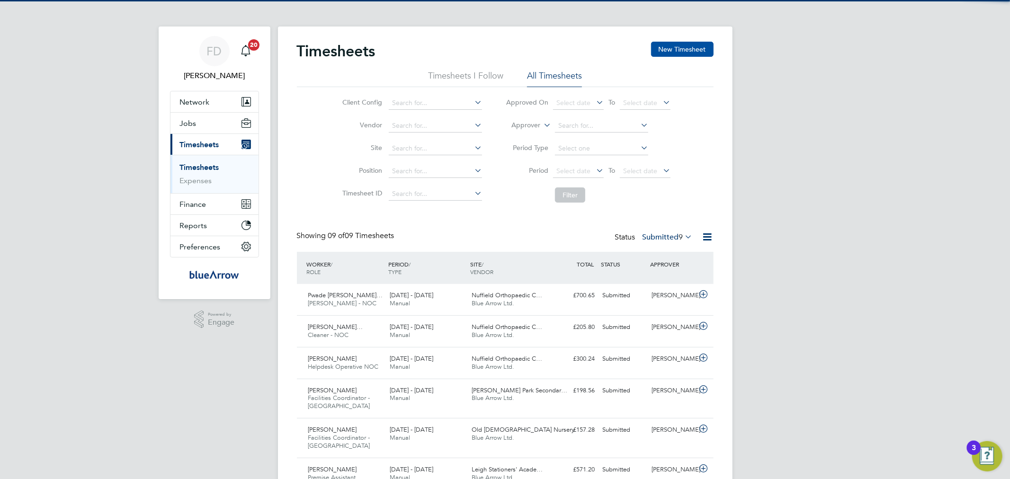
click at [676, 44] on button "New Timesheet" at bounding box center [682, 49] width 63 height 15
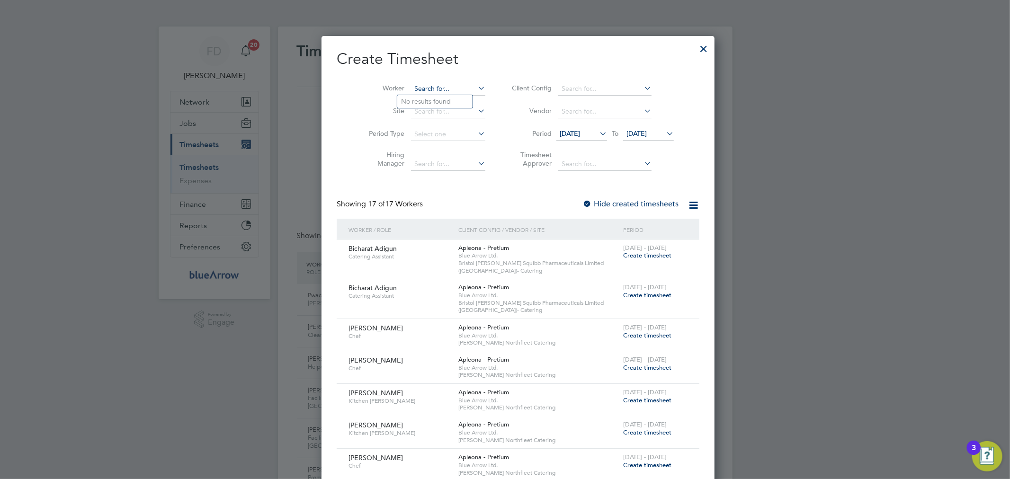
click at [413, 86] on input at bounding box center [448, 88] width 74 height 13
paste input "[PERSON_NAME] [PERSON_NAME]"
click at [415, 98] on b "Alaba" at bounding box center [410, 102] width 18 height 8
type input "[PERSON_NAME] [PERSON_NAME]"
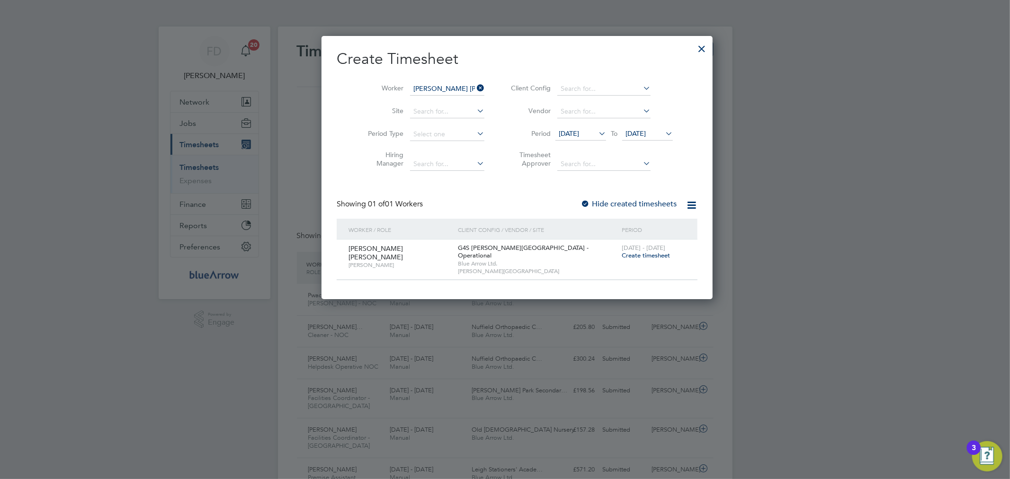
click at [635, 255] on span "Create timesheet" at bounding box center [646, 256] width 48 height 8
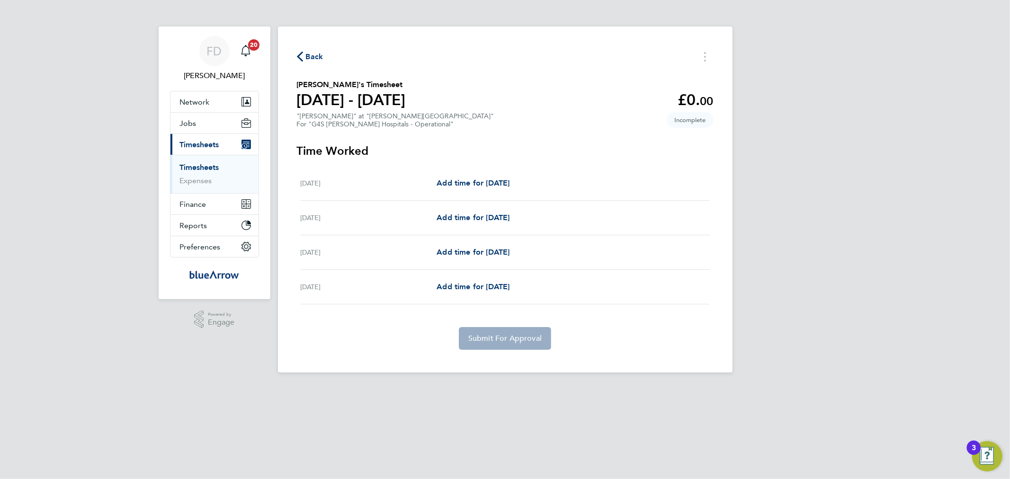
click at [306, 51] on button "Back" at bounding box center [310, 57] width 27 height 12
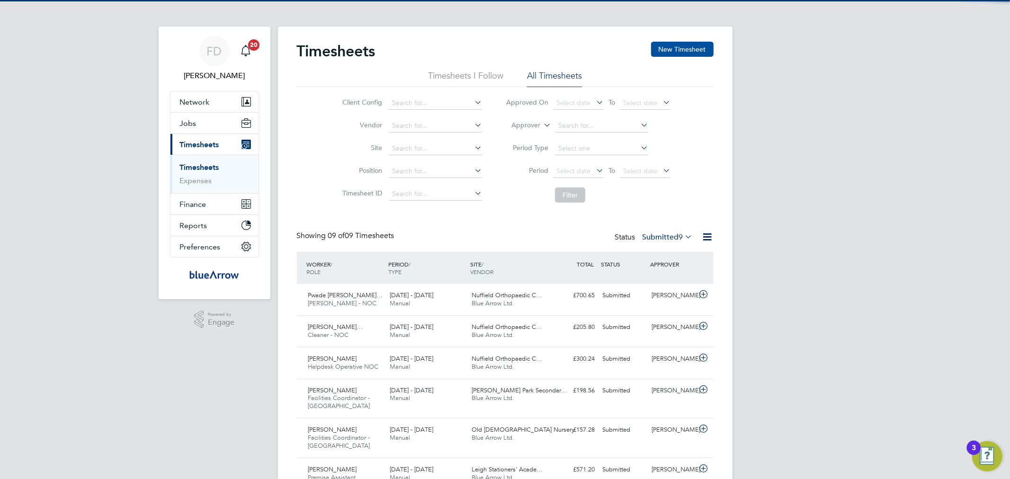
click at [679, 45] on button "New Timesheet" at bounding box center [682, 49] width 63 height 15
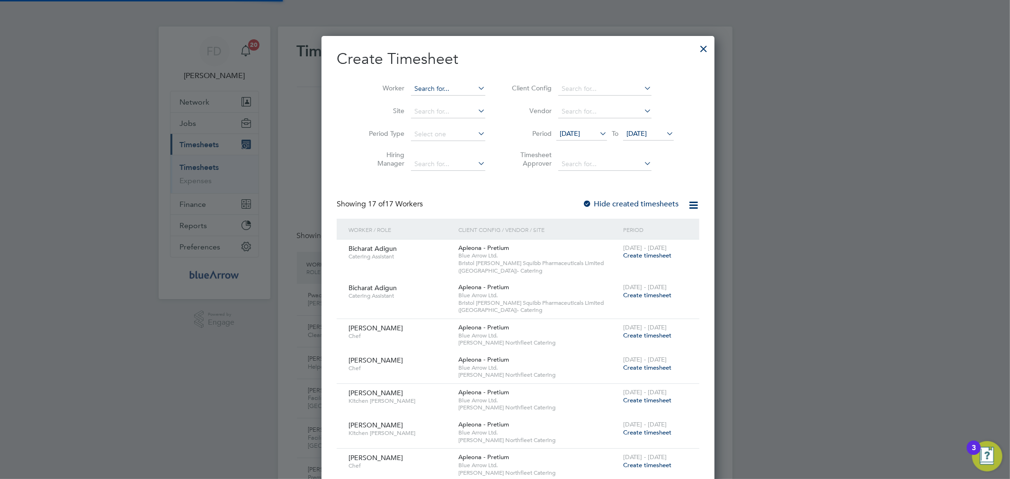
click at [422, 86] on input at bounding box center [448, 88] width 74 height 13
paste input "[PERSON_NAME]"
click at [422, 105] on b "Ayoola" at bounding box center [412, 102] width 22 height 8
type input "[PERSON_NAME] Aina"
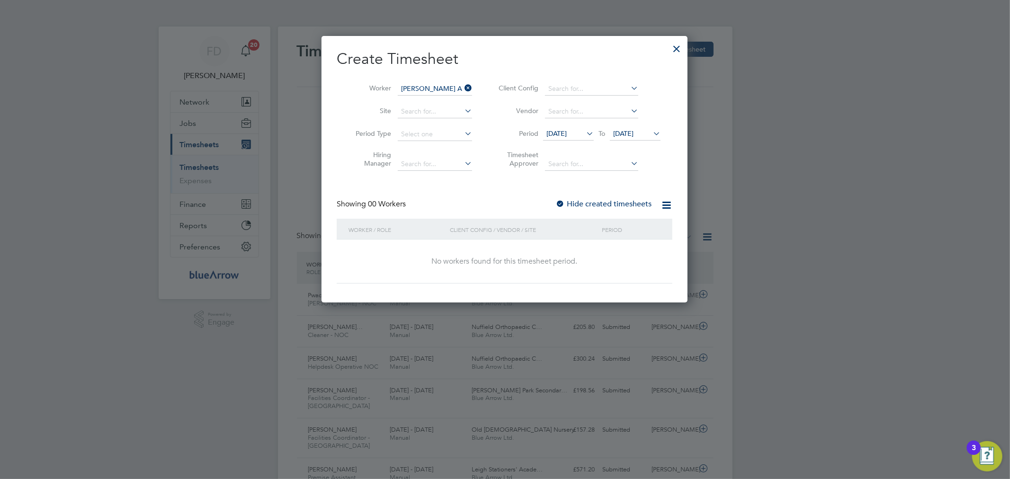
click at [559, 206] on div at bounding box center [560, 204] width 9 height 9
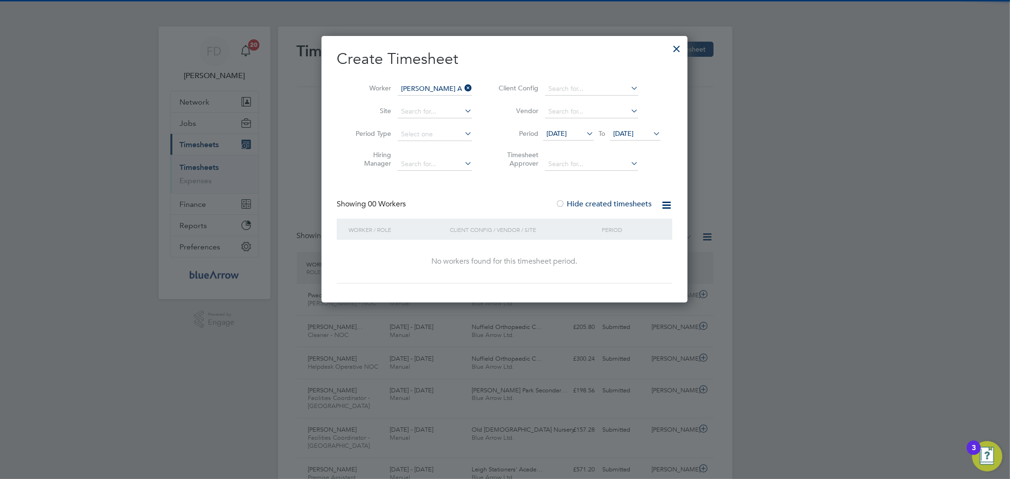
click at [632, 131] on span "[DATE]" at bounding box center [623, 133] width 20 height 9
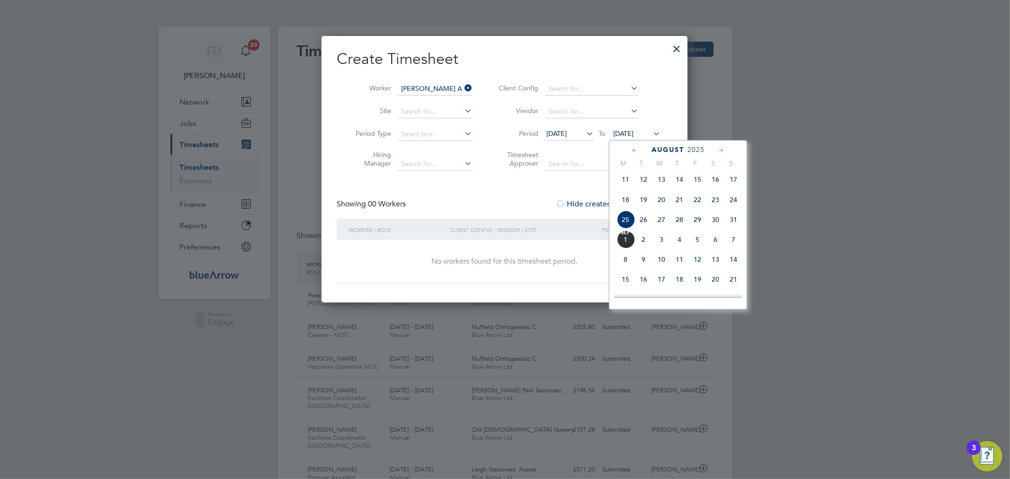
click at [694, 265] on span "12" at bounding box center [698, 260] width 18 height 18
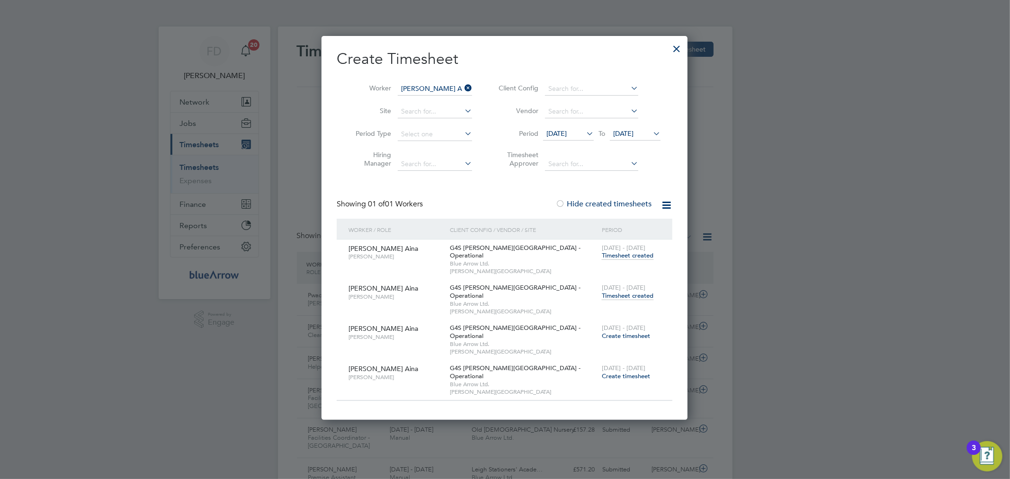
click at [632, 292] on span "Timesheet created" at bounding box center [628, 296] width 52 height 9
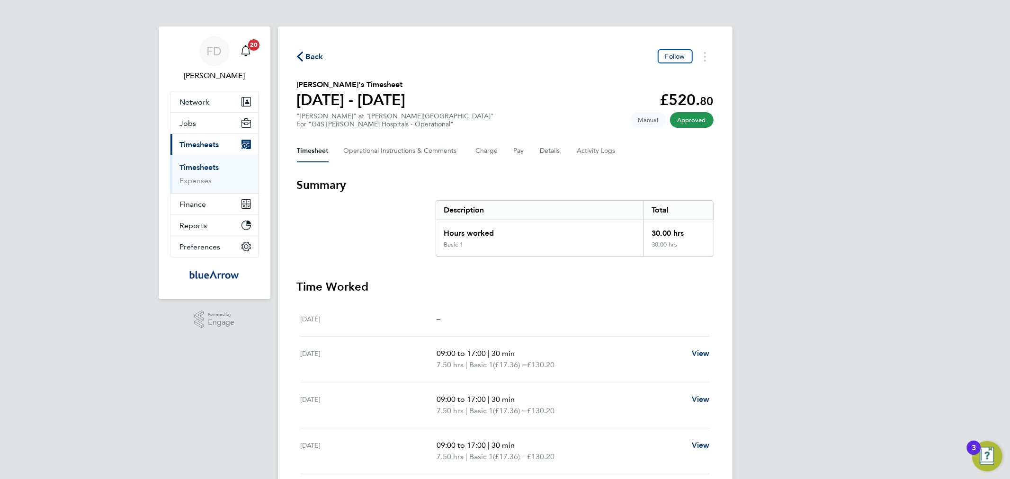
click at [315, 59] on span "Back" at bounding box center [315, 56] width 18 height 11
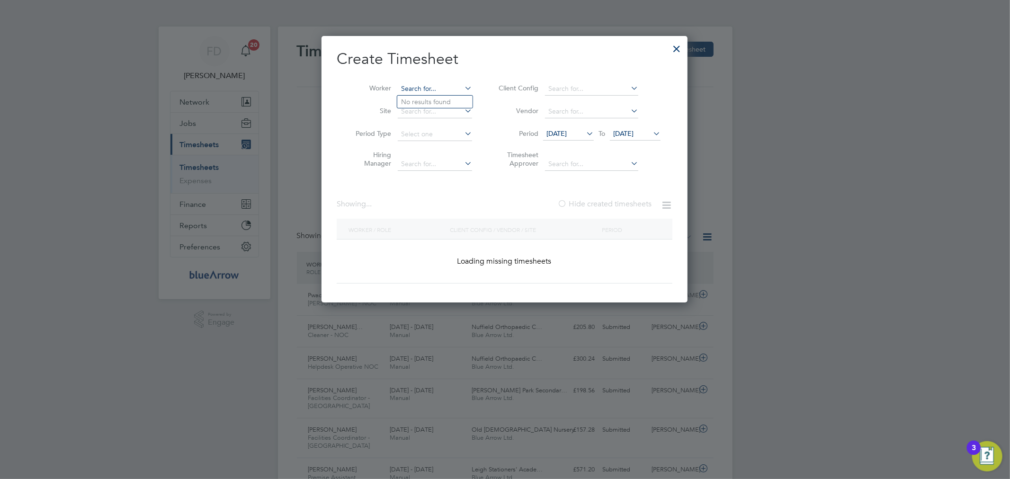
click at [448, 90] on input at bounding box center [435, 88] width 74 height 13
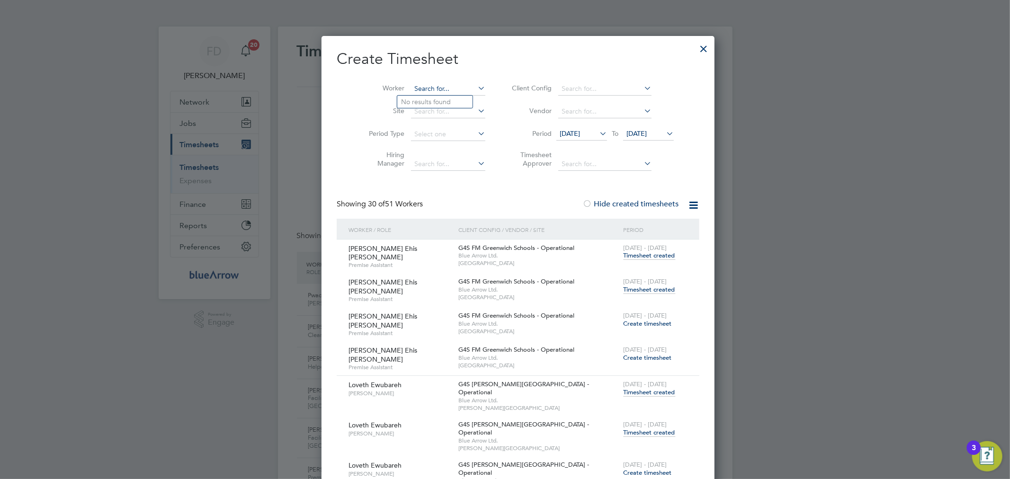
paste input "[PERSON_NAME]"
click at [460, 102] on b "Kirov" at bounding box center [468, 102] width 17 height 8
type input "[PERSON_NAME]"
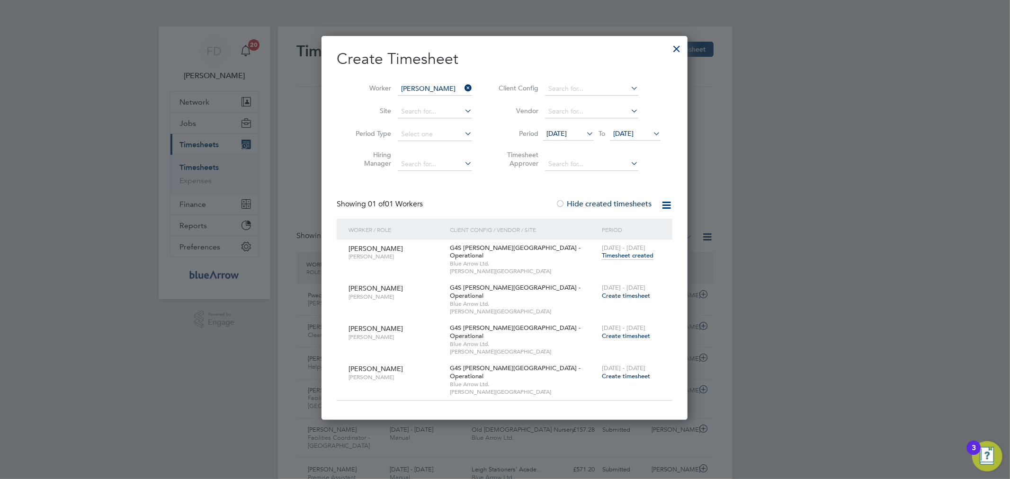
click at [630, 292] on span "Create timesheet" at bounding box center [626, 296] width 48 height 8
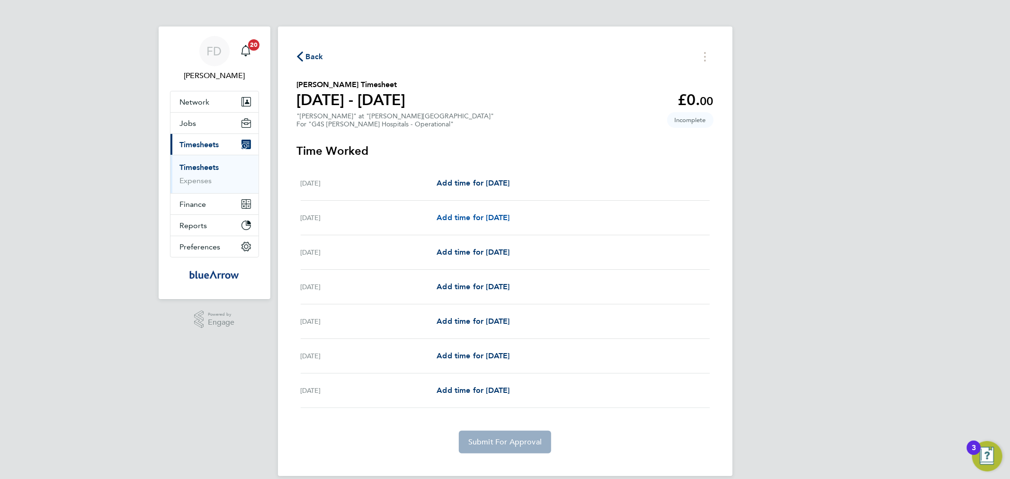
click at [471, 219] on span "Add time for [DATE]" at bounding box center [473, 217] width 73 height 9
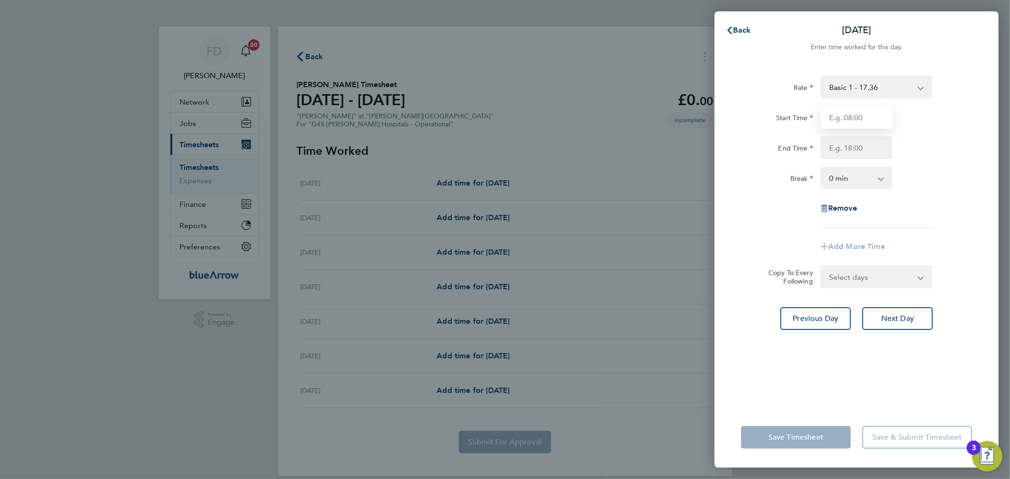
click at [849, 116] on input "Start Time" at bounding box center [857, 117] width 72 height 23
type input "08:30"
click at [918, 139] on div "End Time 16:30" at bounding box center [857, 147] width 239 height 23
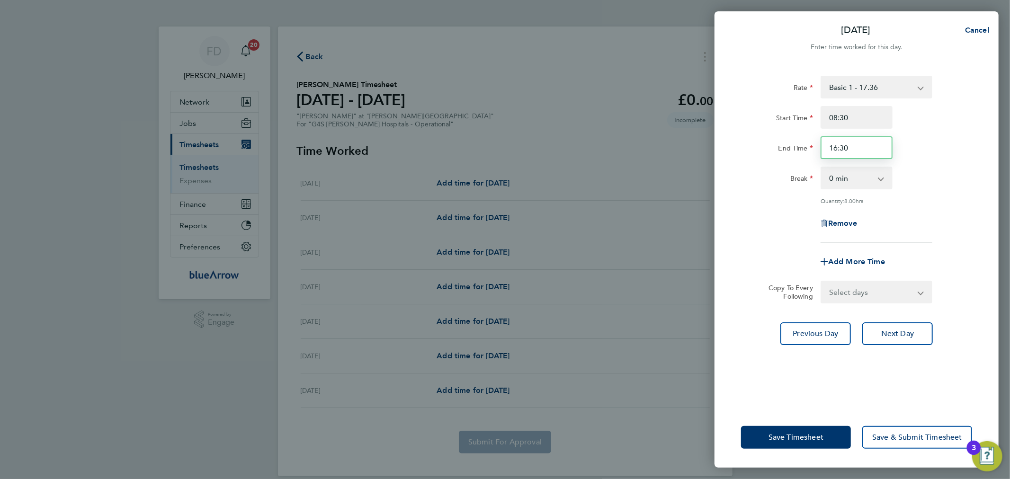
click at [863, 151] on input "16:30" at bounding box center [857, 147] width 72 height 23
type input "17:30"
click at [927, 143] on div "End Time 17:30" at bounding box center [857, 147] width 239 height 23
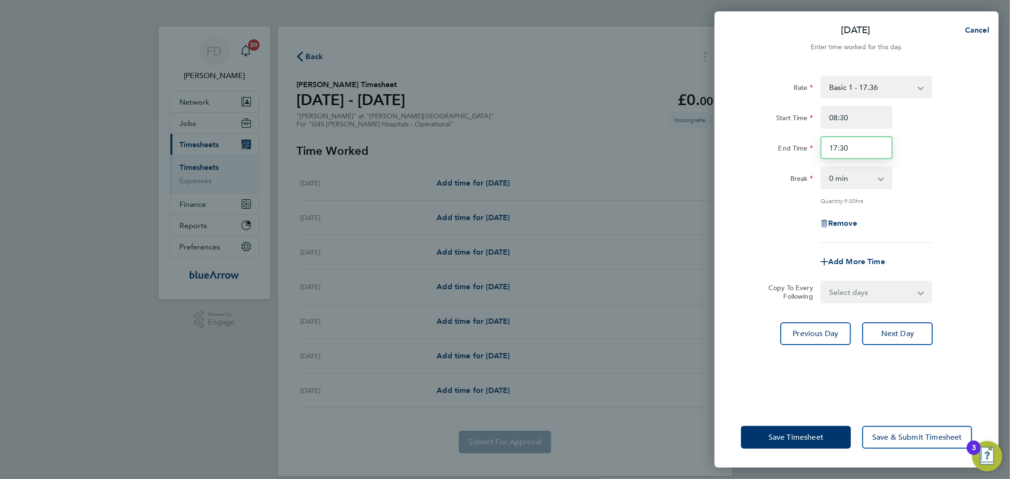
click at [859, 140] on input "17:30" at bounding box center [857, 147] width 72 height 23
click at [870, 147] on input "17:30" at bounding box center [857, 147] width 72 height 23
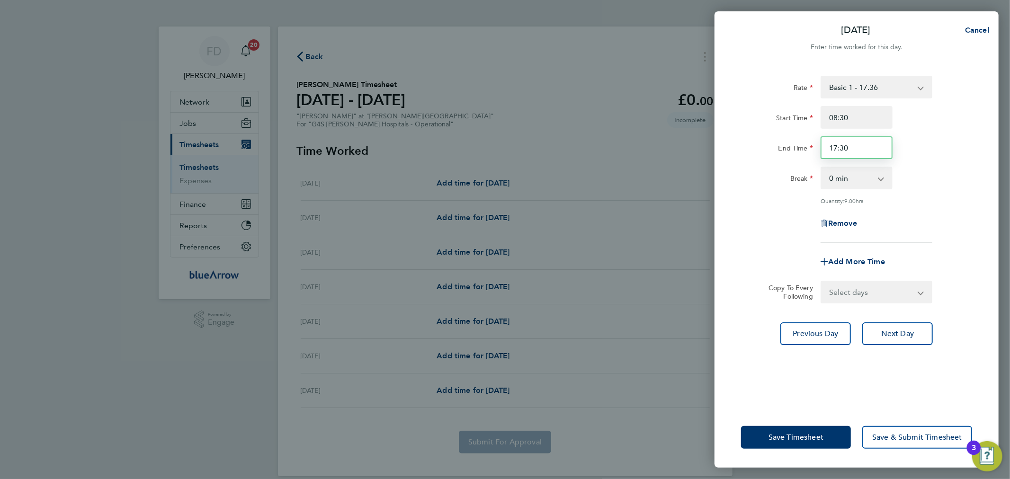
click at [869, 147] on input "17:30" at bounding box center [857, 147] width 72 height 23
click at [855, 109] on input "08:30" at bounding box center [857, 117] width 72 height 23
click at [855, 108] on input "08:30" at bounding box center [857, 117] width 72 height 23
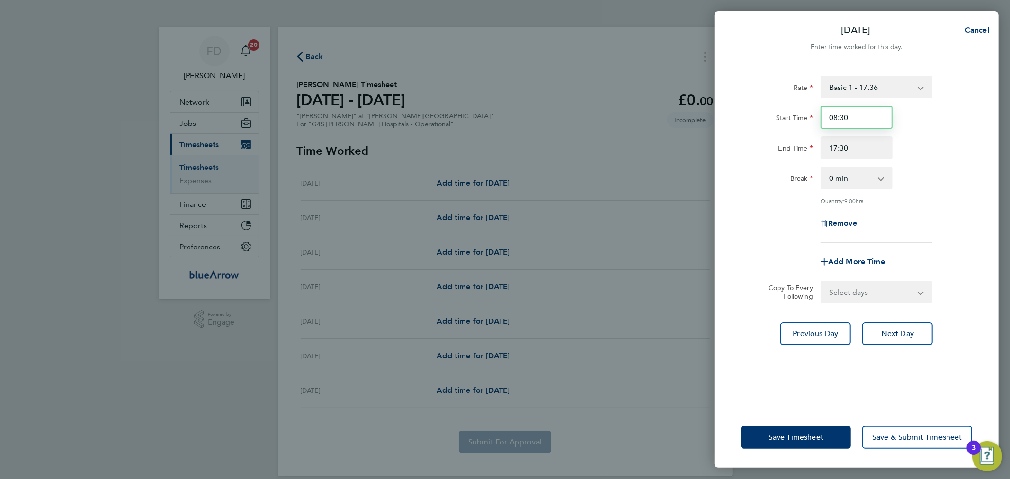
click at [855, 108] on input "08:30" at bounding box center [857, 117] width 72 height 23
type input "09:00"
type input "18:30"
click at [957, 153] on div "End Time 18:30" at bounding box center [857, 147] width 239 height 23
click at [856, 293] on select "Select days Day Weekday (Mon-Fri) Weekend (Sat-Sun) [DATE] [DATE] [DATE] [DATE]…" at bounding box center [871, 292] width 99 height 21
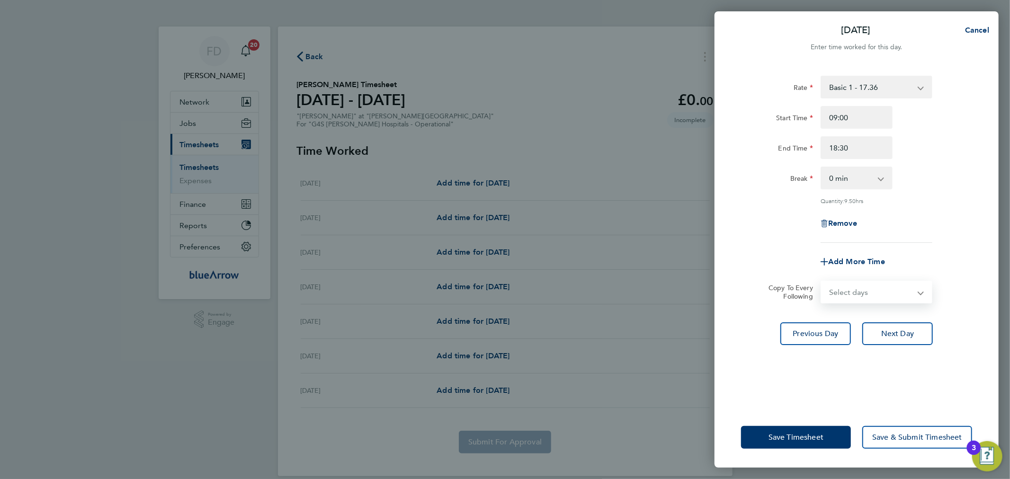
select select "DAY"
click at [822, 282] on select "Select days Day Weekday (Mon-Fri) Weekend (Sat-Sun) [DATE] [DATE] [DATE] [DATE]…" at bounding box center [871, 292] width 99 height 21
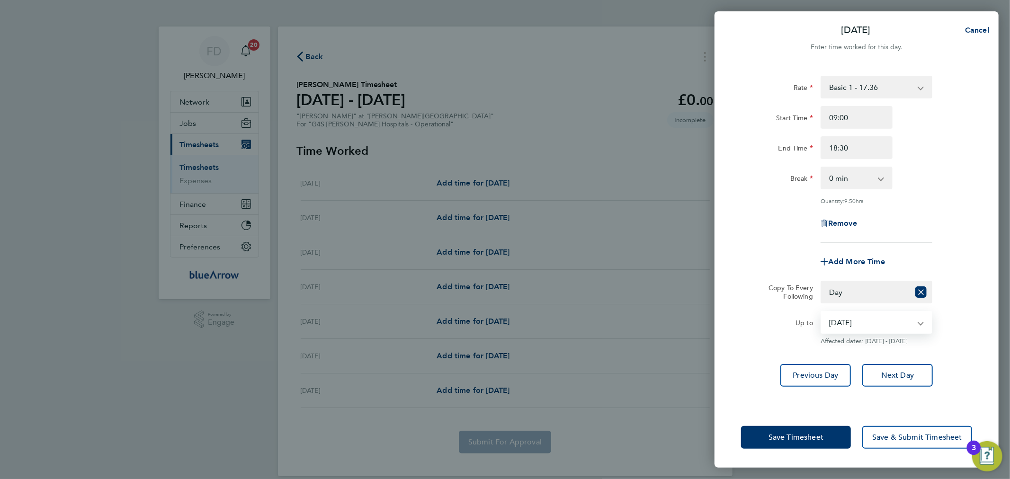
click at [851, 327] on select "[DATE] [DATE] [DATE] [DATE] [DATE]" at bounding box center [871, 322] width 99 height 21
select select "[DATE]"
click at [822, 312] on select "[DATE] [DATE] [DATE] [DATE] [DATE]" at bounding box center [871, 322] width 99 height 21
click at [798, 434] on span "Save Timesheet" at bounding box center [796, 437] width 55 height 9
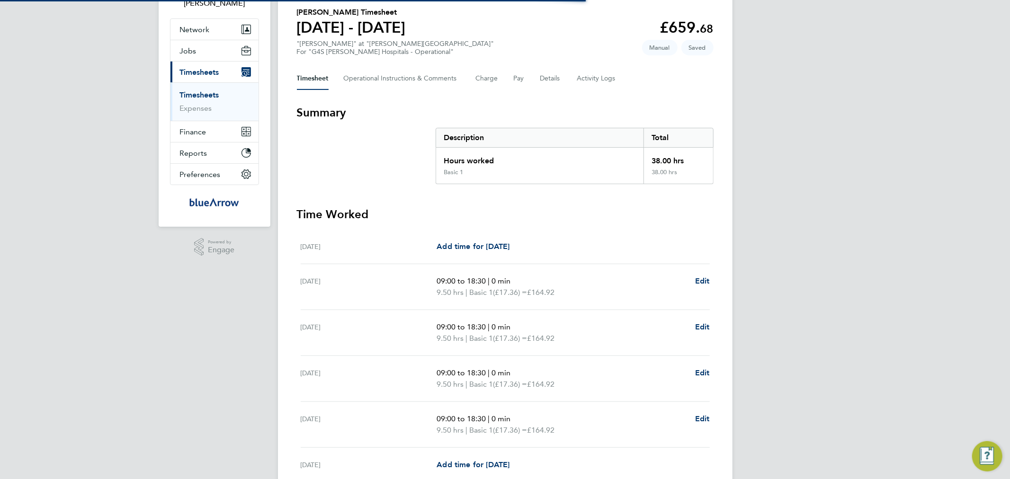
scroll to position [175, 0]
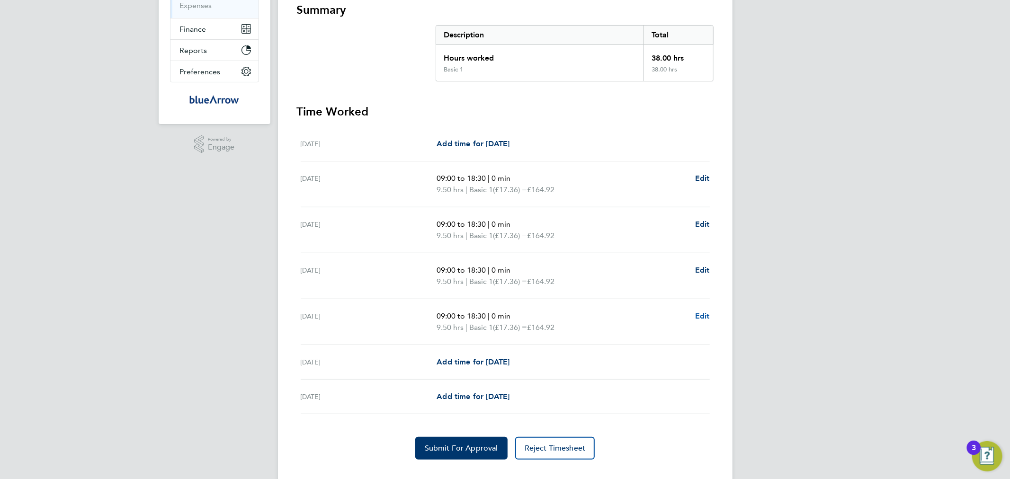
click at [703, 316] on span "Edit" at bounding box center [702, 316] width 15 height 9
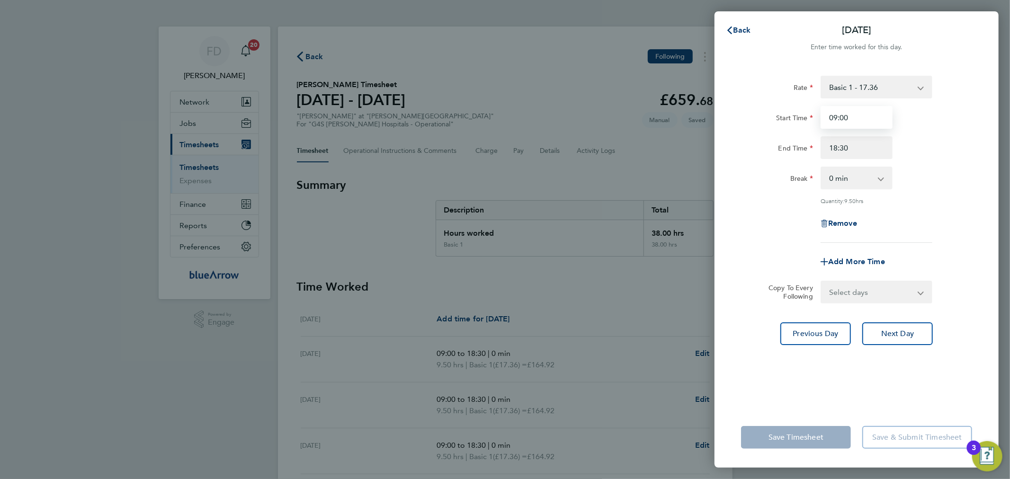
click at [856, 120] on input "09:00" at bounding box center [857, 117] width 72 height 23
click at [873, 97] on select "Basic 1 - 17.36 Night Rate (8pm- 6 am) - 24.48 [DATE] & BH Rate - 31.77 [DATE] …" at bounding box center [871, 87] width 99 height 21
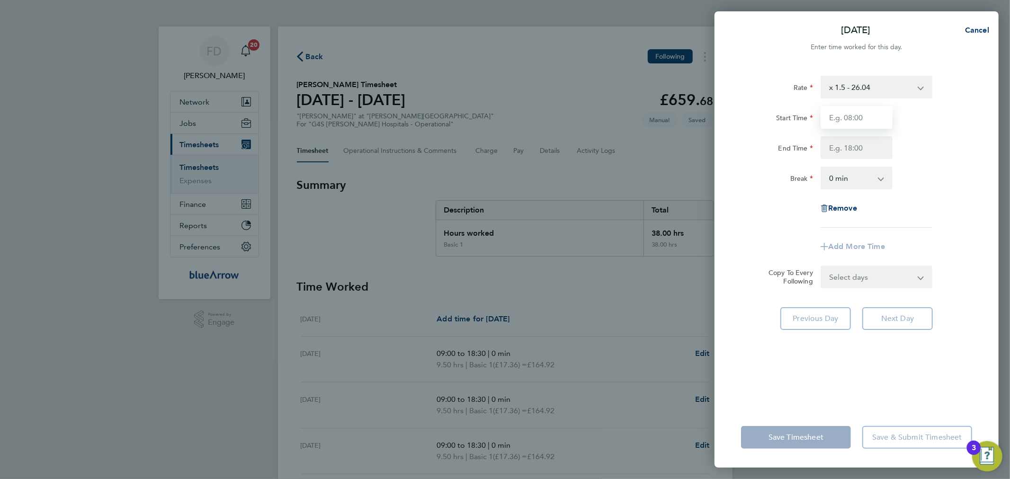
click at [855, 120] on input "Start Time" at bounding box center [857, 117] width 72 height 23
click at [982, 26] on span "Cancel" at bounding box center [976, 30] width 27 height 9
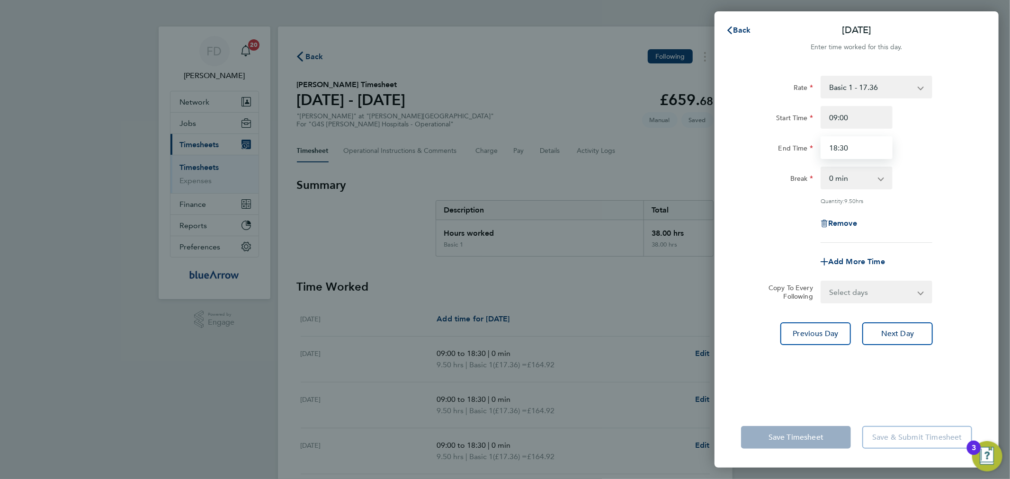
click at [848, 145] on input "18:30" at bounding box center [857, 147] width 72 height 23
type input "1"
type input "18:00"
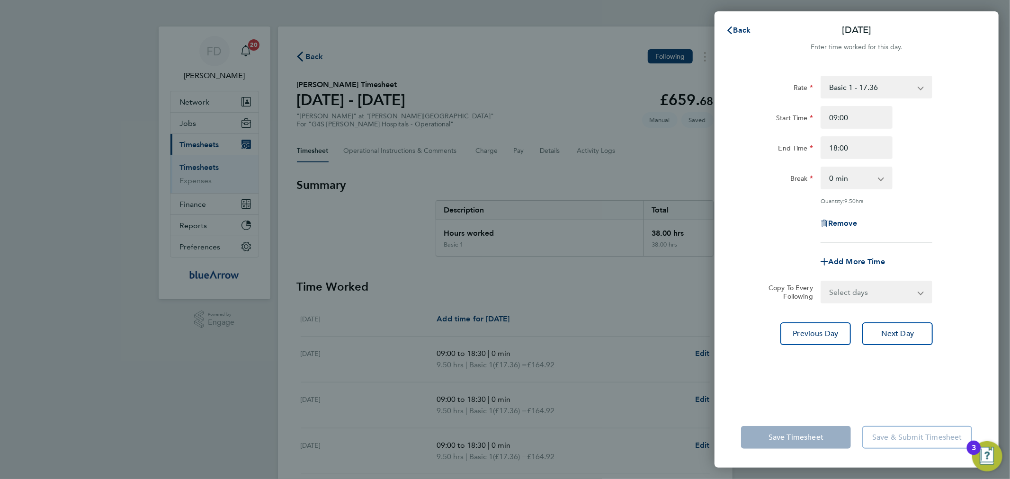
drag, startPoint x: 934, startPoint y: 153, endPoint x: 939, endPoint y: 161, distance: 9.2
click at [934, 153] on div "End Time 18:00" at bounding box center [857, 147] width 239 height 23
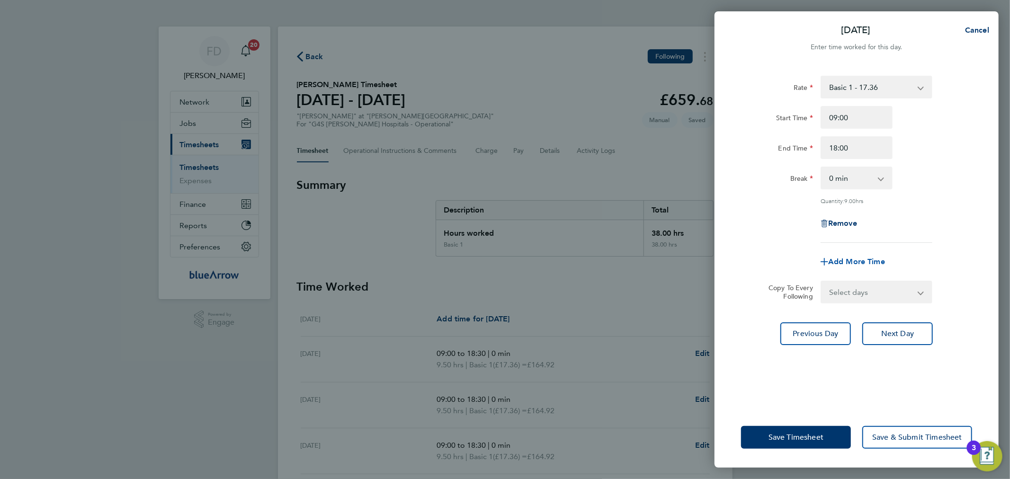
click at [849, 262] on span "Add More Time" at bounding box center [857, 261] width 57 height 9
select select "null"
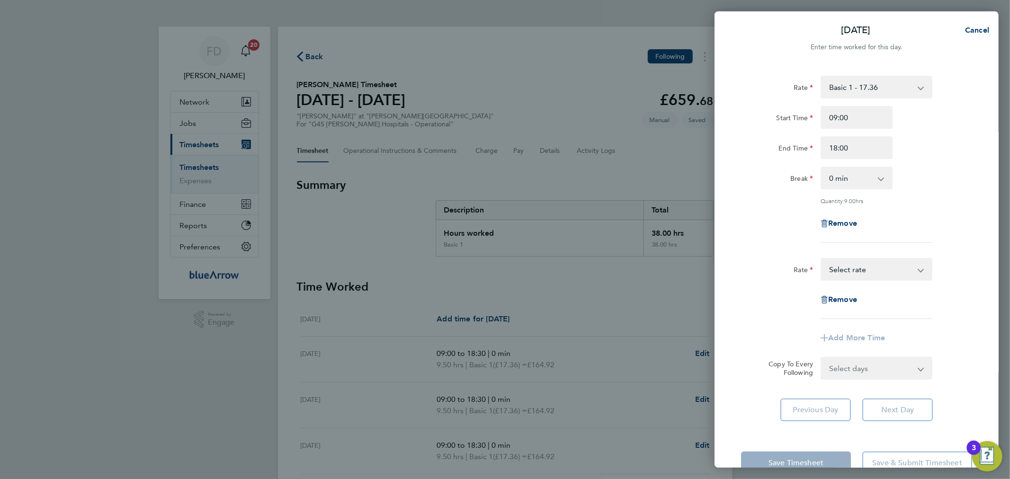
click at [859, 269] on select "Basic 1 - 17.36 Night Rate (8pm- 6 am) - 24.48 [DATE] & BH Rate - 31.77 [DATE] …" at bounding box center [871, 269] width 99 height 21
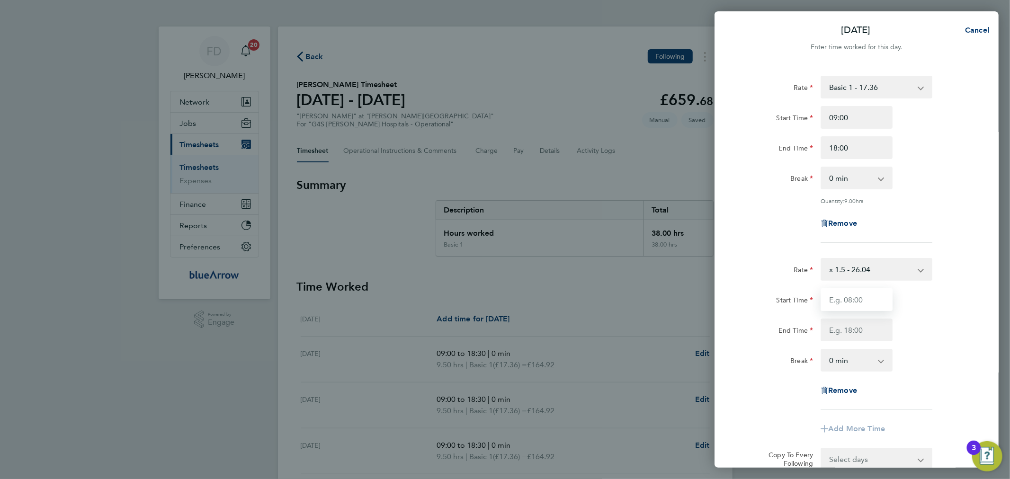
click at [857, 300] on input "Start Time" at bounding box center [857, 299] width 72 height 23
type input "18:00"
click at [841, 330] on input "End Time" at bounding box center [857, 330] width 72 height 23
type input "18:30"
click at [968, 360] on div "Break 0 min 15 min" at bounding box center [857, 360] width 239 height 23
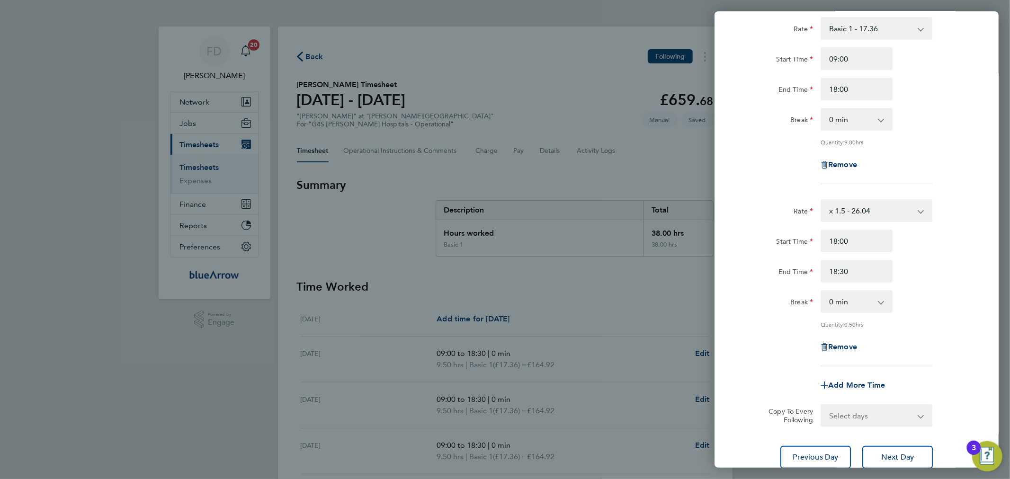
scroll to position [129, 0]
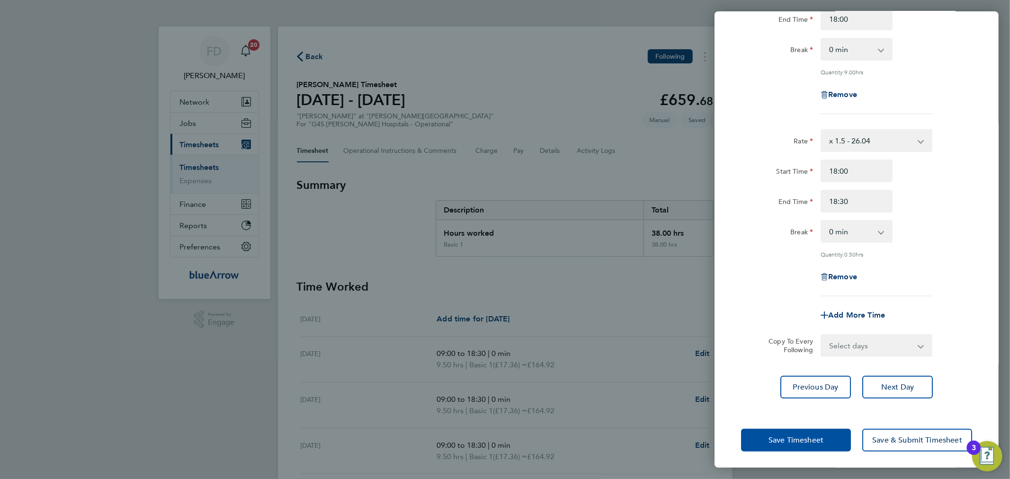
click at [809, 433] on button "Save Timesheet" at bounding box center [796, 440] width 110 height 23
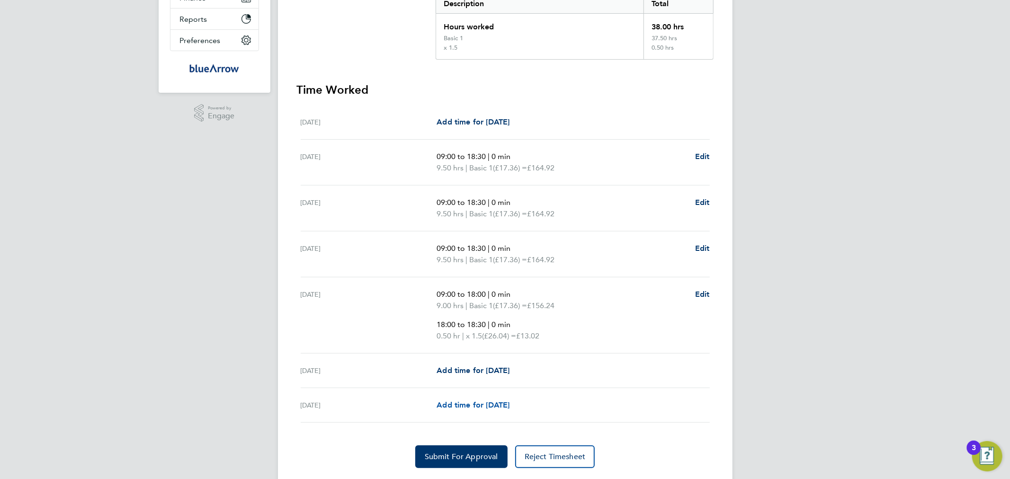
scroll to position [233, 0]
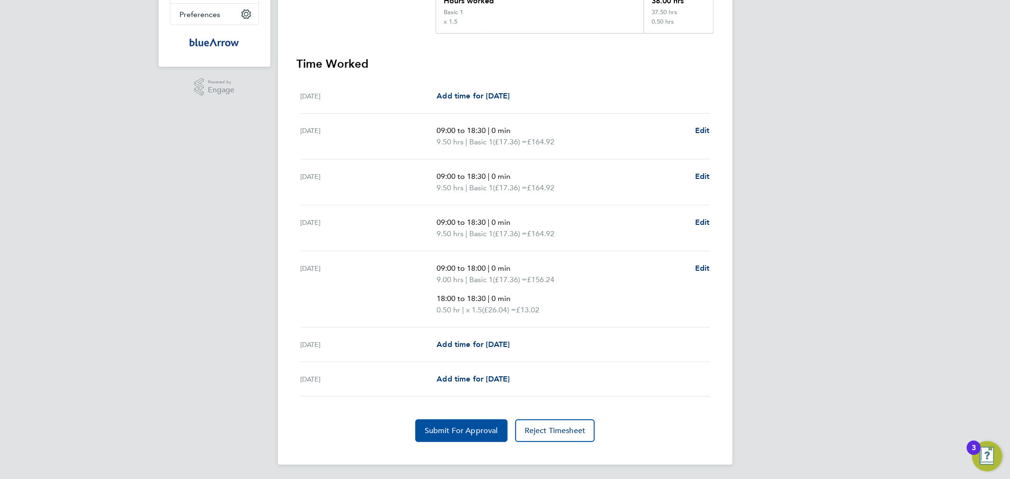
click at [468, 427] on span "Submit For Approval" at bounding box center [461, 430] width 73 height 9
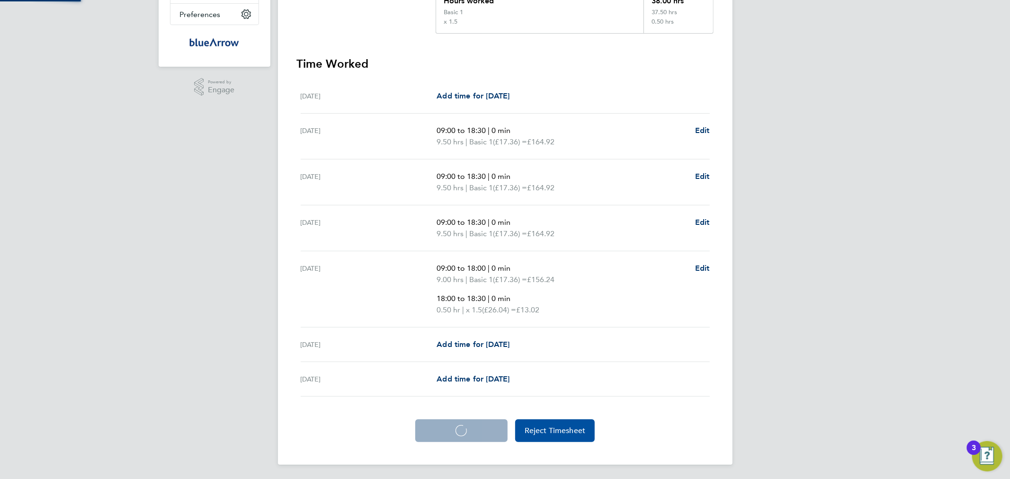
scroll to position [231, 0]
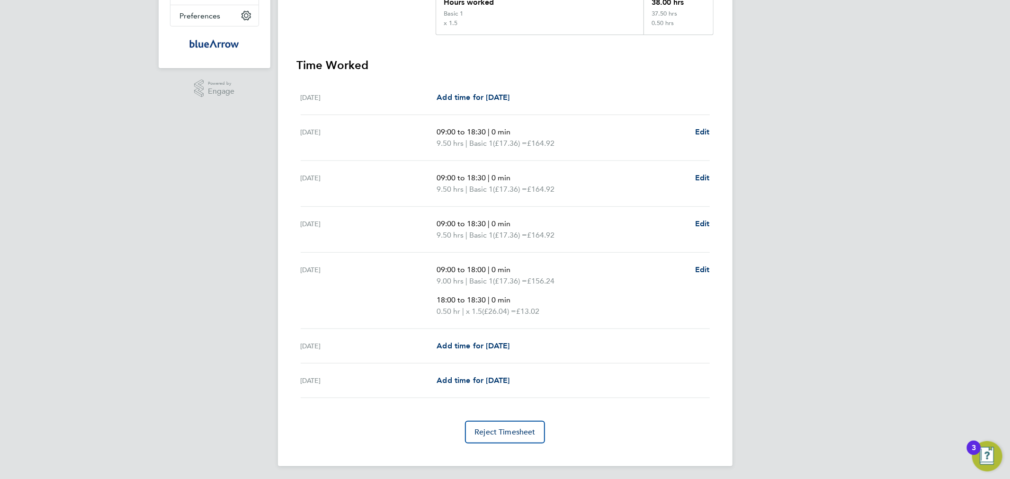
click at [227, 182] on div "FD [PERSON_NAME] Notifications 20 Applications: Network Team Members Businesses…" at bounding box center [505, 125] width 1010 height 713
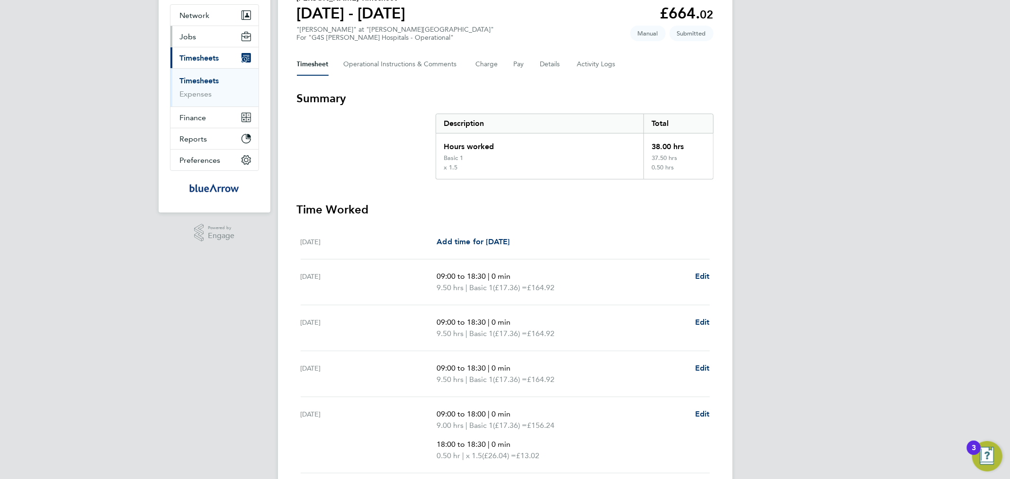
scroll to position [0, 0]
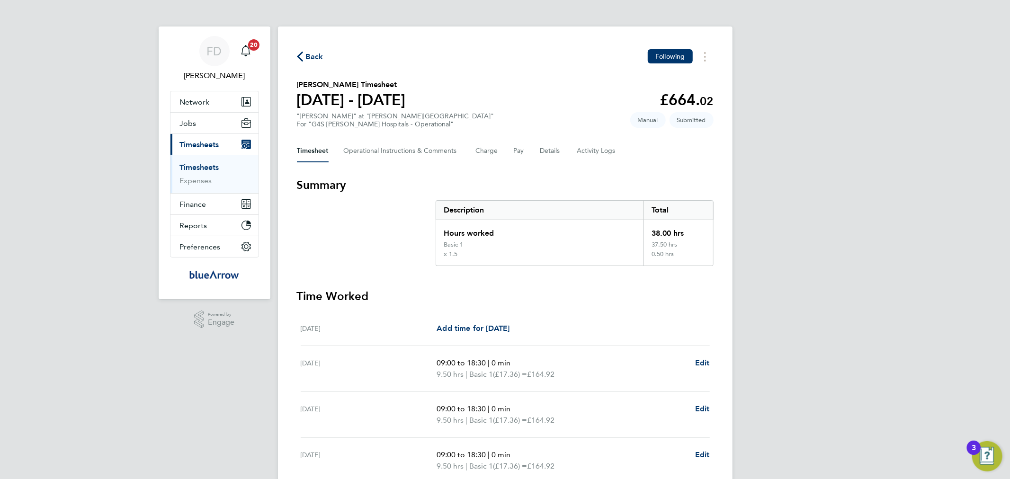
click at [313, 54] on span "Back" at bounding box center [315, 56] width 18 height 11
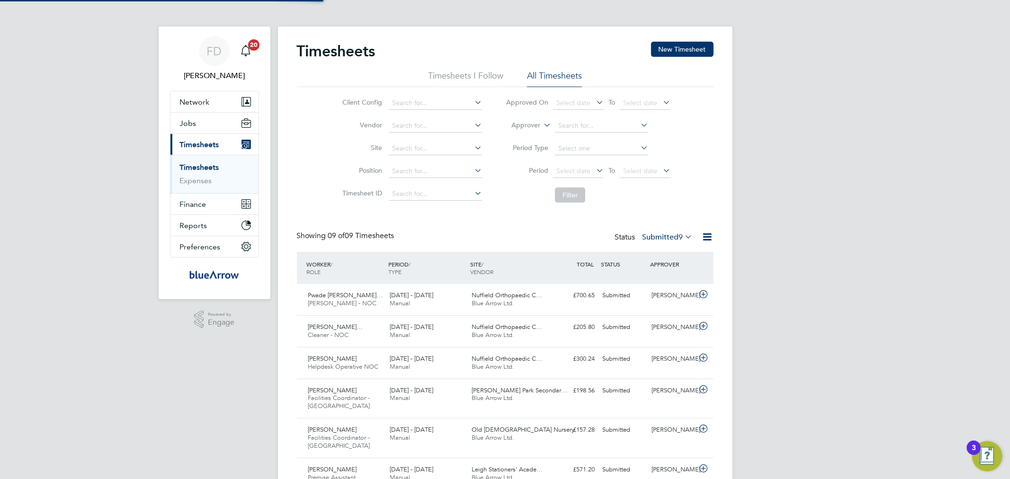
scroll to position [24, 82]
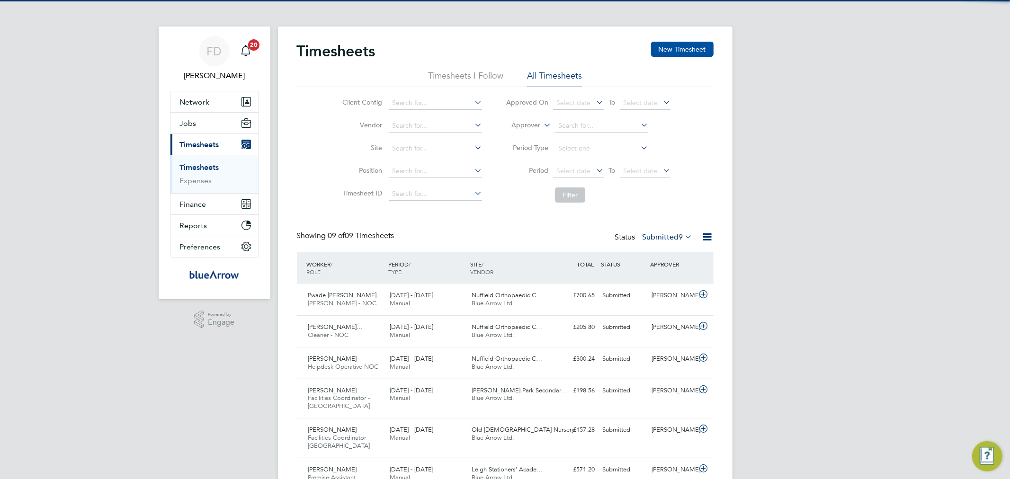
click at [678, 54] on button "New Timesheet" at bounding box center [682, 49] width 63 height 15
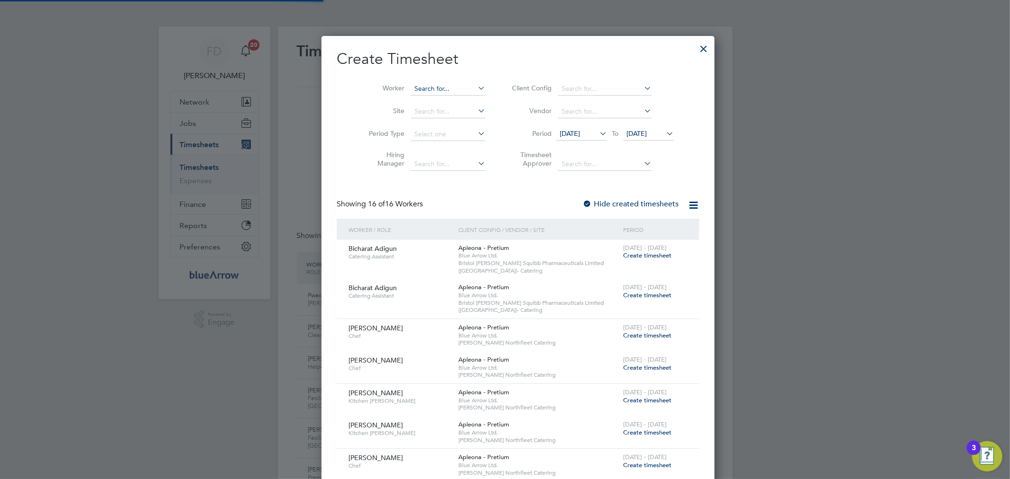
click at [423, 91] on input at bounding box center [448, 88] width 74 height 13
paste input "Loveth Ewubareh"
click at [420, 103] on b "Loveth" at bounding box center [411, 102] width 21 height 8
type input "Loveth Ewubareh"
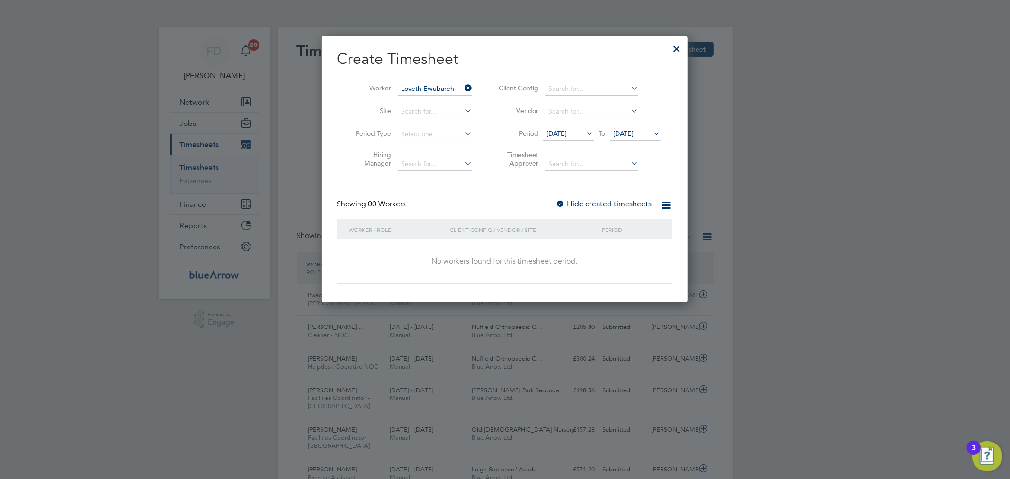
click at [563, 205] on div at bounding box center [560, 204] width 9 height 9
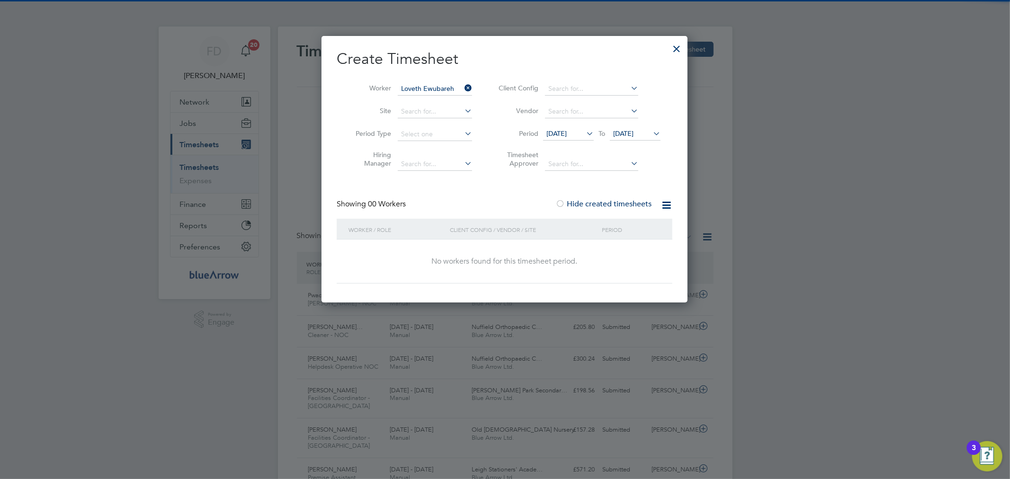
click at [625, 136] on span "[DATE]" at bounding box center [623, 133] width 20 height 9
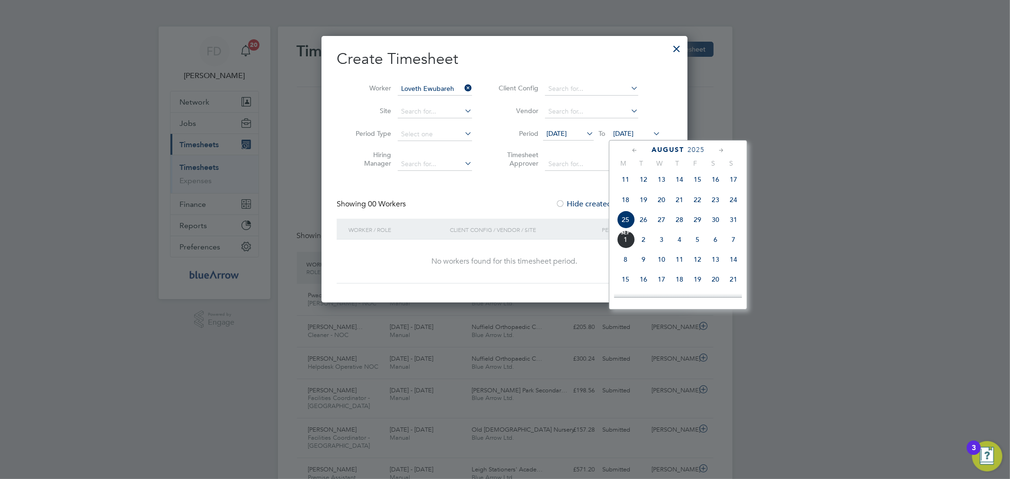
click at [688, 262] on span "11" at bounding box center [680, 260] width 18 height 18
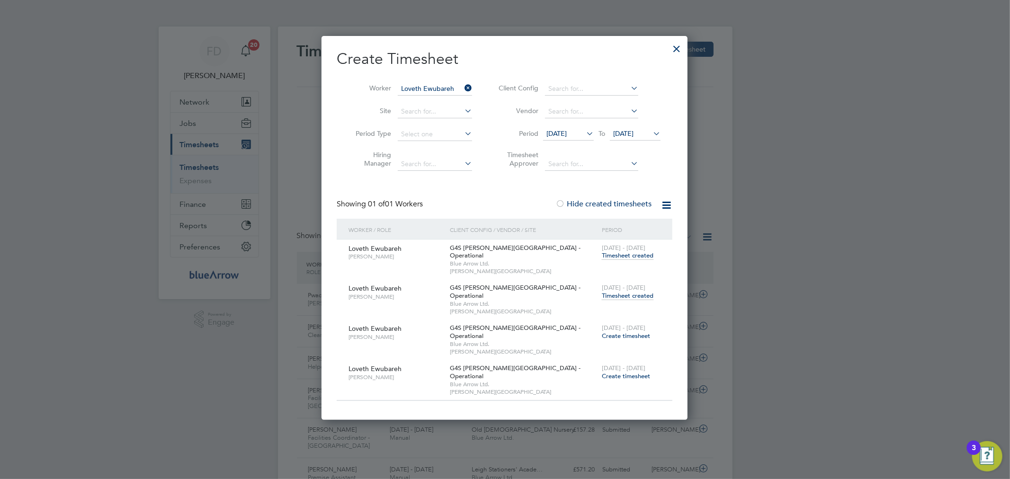
click at [616, 292] on span "Timesheet created" at bounding box center [628, 296] width 52 height 9
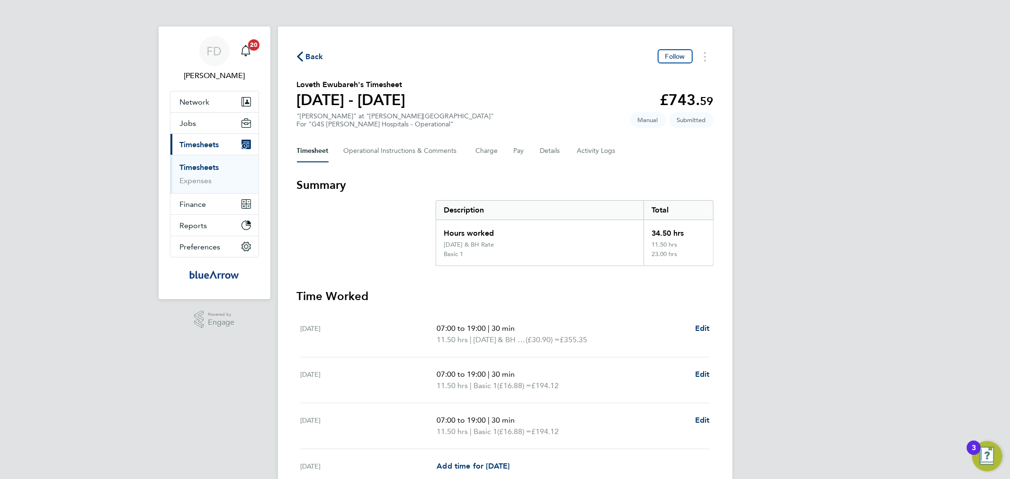
drag, startPoint x: 311, startPoint y: 54, endPoint x: 325, endPoint y: 67, distance: 20.1
click at [311, 54] on span "Back" at bounding box center [315, 56] width 18 height 11
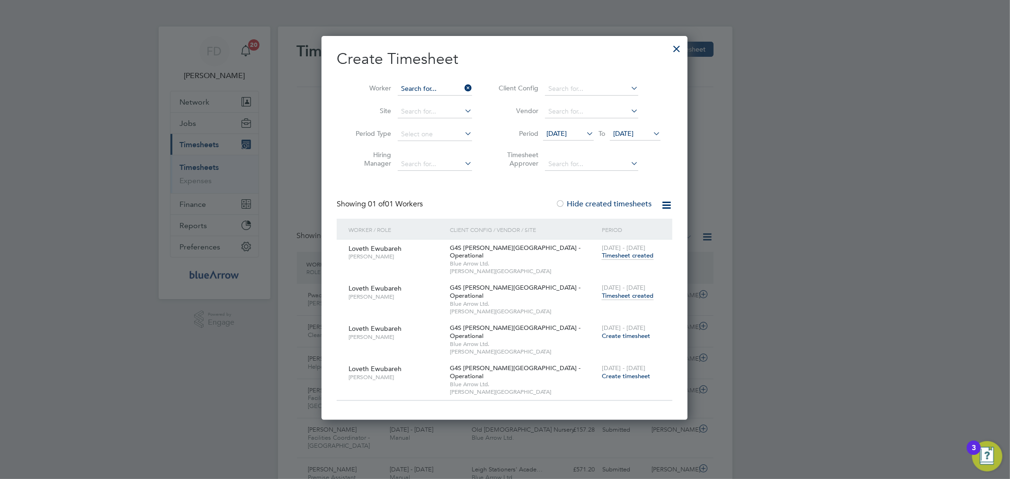
click at [428, 90] on input at bounding box center [435, 88] width 74 height 13
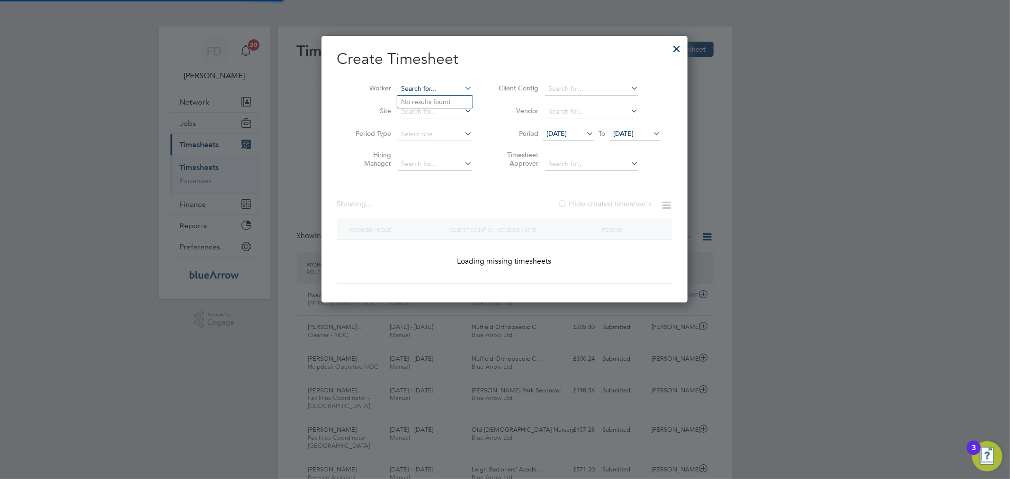
drag, startPoint x: 429, startPoint y: 77, endPoint x: 422, endPoint y: 87, distance: 11.8
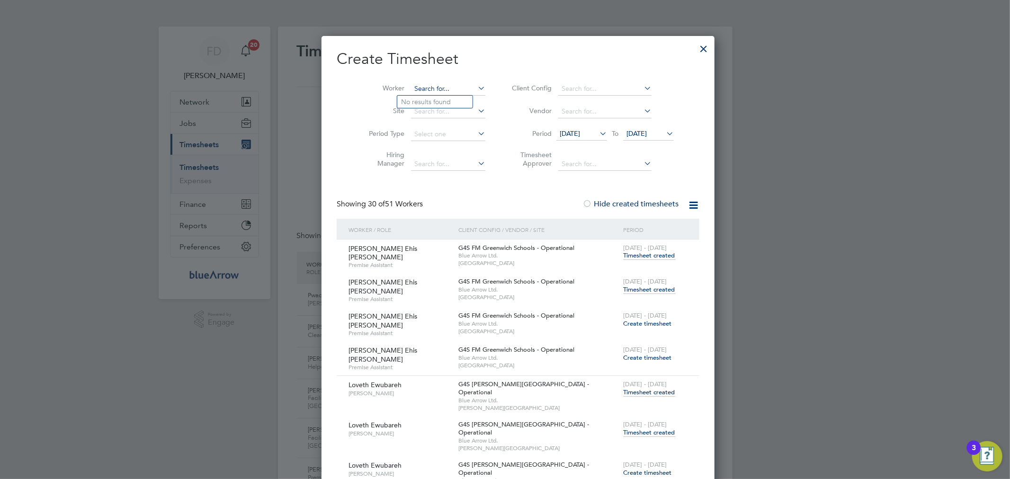
paste input "Omobdaji [PERSON_NAME]"
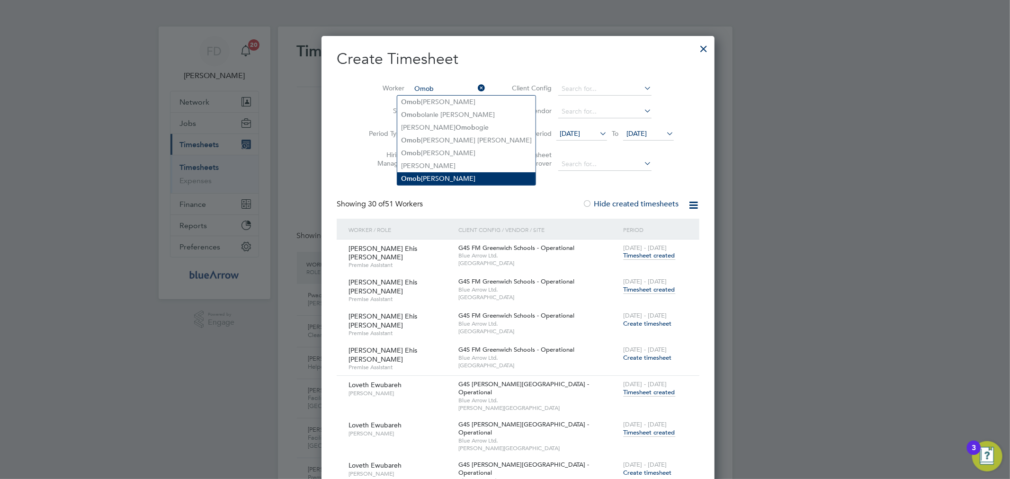
click at [439, 173] on li "Omob [PERSON_NAME]" at bounding box center [466, 178] width 138 height 13
type input "[PERSON_NAME]"
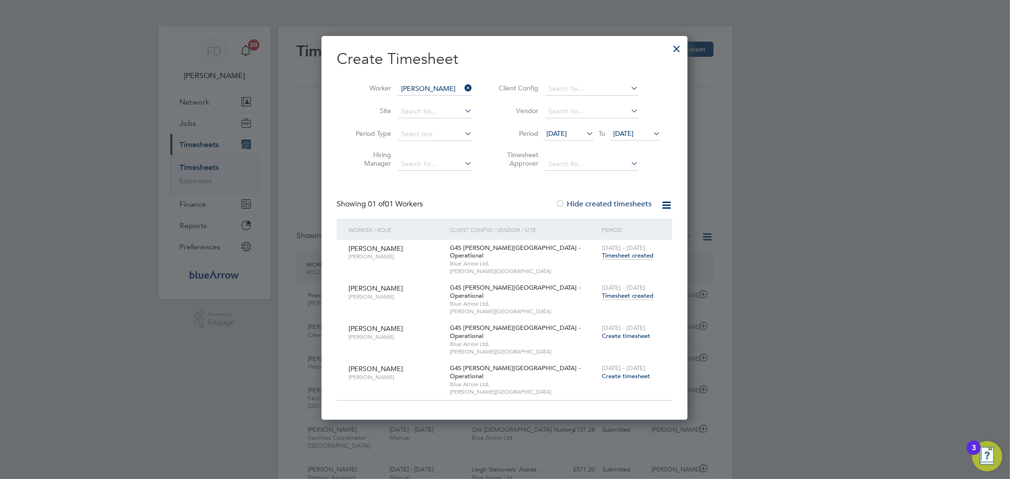
click at [631, 292] on span "Timesheet created" at bounding box center [628, 296] width 52 height 9
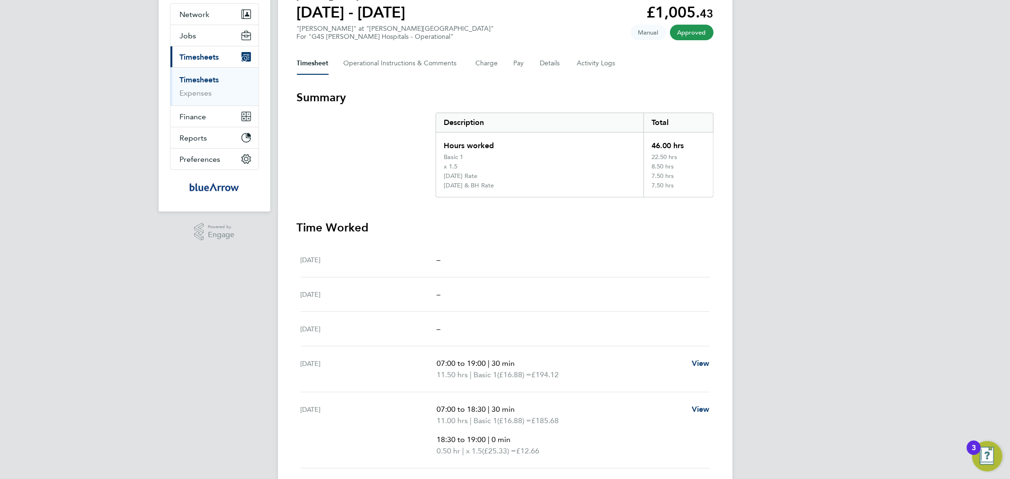
click at [247, 353] on div "FD [PERSON_NAME] Notifications 20 Applications: Network Team Members Businesses…" at bounding box center [505, 308] width 1010 height 793
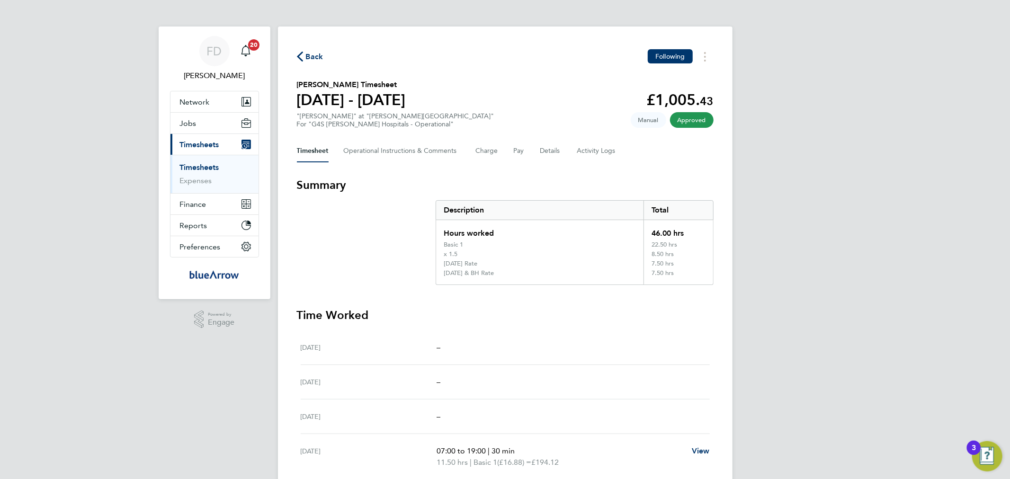
click at [309, 63] on div "Back Following" at bounding box center [505, 56] width 417 height 15
click at [309, 59] on span "Back" at bounding box center [315, 56] width 18 height 11
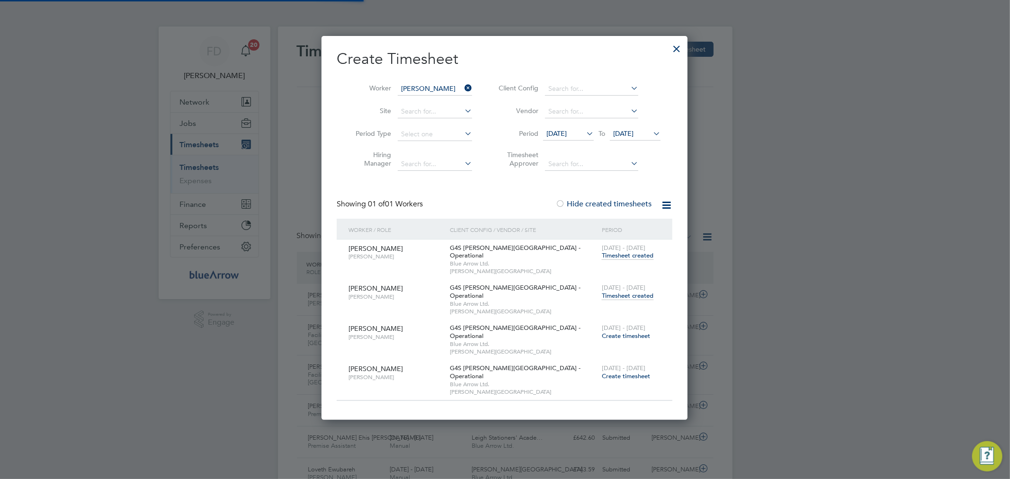
scroll to position [24, 82]
click at [442, 82] on input at bounding box center [435, 88] width 74 height 13
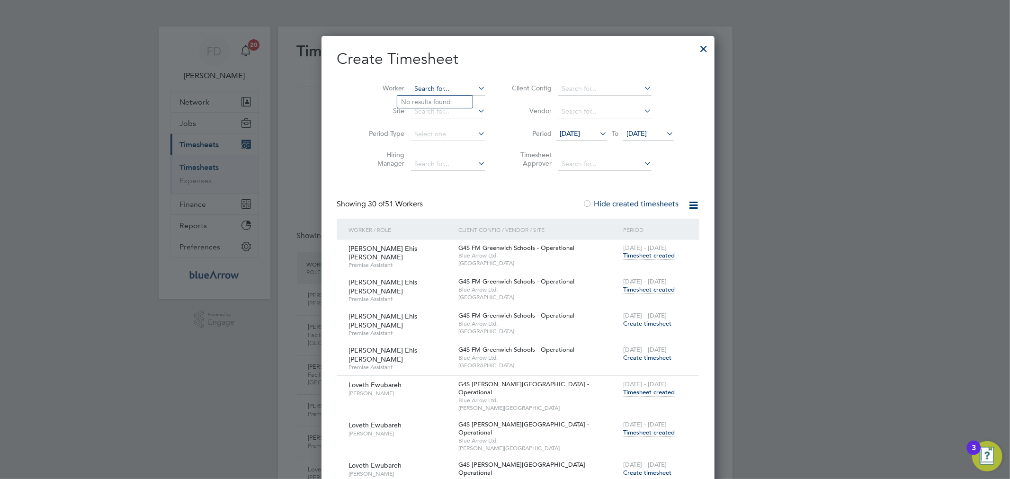
paste input "Uchechi [PERSON_NAME]"
type input "Uchechi [PERSON_NAME]"
click at [451, 101] on b "[PERSON_NAME]" at bounding box center [455, 102] width 55 height 8
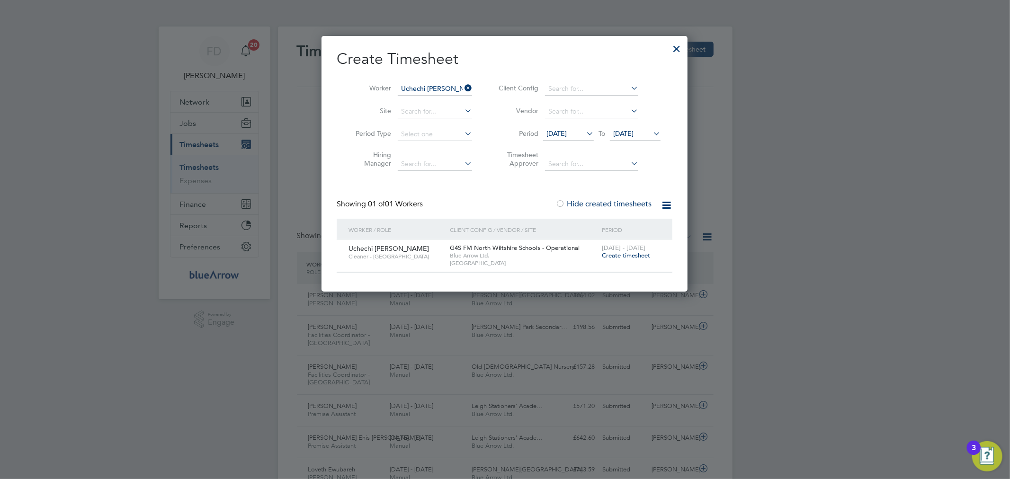
click at [636, 257] on span "Create timesheet" at bounding box center [626, 256] width 48 height 8
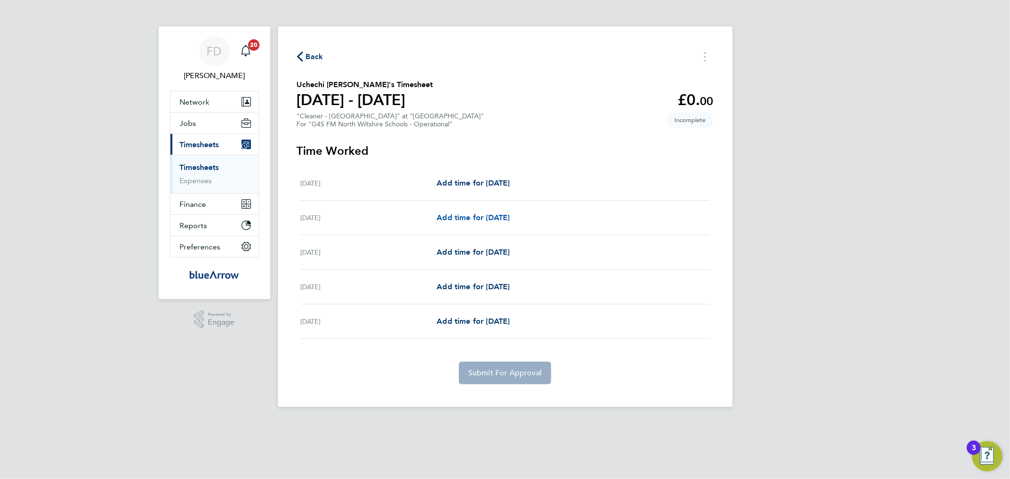
click at [478, 215] on span "Add time for [DATE]" at bounding box center [473, 217] width 73 height 9
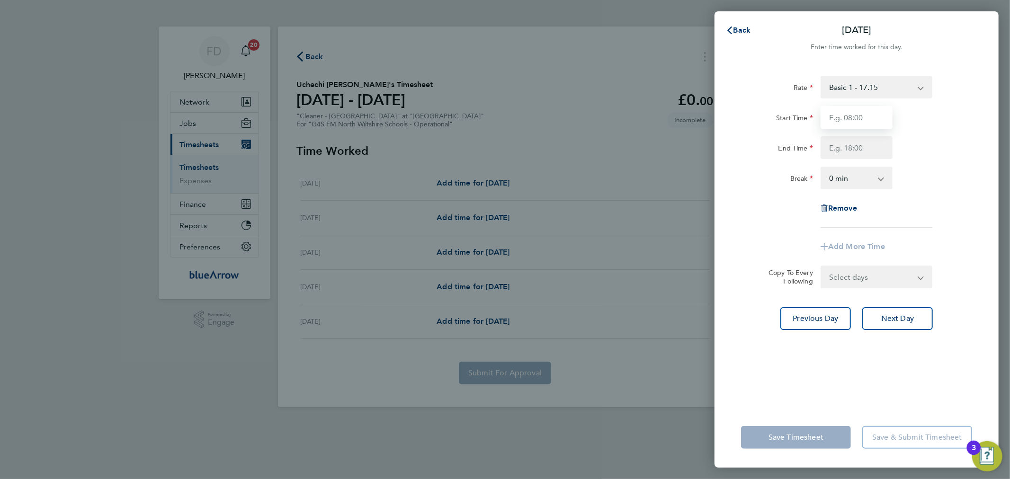
click at [884, 115] on input "Start Time" at bounding box center [857, 117] width 72 height 23
type input "08:00"
click at [831, 154] on input "End Time" at bounding box center [857, 147] width 72 height 23
type input "14:00"
drag, startPoint x: 900, startPoint y: 155, endPoint x: 924, endPoint y: 149, distance: 24.5
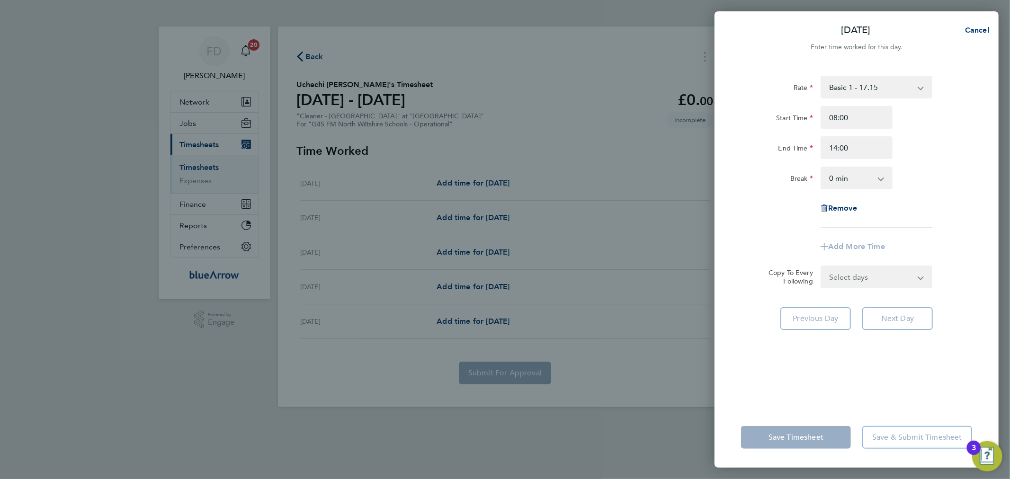
click at [912, 153] on div "End Time 14:00" at bounding box center [857, 147] width 239 height 23
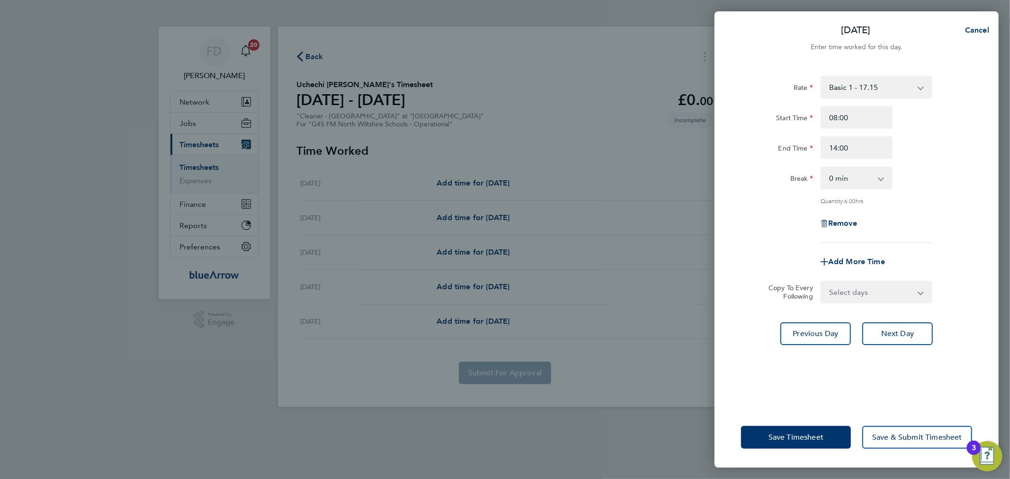
click at [857, 285] on select "Select days Day [DATE] [DATE] [DATE]" at bounding box center [871, 292] width 99 height 21
select select "DAY"
click at [822, 282] on select "Select days Day [DATE] [DATE] [DATE]" at bounding box center [871, 292] width 99 height 21
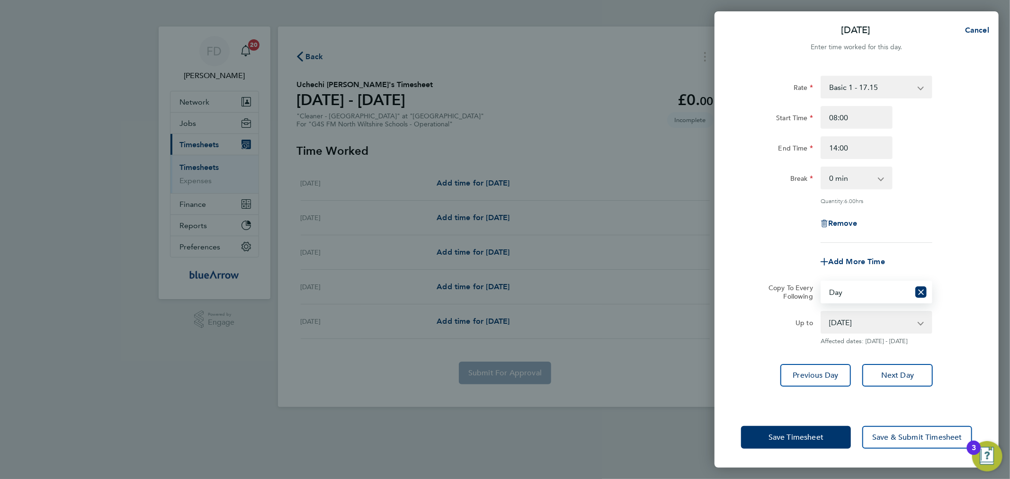
click at [849, 328] on select "[DATE] [DATE] [DATE]" at bounding box center [871, 322] width 99 height 21
select select "[DATE]"
click at [822, 312] on select "[DATE] [DATE] [DATE]" at bounding box center [871, 322] width 99 height 21
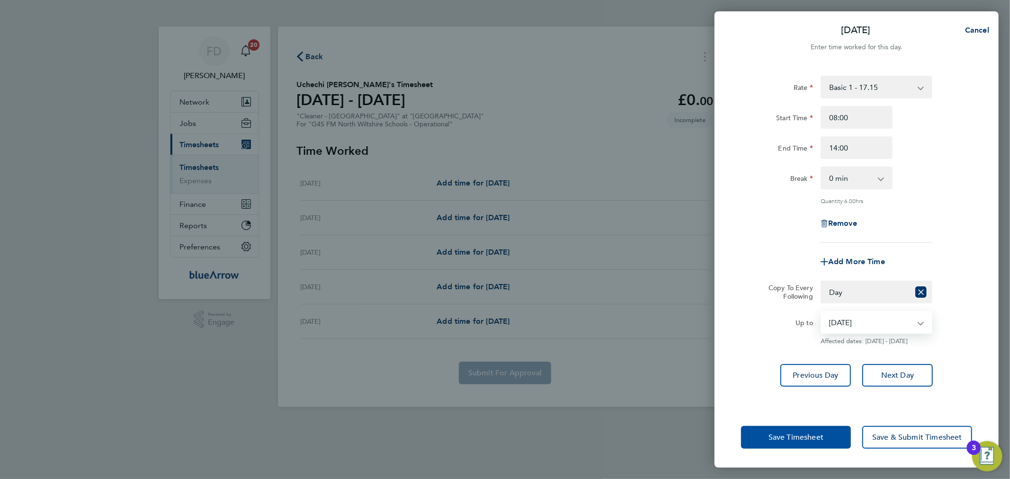
click at [796, 442] on span "Save Timesheet" at bounding box center [796, 437] width 55 height 9
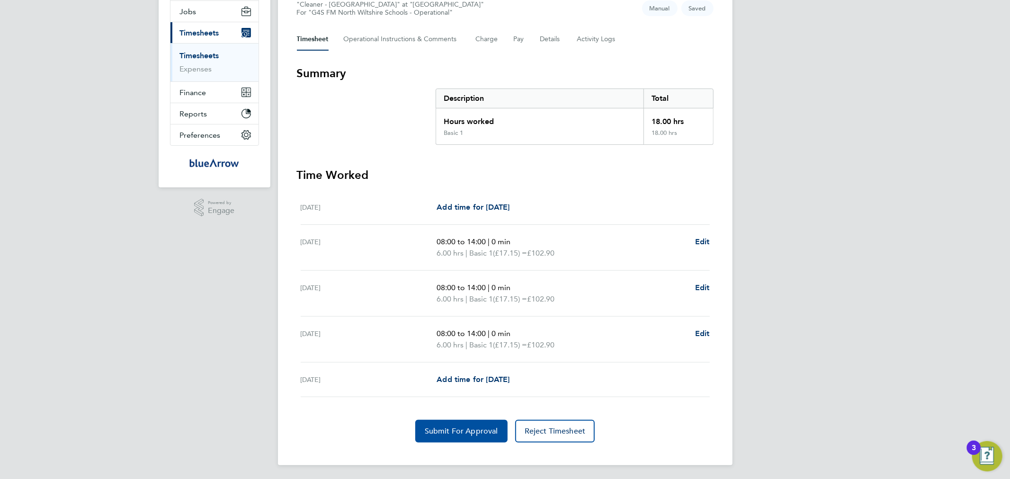
click at [449, 437] on button "Submit For Approval" at bounding box center [461, 431] width 92 height 23
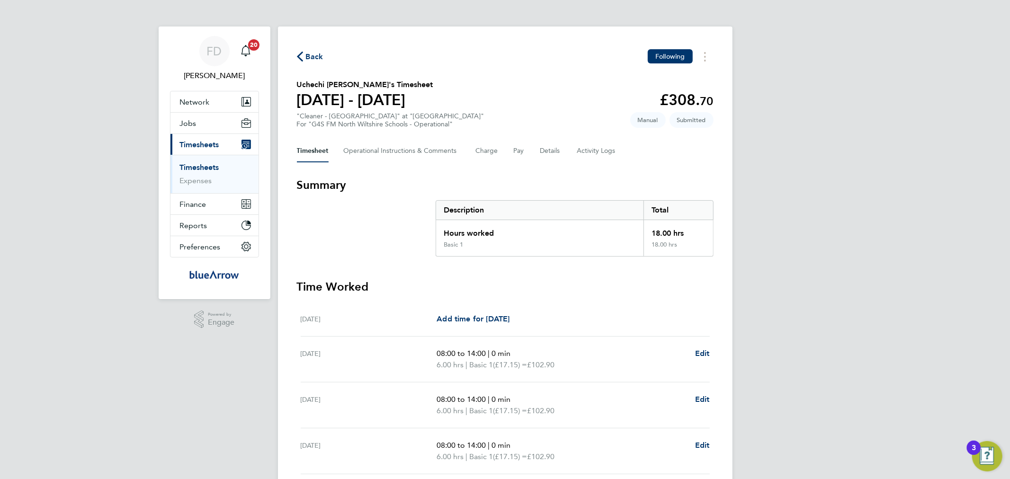
click at [201, 168] on link "Timesheets" at bounding box center [199, 167] width 39 height 9
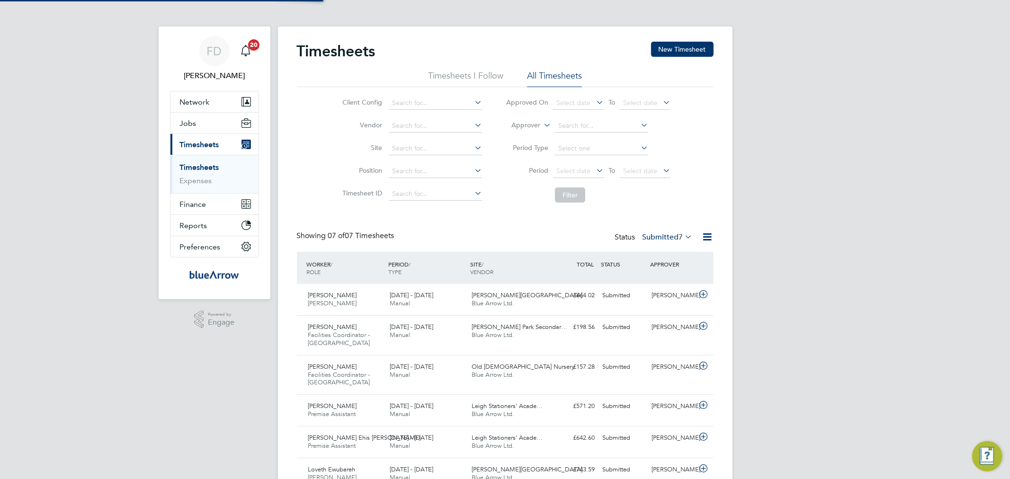
scroll to position [32, 82]
click at [702, 46] on button "New Timesheet" at bounding box center [682, 49] width 63 height 15
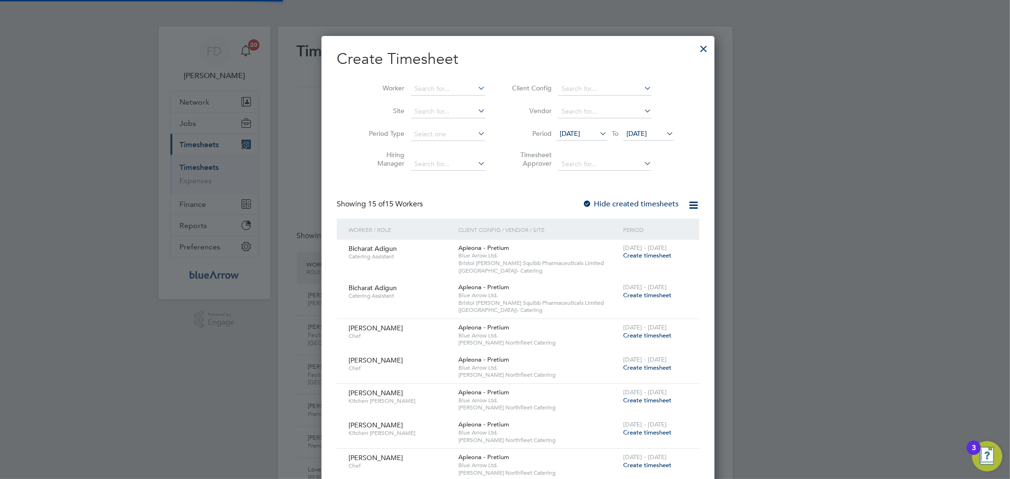
click at [424, 79] on li "Worker" at bounding box center [423, 89] width 147 height 23
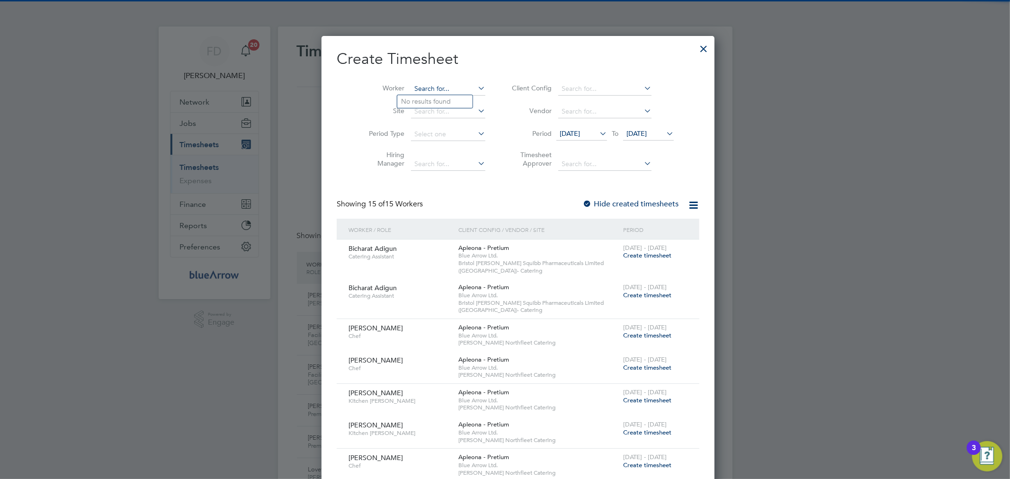
click at [423, 86] on input at bounding box center [448, 88] width 74 height 13
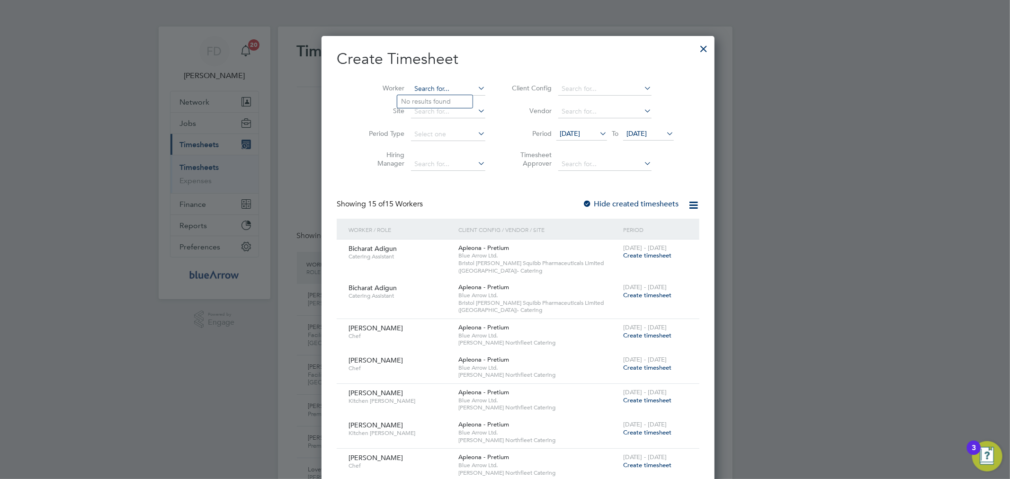
paste input "[PERSON_NAME]"
click at [439, 102] on li "Olubenga Dare" at bounding box center [434, 101] width 75 height 12
type input "Olubenga Dare"
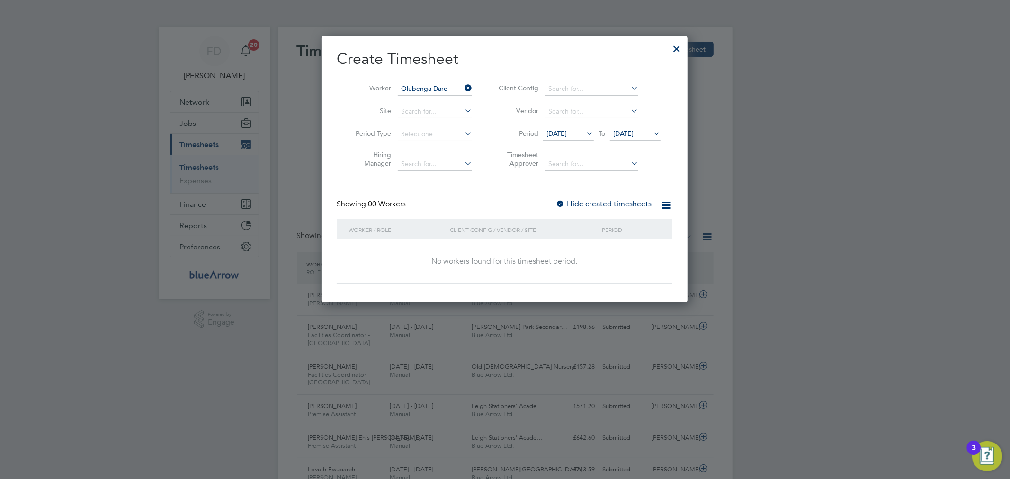
click at [567, 203] on label "Hide created timesheets" at bounding box center [604, 203] width 96 height 9
click at [651, 133] on icon at bounding box center [651, 133] width 0 height 13
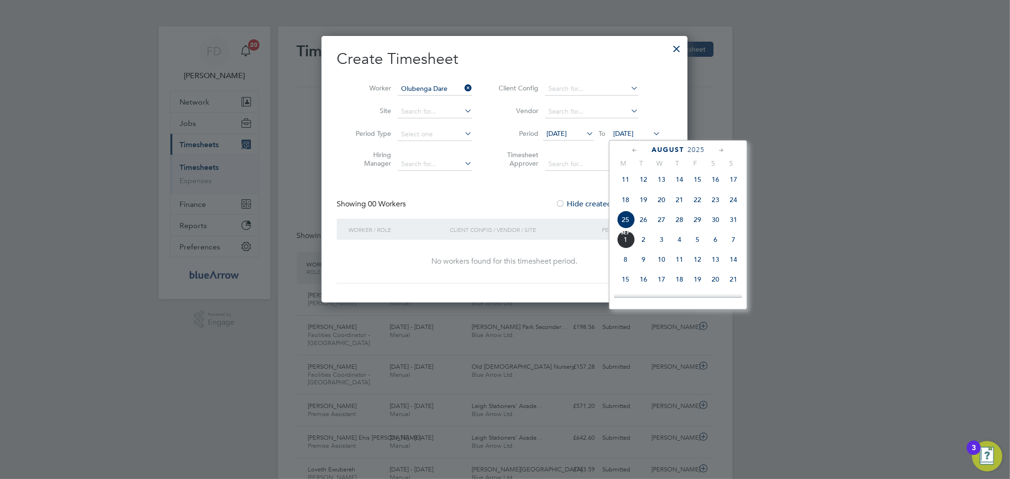
click at [713, 248] on span "6" at bounding box center [716, 240] width 18 height 18
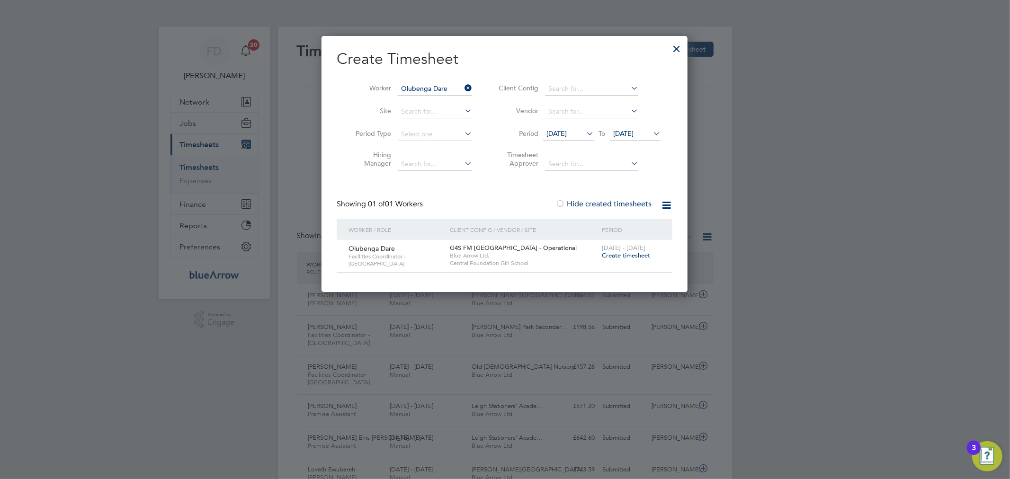
click at [640, 257] on span "Create timesheet" at bounding box center [626, 256] width 48 height 8
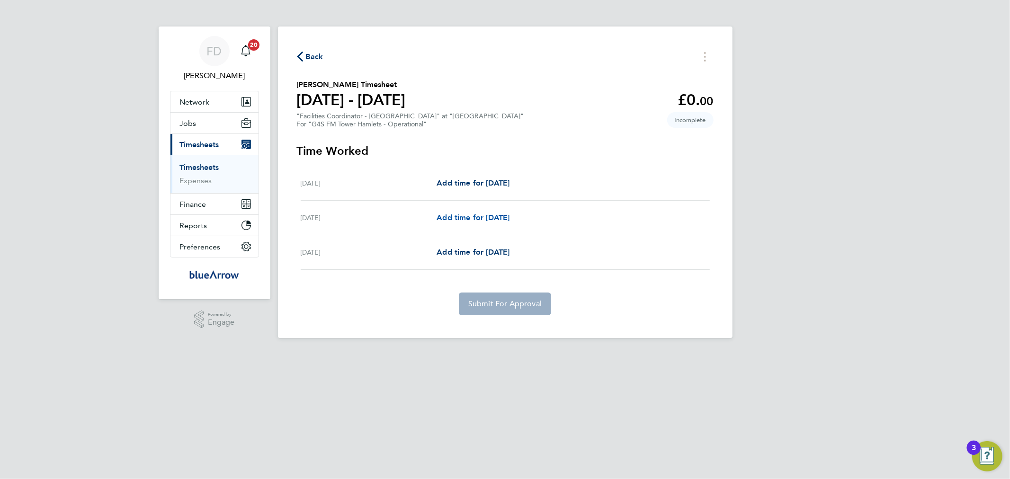
click at [510, 215] on span "Add time for [DATE]" at bounding box center [473, 217] width 73 height 9
select select "60"
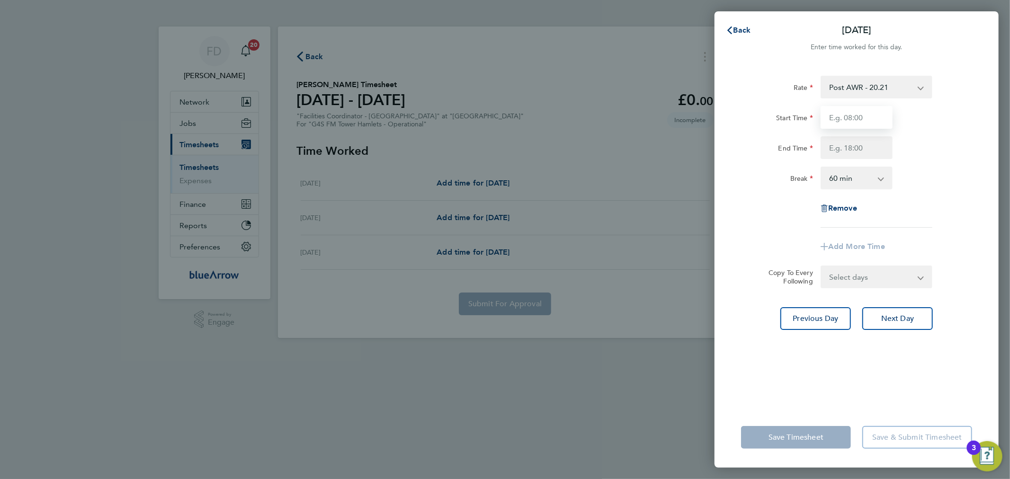
click at [842, 124] on input "Start Time" at bounding box center [857, 117] width 72 height 23
click at [871, 112] on input "Start Time" at bounding box center [857, 117] width 72 height 23
type input "07:00"
click at [1006, 153] on div "[DATE] Cancel Enter time worked for this day. Rate Post AWR - 20.21 Start Time …" at bounding box center [505, 239] width 1010 height 479
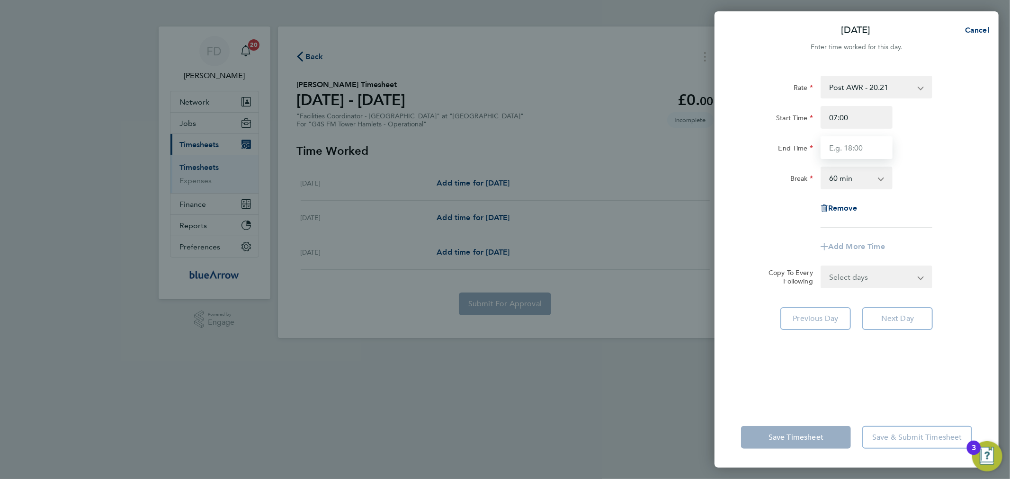
click at [844, 154] on input "End Time" at bounding box center [857, 147] width 72 height 23
type input "17:00"
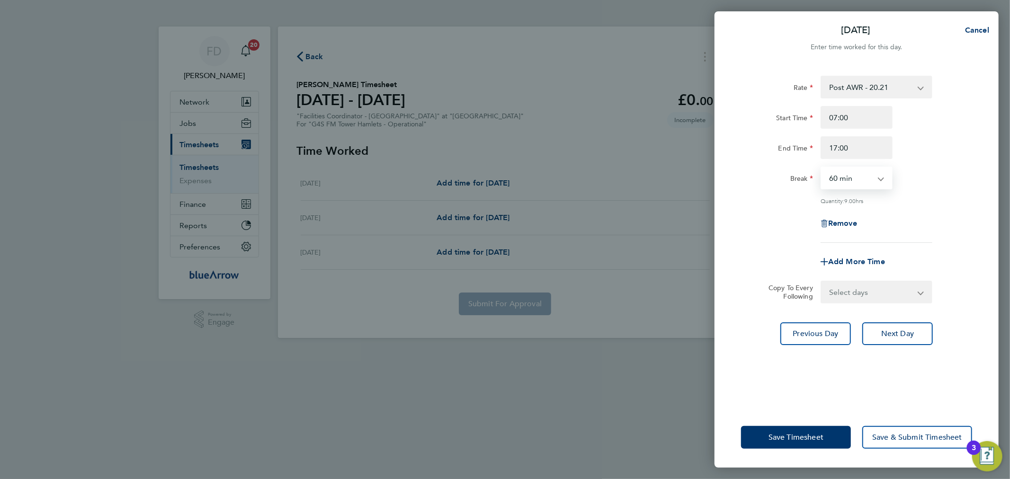
click at [865, 179] on select "0 min 15 min 30 min 45 min 60 min 75 min 90 min" at bounding box center [851, 178] width 59 height 21
select select "0"
click at [822, 168] on select "0 min 15 min 30 min 45 min 60 min 75 min 90 min" at bounding box center [851, 178] width 59 height 21
click at [917, 230] on div "Remove" at bounding box center [857, 223] width 239 height 23
click at [888, 292] on select "Select days [DATE]" at bounding box center [871, 292] width 99 height 21
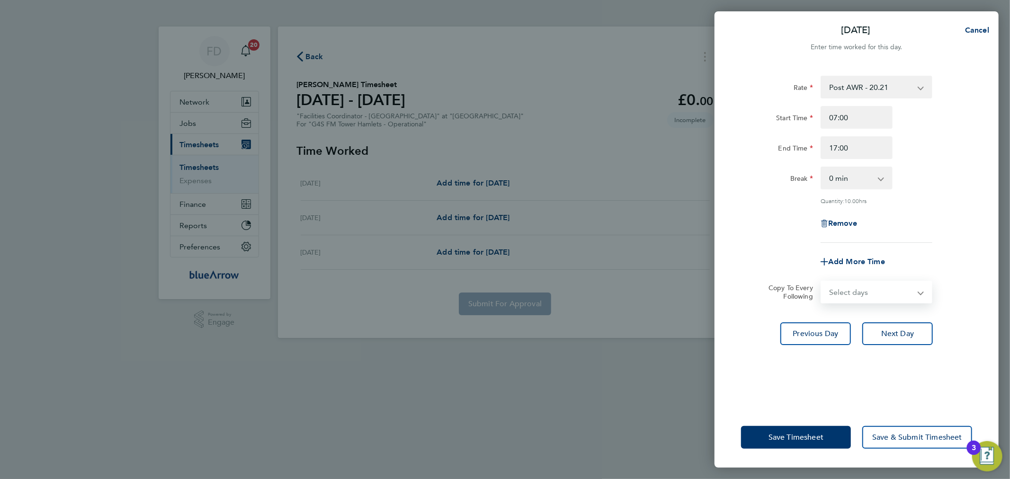
select select "FRI"
click at [822, 282] on select "Select days [DATE]" at bounding box center [871, 292] width 99 height 21
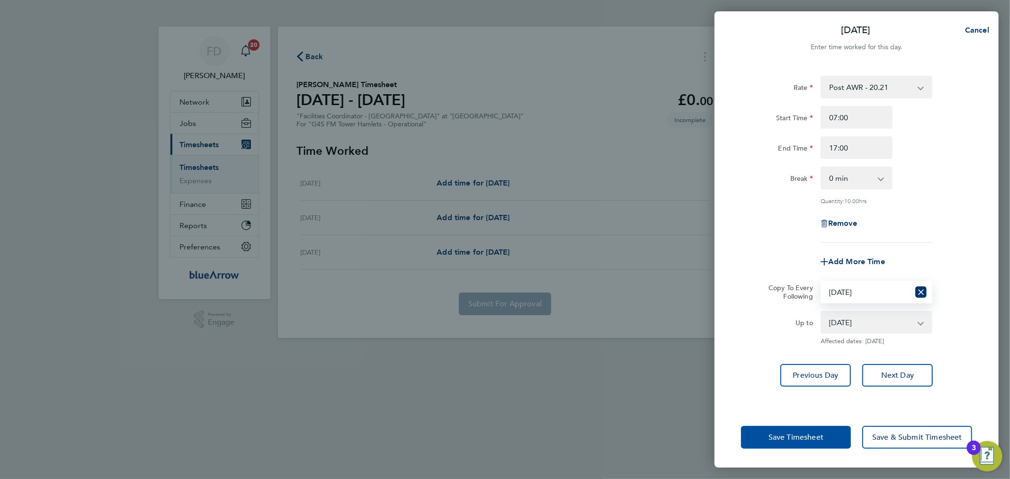
click at [783, 434] on span "Save Timesheet" at bounding box center [796, 437] width 55 height 9
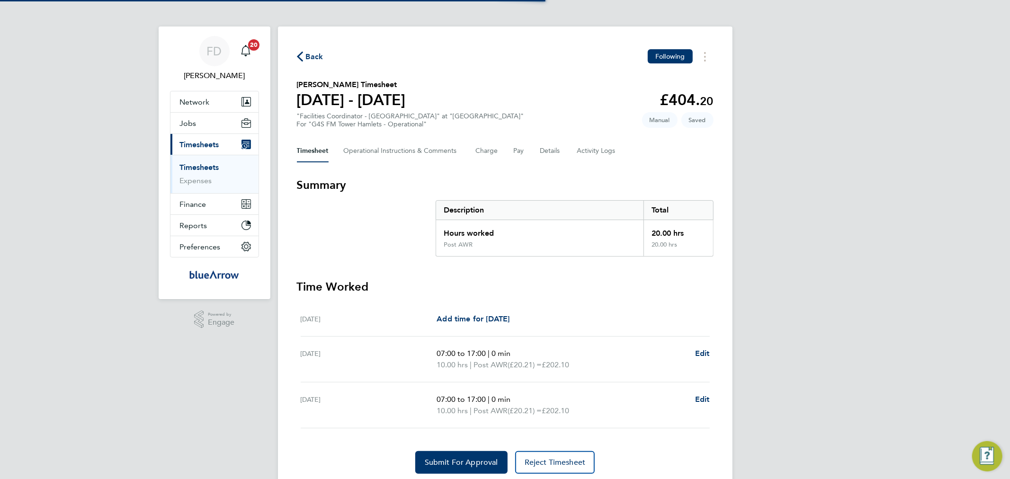
scroll to position [31, 0]
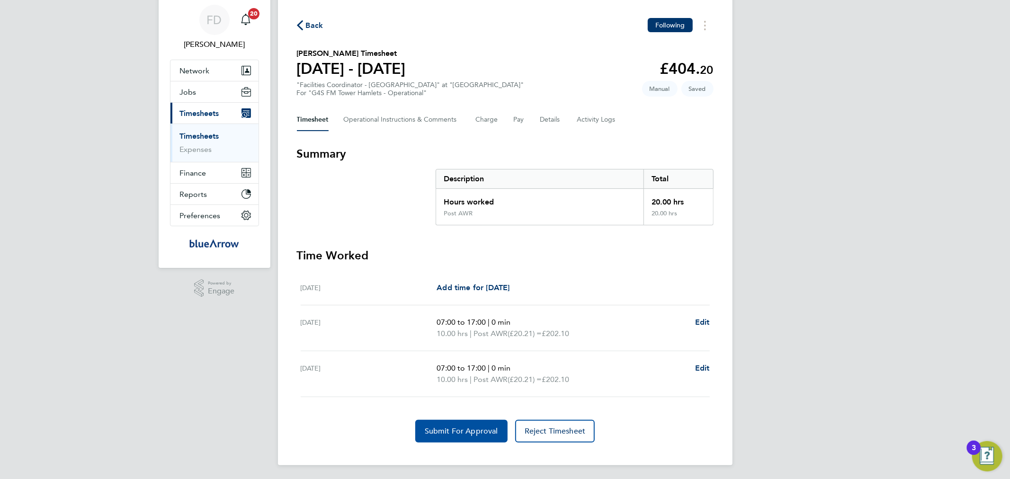
click at [460, 428] on span "Submit For Approval" at bounding box center [461, 431] width 73 height 9
click at [317, 25] on span "Back" at bounding box center [315, 25] width 18 height 11
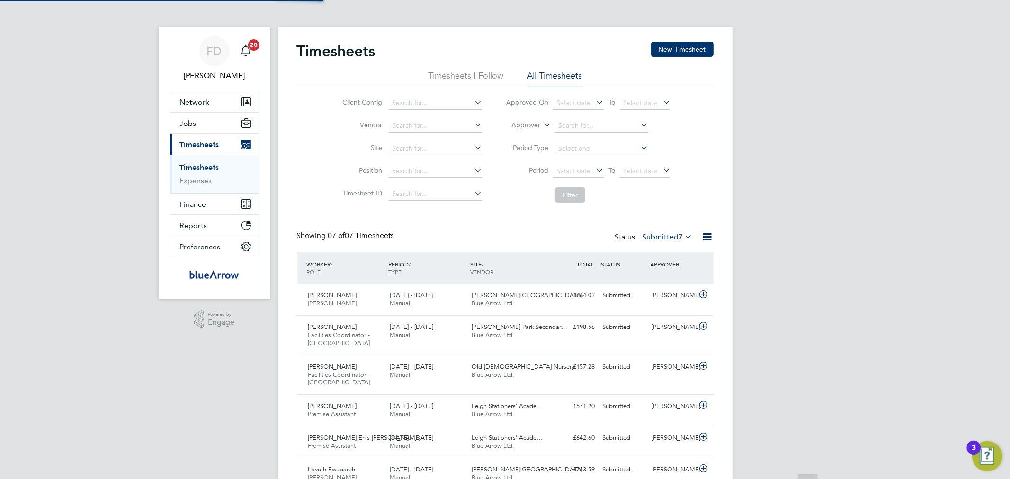
scroll to position [5, 5]
click at [681, 46] on button "New Timesheet" at bounding box center [682, 49] width 63 height 15
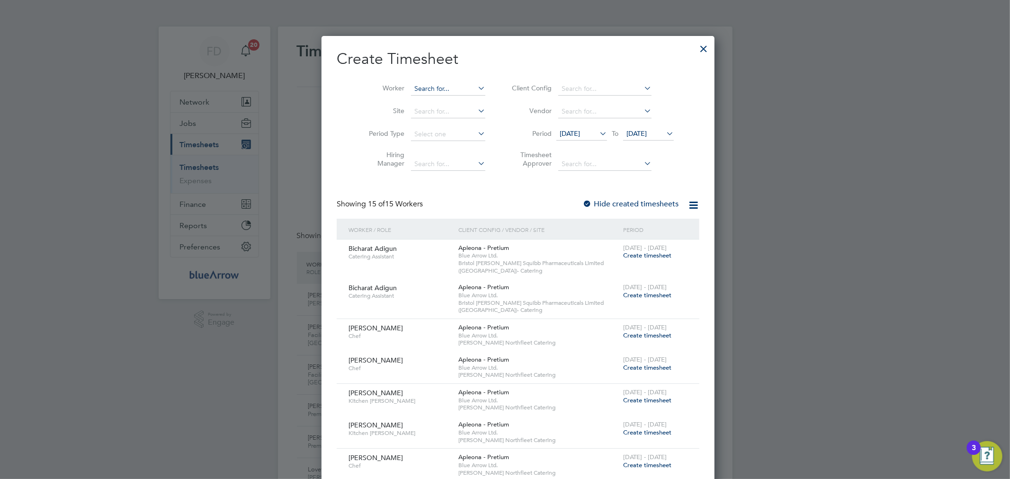
click at [430, 90] on input at bounding box center [448, 88] width 74 height 13
paste input "[PERSON_NAME]"
click at [438, 100] on li "Mori a mo [PERSON_NAME]" at bounding box center [462, 101] width 131 height 13
type input "[PERSON_NAME]"
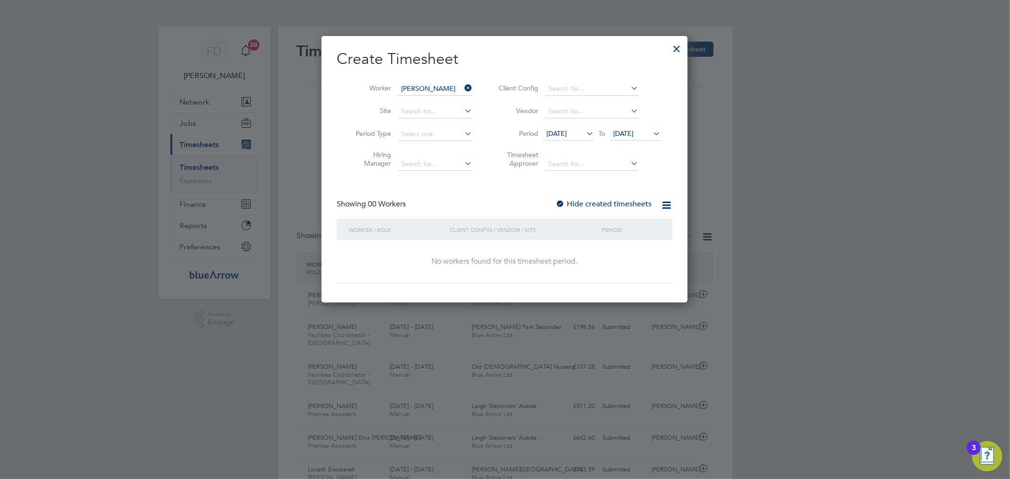
click at [563, 202] on div at bounding box center [560, 204] width 9 height 9
click at [626, 130] on span "[DATE]" at bounding box center [623, 133] width 20 height 9
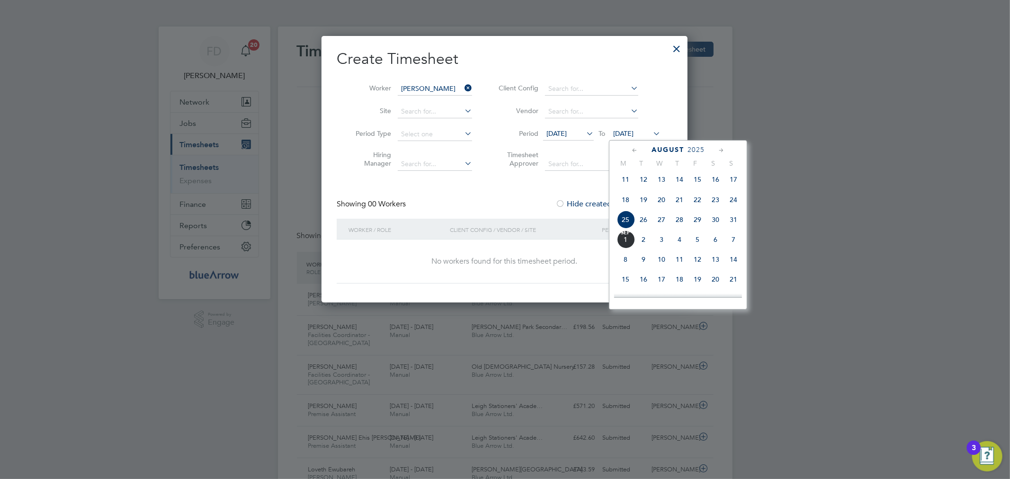
click at [730, 269] on span "14" at bounding box center [734, 260] width 18 height 18
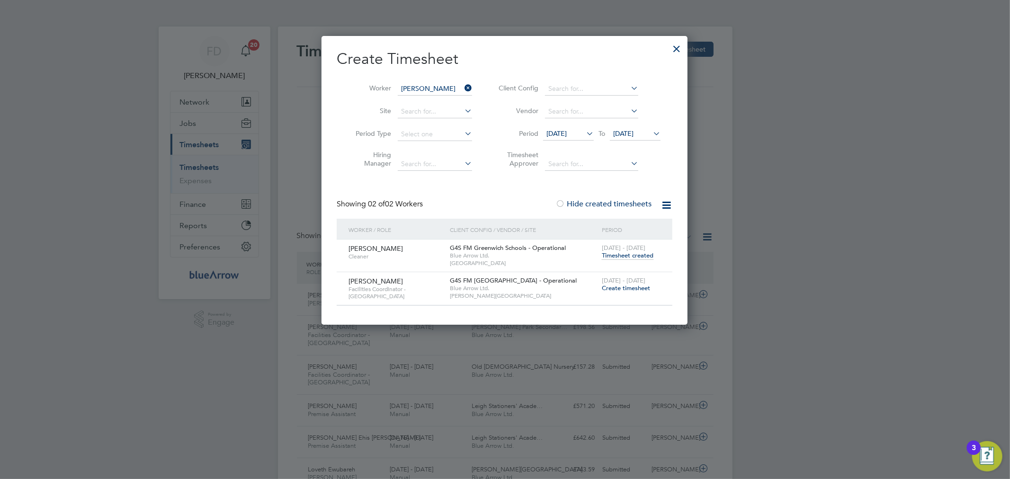
click at [638, 290] on span "Create timesheet" at bounding box center [626, 288] width 48 height 8
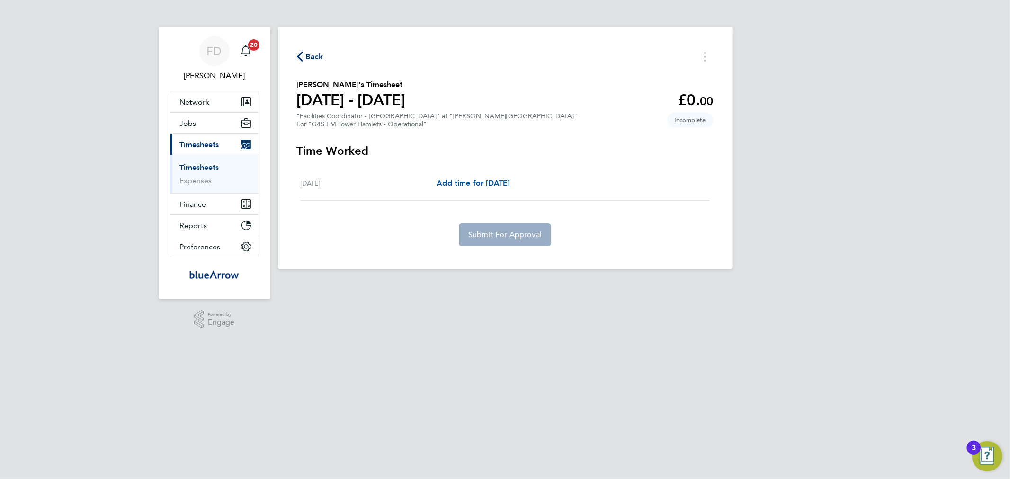
click at [509, 182] on span "Add time for [DATE]" at bounding box center [473, 183] width 73 height 9
select select "60"
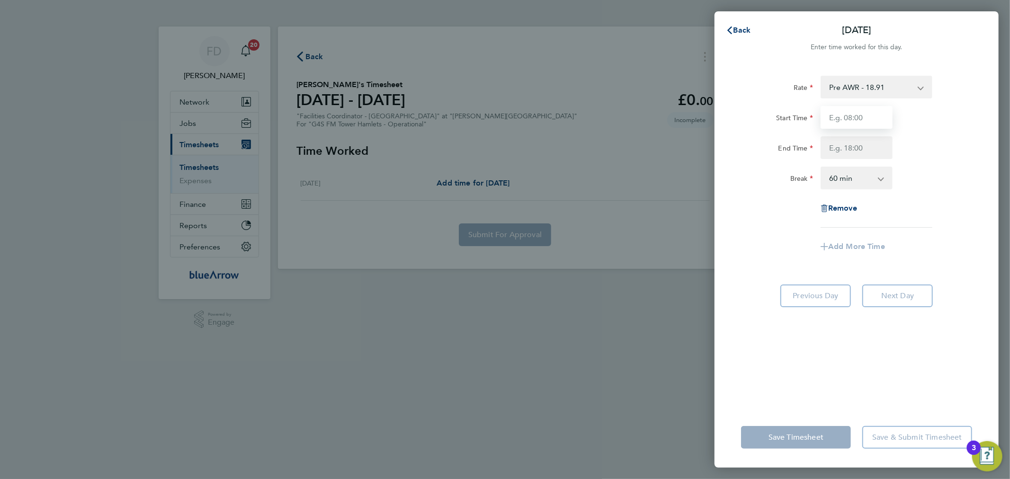
click at [880, 120] on input "Start Time" at bounding box center [857, 117] width 72 height 23
type input "07:30"
click at [839, 146] on input "End Time" at bounding box center [857, 147] width 72 height 23
type input "17:30"
click at [953, 176] on div "Break 0 min 15 min 30 min 45 min 60 min 75 min 90 min" at bounding box center [857, 178] width 239 height 23
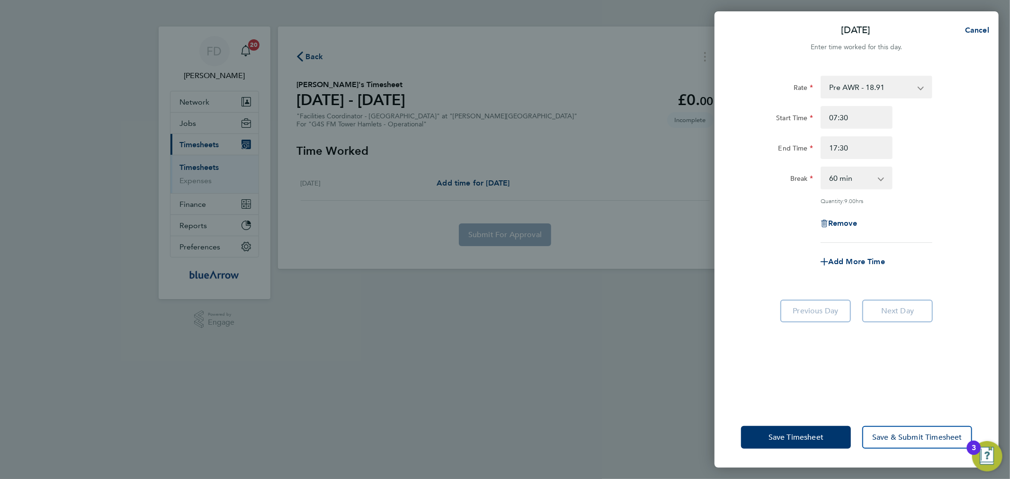
click at [875, 178] on select "0 min 15 min 30 min 45 min 60 min 75 min 90 min" at bounding box center [851, 178] width 59 height 21
click at [929, 202] on div "Quantity: 9.00 hrs" at bounding box center [877, 201] width 112 height 8
click at [848, 174] on select "0 min 15 min 30 min 45 min 60 min 75 min 90 min" at bounding box center [851, 178] width 59 height 21
select select "0"
click at [822, 168] on select "0 min 15 min 30 min 45 min 60 min 75 min 90 min" at bounding box center [851, 178] width 59 height 21
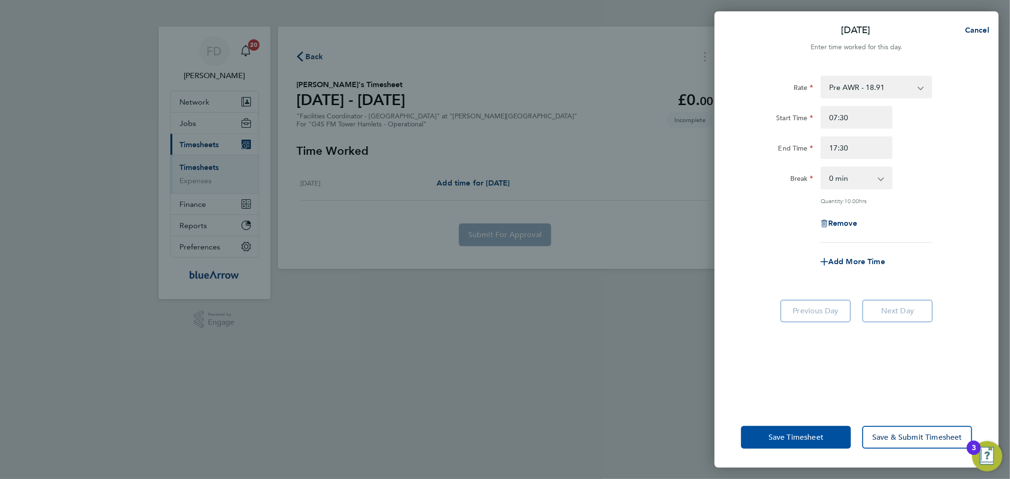
click at [785, 439] on span "Save Timesheet" at bounding box center [796, 437] width 55 height 9
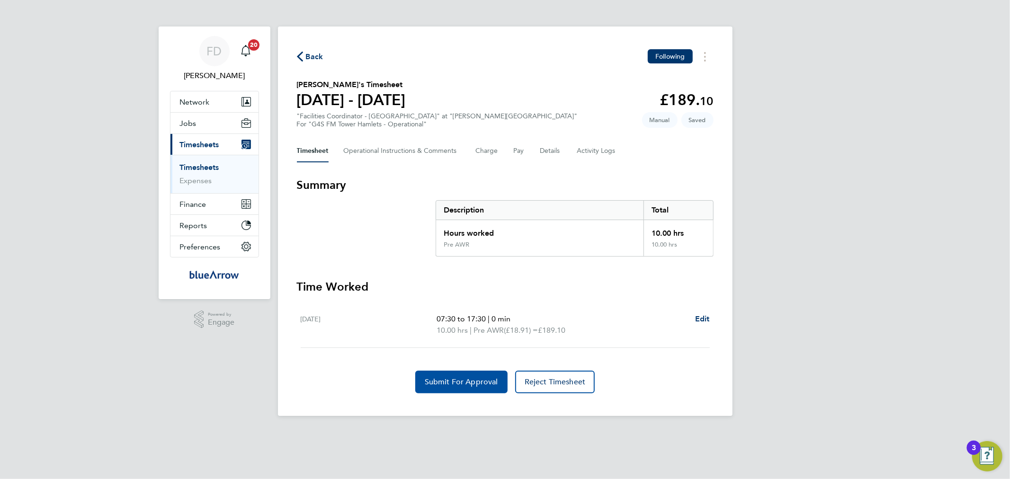
click at [453, 385] on span "Submit For Approval" at bounding box center [461, 382] width 73 height 9
click at [517, 136] on div "Back Following [PERSON_NAME]'s Timesheet [DATE] - [DATE] £189. 10 "Facilities C…" at bounding box center [505, 222] width 455 height 390
click at [316, 58] on span "Back" at bounding box center [315, 56] width 18 height 11
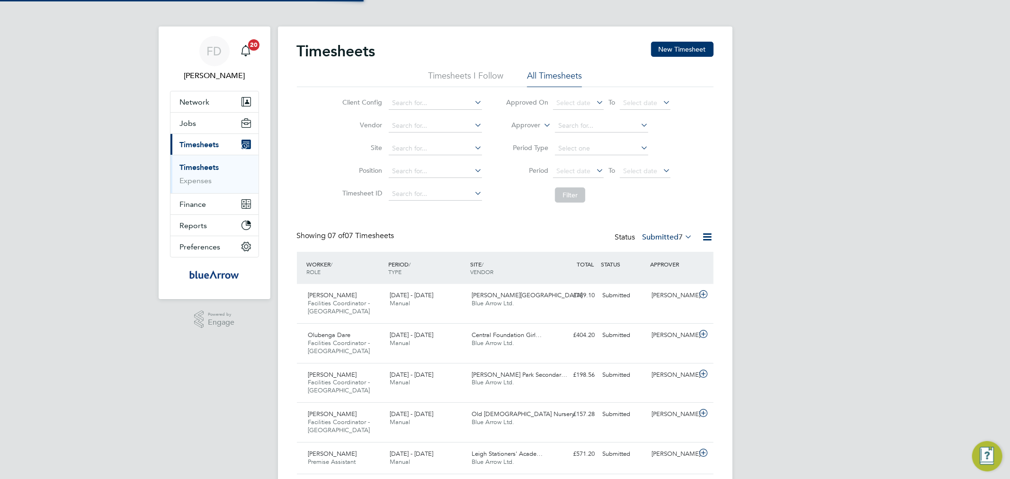
scroll to position [32, 82]
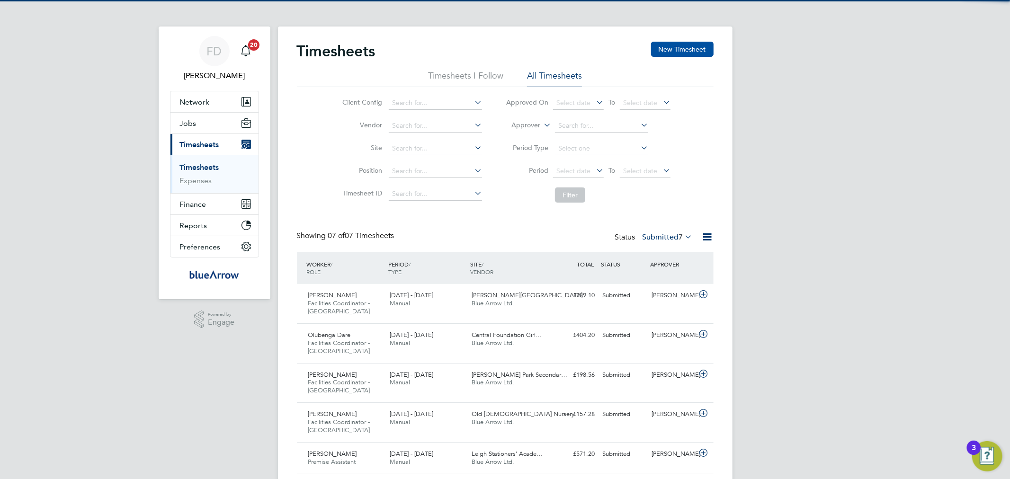
click at [678, 48] on button "New Timesheet" at bounding box center [682, 49] width 63 height 15
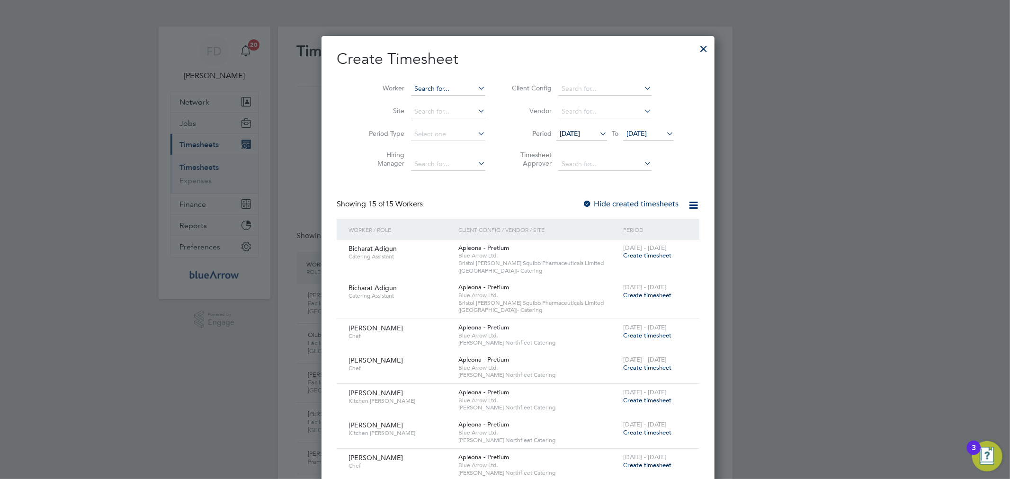
click at [427, 89] on input at bounding box center [448, 88] width 74 height 13
paste input "[PERSON_NAME]"
click at [437, 101] on li "[PERSON_NAME] Korota" at bounding box center [438, 101] width 82 height 13
type input "[PERSON_NAME] Korota"
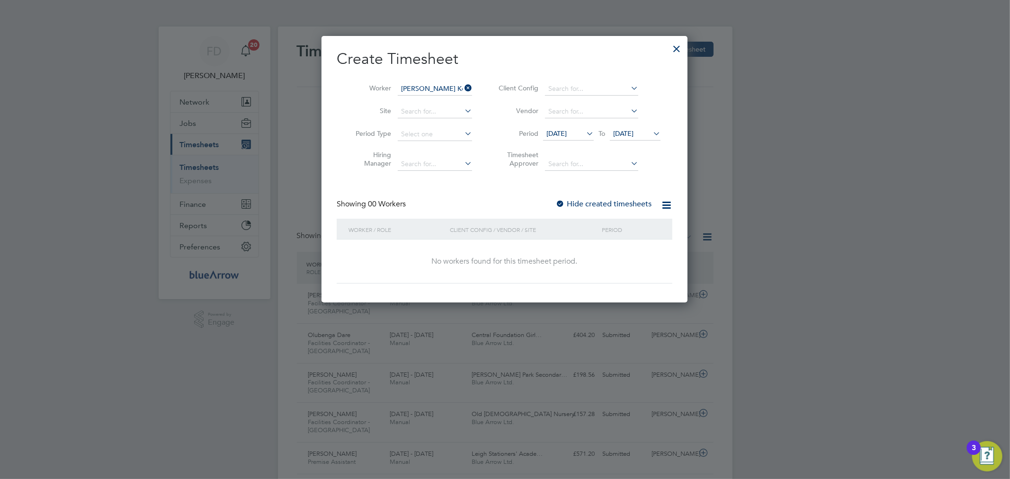
click at [561, 200] on div at bounding box center [560, 204] width 9 height 9
click at [651, 134] on icon at bounding box center [651, 133] width 0 height 13
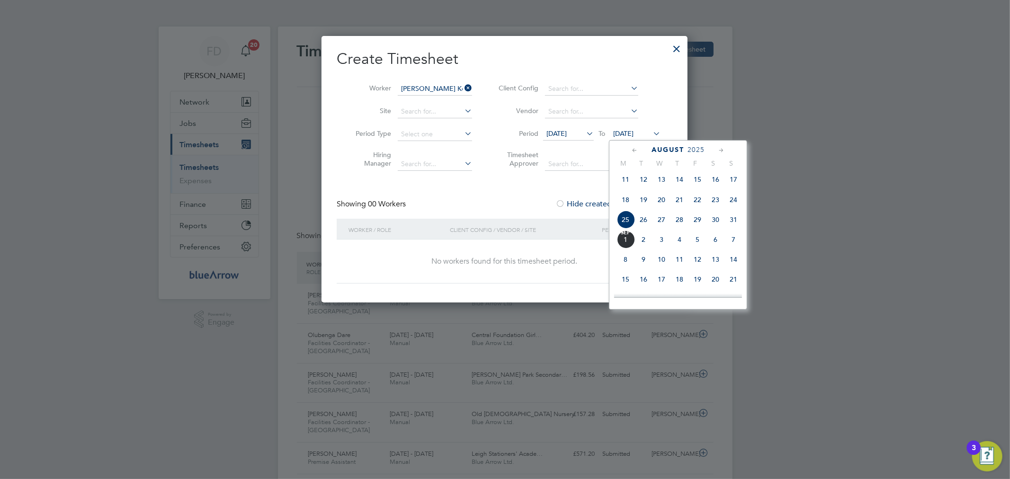
click at [702, 264] on span "12" at bounding box center [698, 260] width 18 height 18
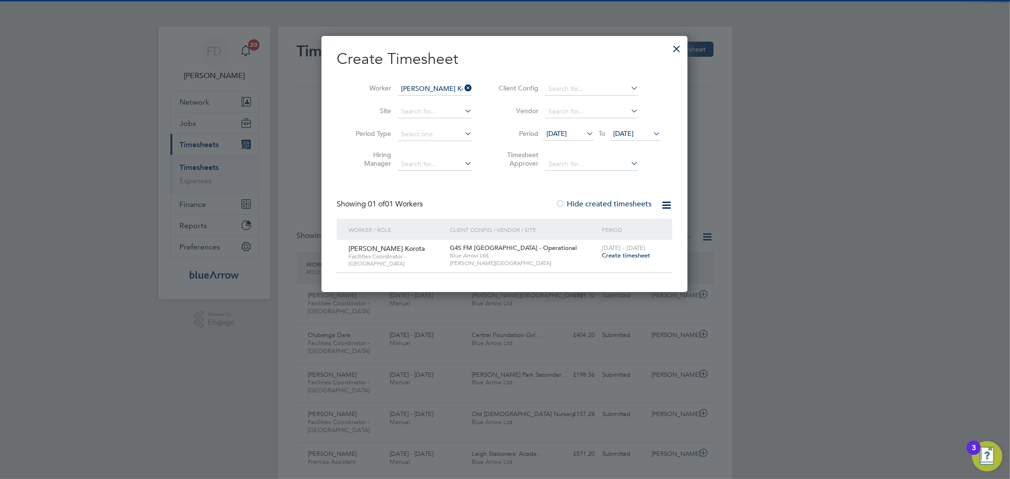
click at [634, 258] on span "Create timesheet" at bounding box center [626, 256] width 48 height 8
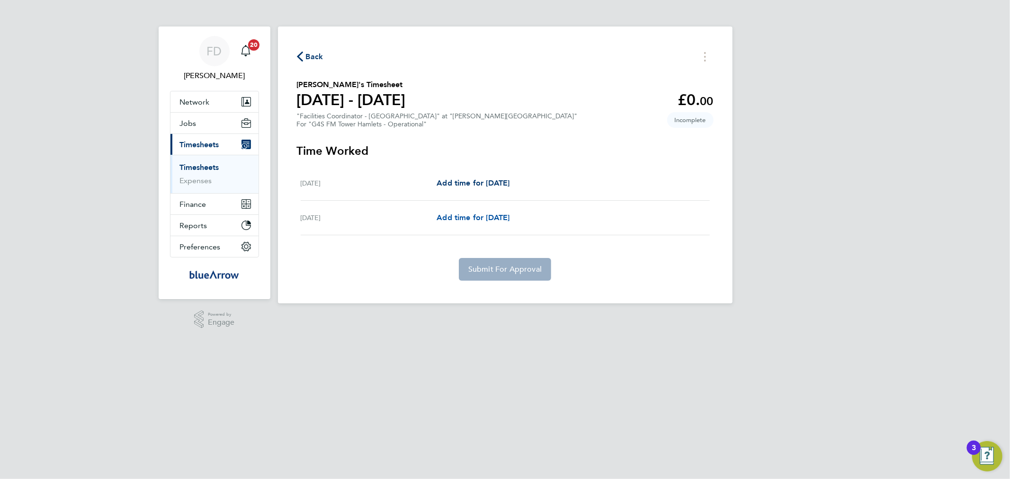
click at [508, 218] on span "Add time for [DATE]" at bounding box center [473, 217] width 73 height 9
select select "60"
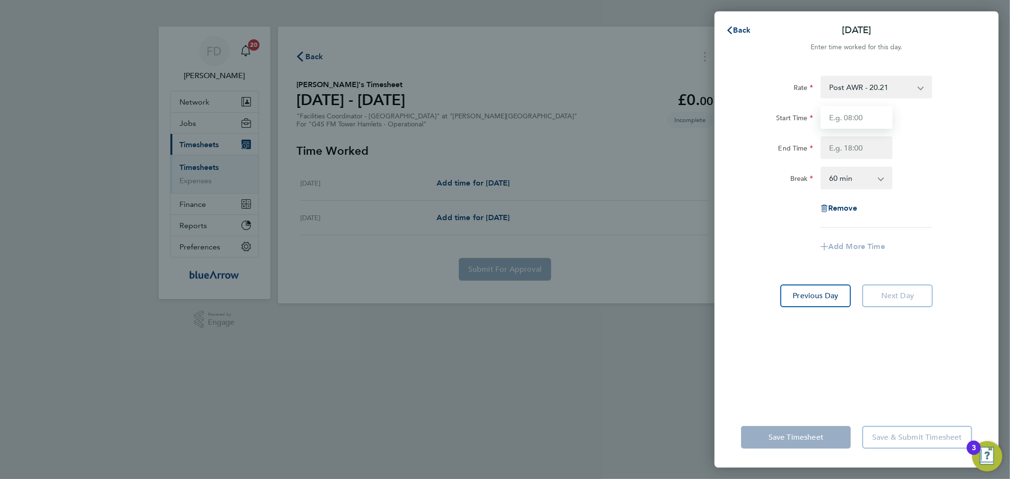
click at [865, 126] on input "Start Time" at bounding box center [857, 117] width 72 height 23
type input "07:00"
click at [840, 150] on input "End Time" at bounding box center [857, 147] width 72 height 23
type input "17:00"
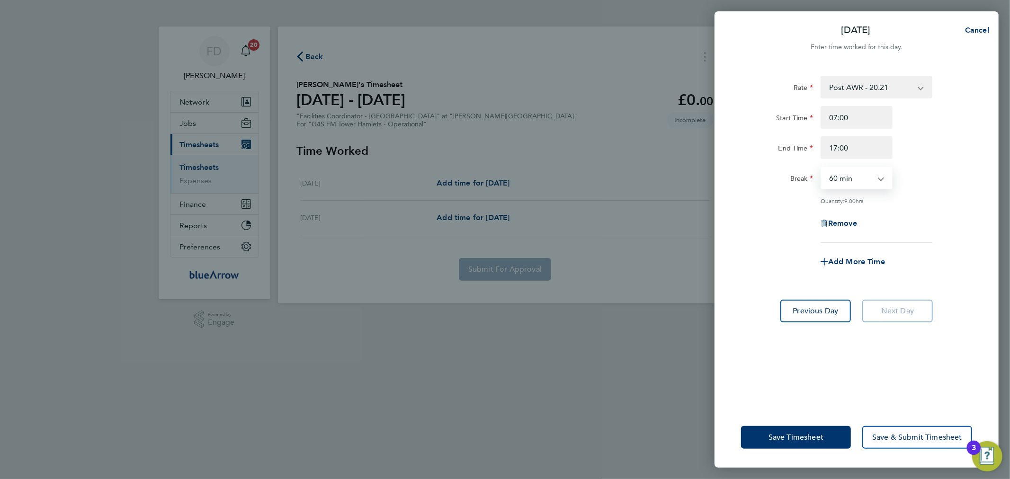
drag, startPoint x: 858, startPoint y: 179, endPoint x: 859, endPoint y: 188, distance: 8.5
click at [858, 179] on select "0 min 15 min 30 min 45 min 60 min 75 min 90 min" at bounding box center [851, 178] width 59 height 21
select select "0"
click at [822, 168] on select "0 min 15 min 30 min 45 min 60 min 75 min 90 min" at bounding box center [851, 178] width 59 height 21
click at [921, 220] on div "Remove" at bounding box center [857, 223] width 239 height 23
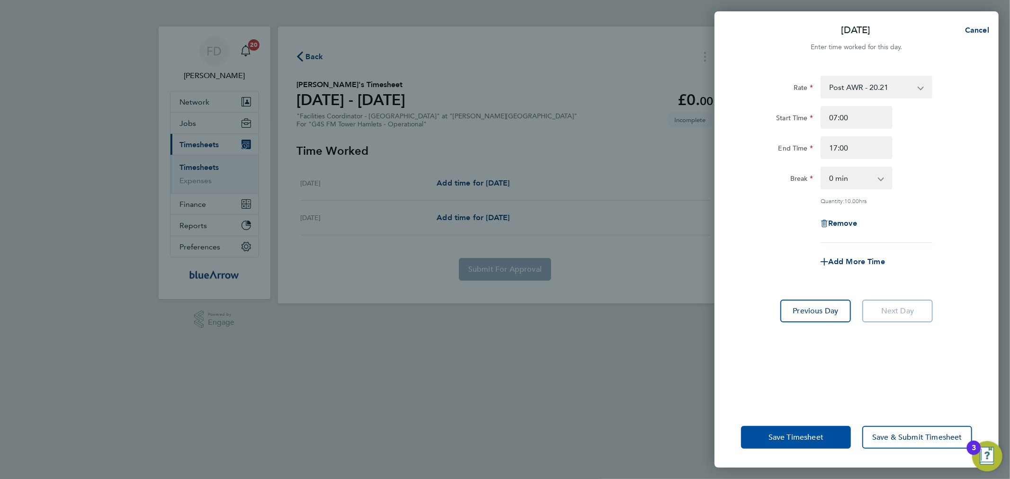
click at [787, 430] on button "Save Timesheet" at bounding box center [796, 437] width 110 height 23
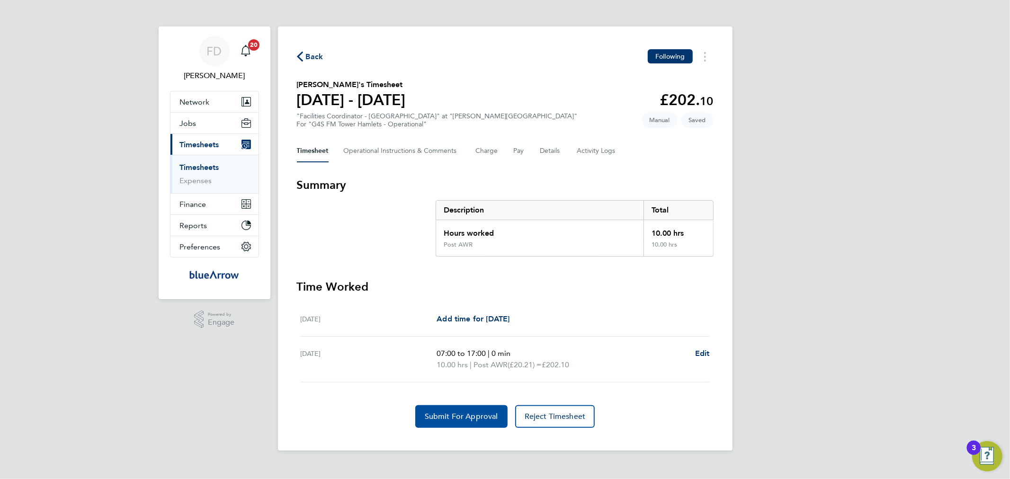
click at [442, 412] on span "Submit For Approval" at bounding box center [461, 416] width 73 height 9
click at [209, 169] on link "Timesheets" at bounding box center [199, 167] width 39 height 9
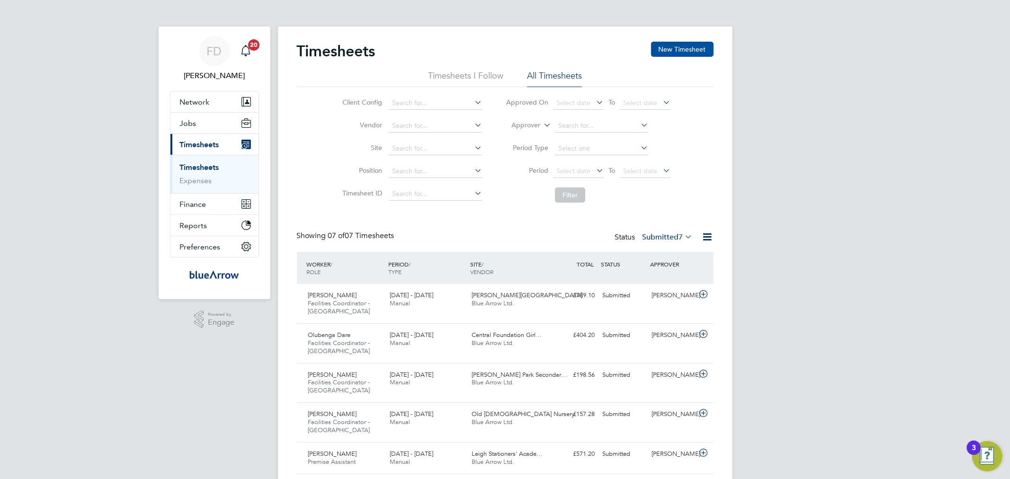
click at [688, 44] on button "New Timesheet" at bounding box center [682, 49] width 63 height 15
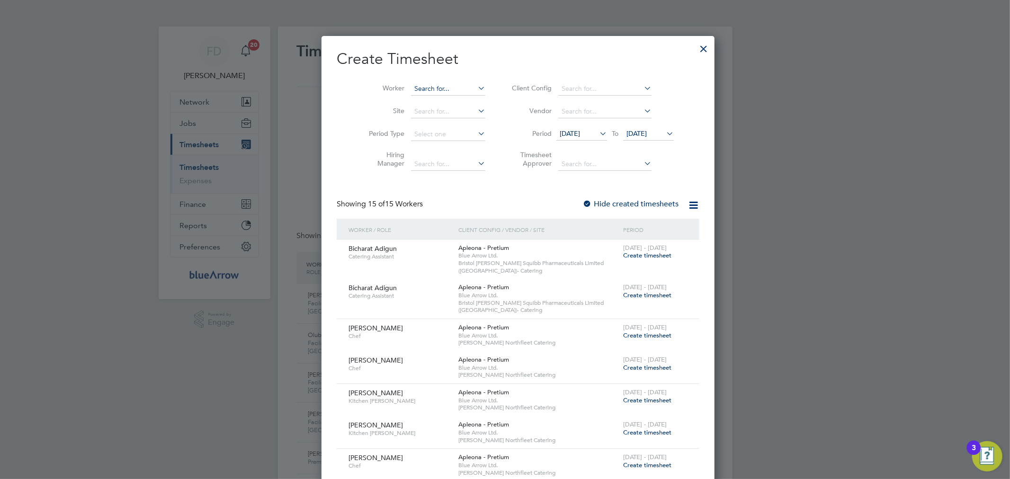
click at [421, 84] on input at bounding box center [448, 88] width 74 height 13
paste input "[PERSON_NAME]"
type input "[PERSON_NAME]"
click at [427, 103] on b "Olabode" at bounding box center [415, 102] width 28 height 8
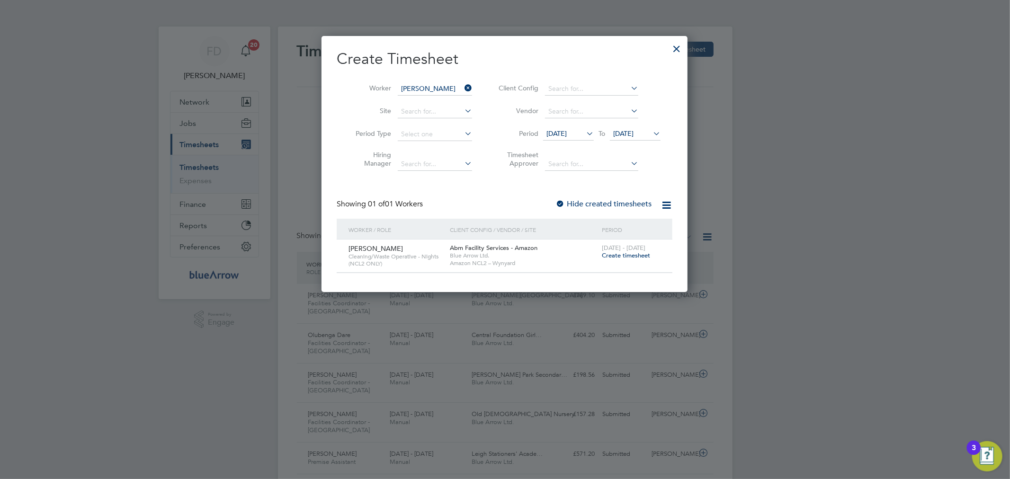
click at [617, 257] on span "Create timesheet" at bounding box center [626, 256] width 48 height 8
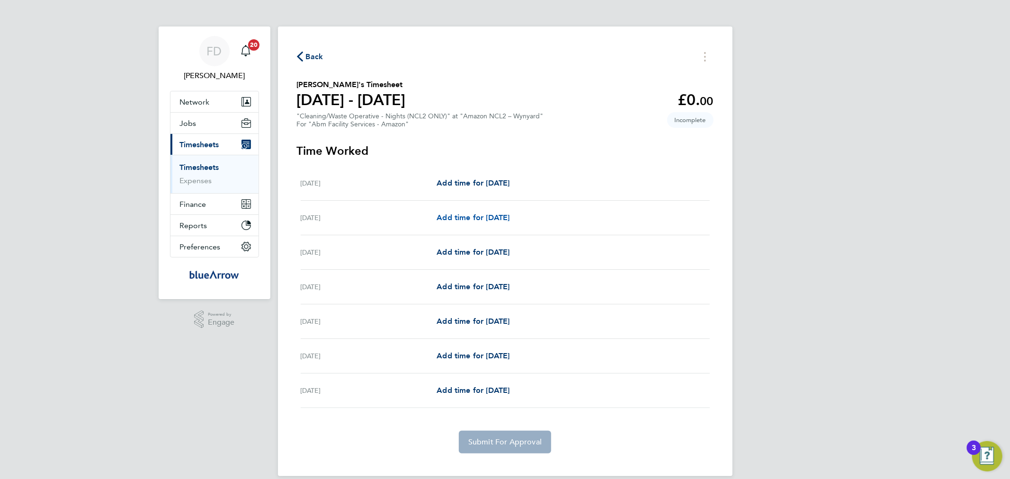
click at [503, 218] on span "Add time for [DATE]" at bounding box center [473, 217] width 73 height 9
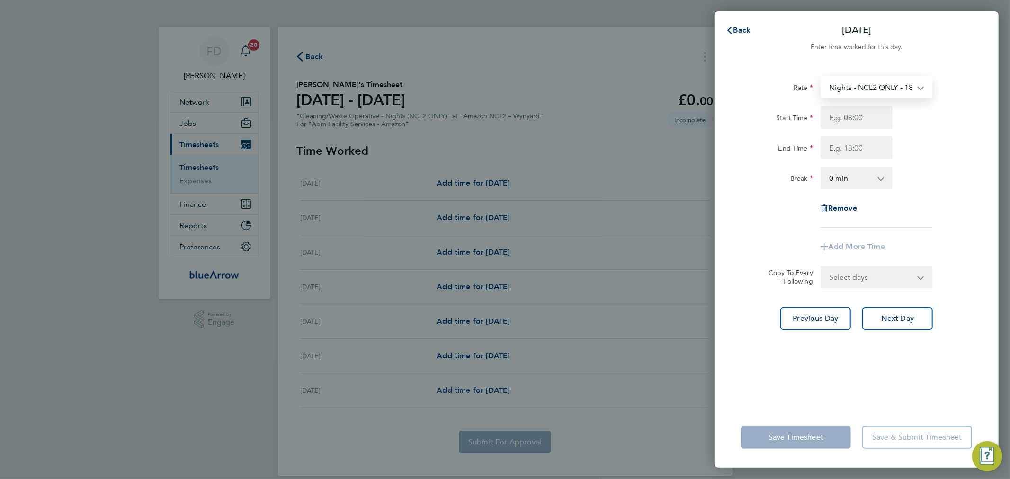
click at [889, 97] on select "Nights - NCL2 ONLY - 18.59 Days - 17.83" at bounding box center [871, 87] width 99 height 21
click at [945, 171] on div "Break 0 min 15 min 30 min 45 min 60 min 75 min 90 min" at bounding box center [857, 178] width 239 height 23
click at [862, 114] on input "Start Time" at bounding box center [857, 117] width 72 height 23
type input "07:00"
click at [853, 147] on input "End Time" at bounding box center [857, 147] width 72 height 23
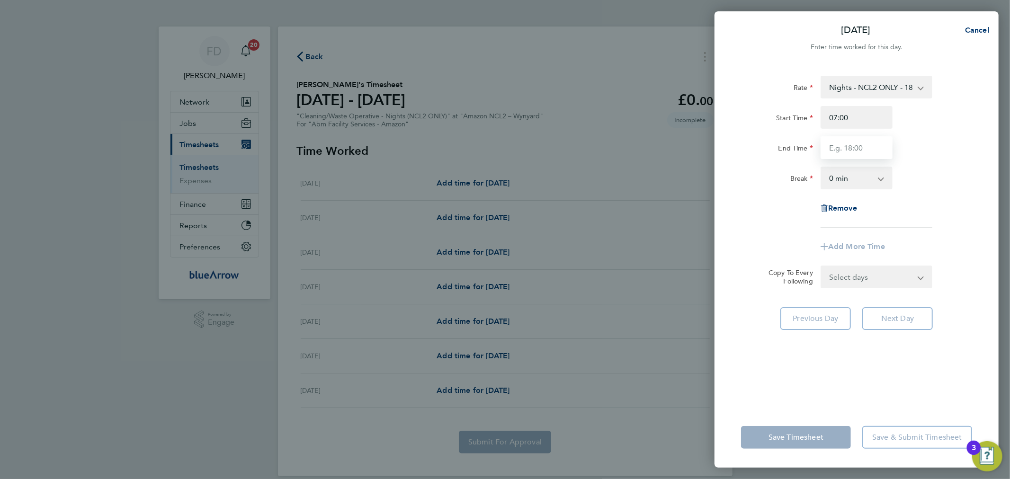
type input "19:00"
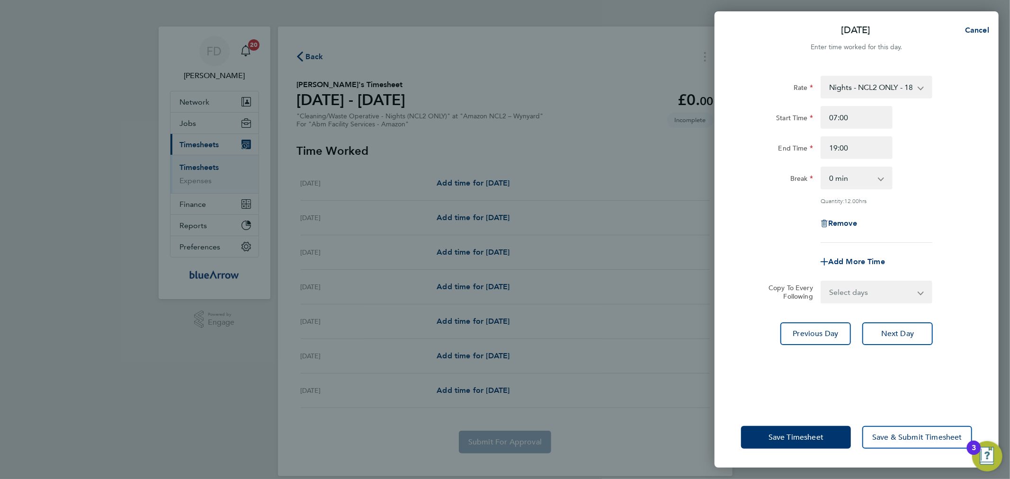
click at [964, 199] on div "Rate Nights - NCL2 ONLY - 18.59 Days - 17.83 Start Time 07:00 End Time 19:00 Br…" at bounding box center [856, 159] width 231 height 167
click at [862, 179] on select "0 min 15 min 30 min 45 min 60 min 75 min 90 min" at bounding box center [851, 178] width 59 height 21
select select "60"
click at [822, 168] on select "0 min 15 min 30 min 45 min 60 min 75 min 90 min" at bounding box center [851, 178] width 59 height 21
click at [867, 298] on select "Select days Day [DATE] [DATE] [DATE] [DATE] [DATE]" at bounding box center [871, 292] width 99 height 21
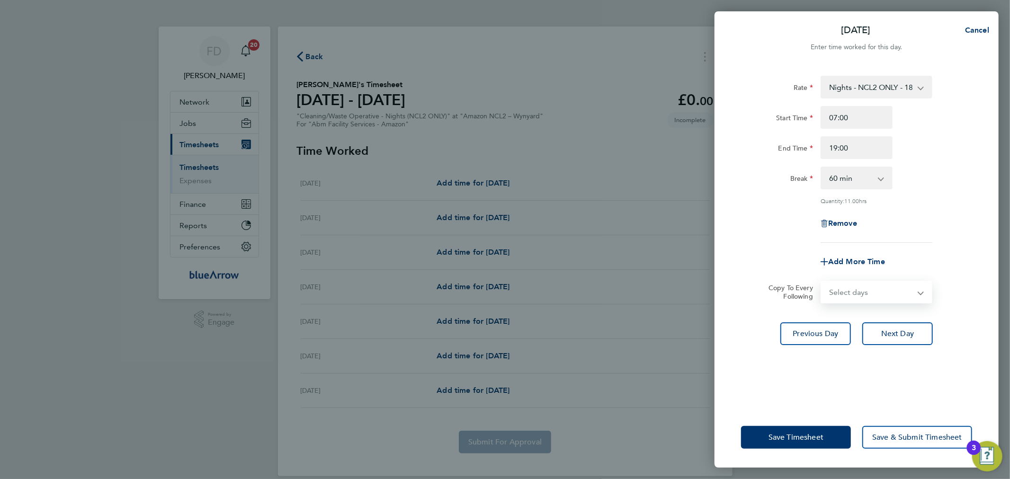
select select "TUE"
click at [822, 282] on select "Select days Day [DATE] [DATE] [DATE] [DATE] [DATE]" at bounding box center [871, 292] width 99 height 21
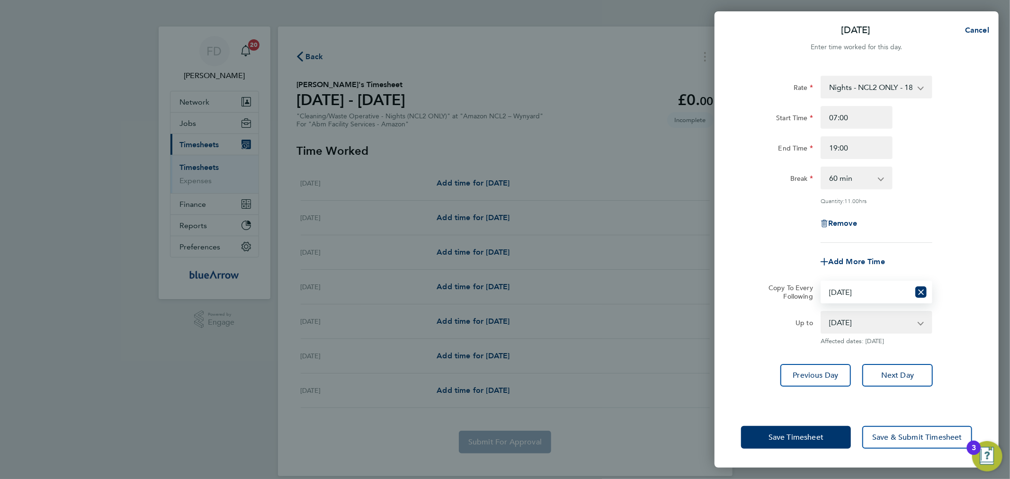
click at [885, 322] on select "[DATE] [DATE] [DATE] [DATE]" at bounding box center [871, 322] width 99 height 21
select select "[DATE]"
click at [822, 312] on select "[DATE] [DATE] [DATE] [DATE]" at bounding box center [871, 322] width 99 height 21
